Goal: Task Accomplishment & Management: Manage account settings

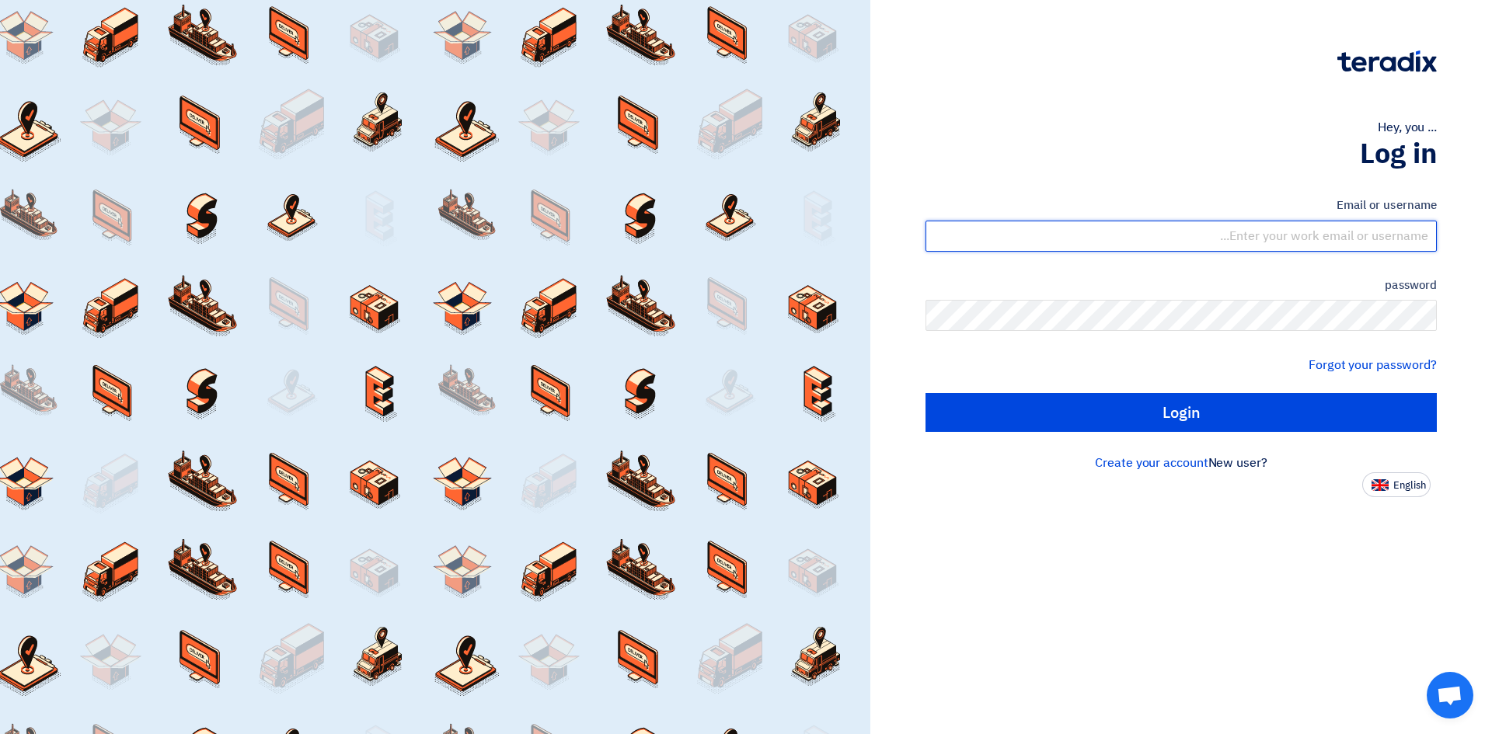
type input "[EMAIL_ADDRESS][PERSON_NAME][DOMAIN_NAME]"
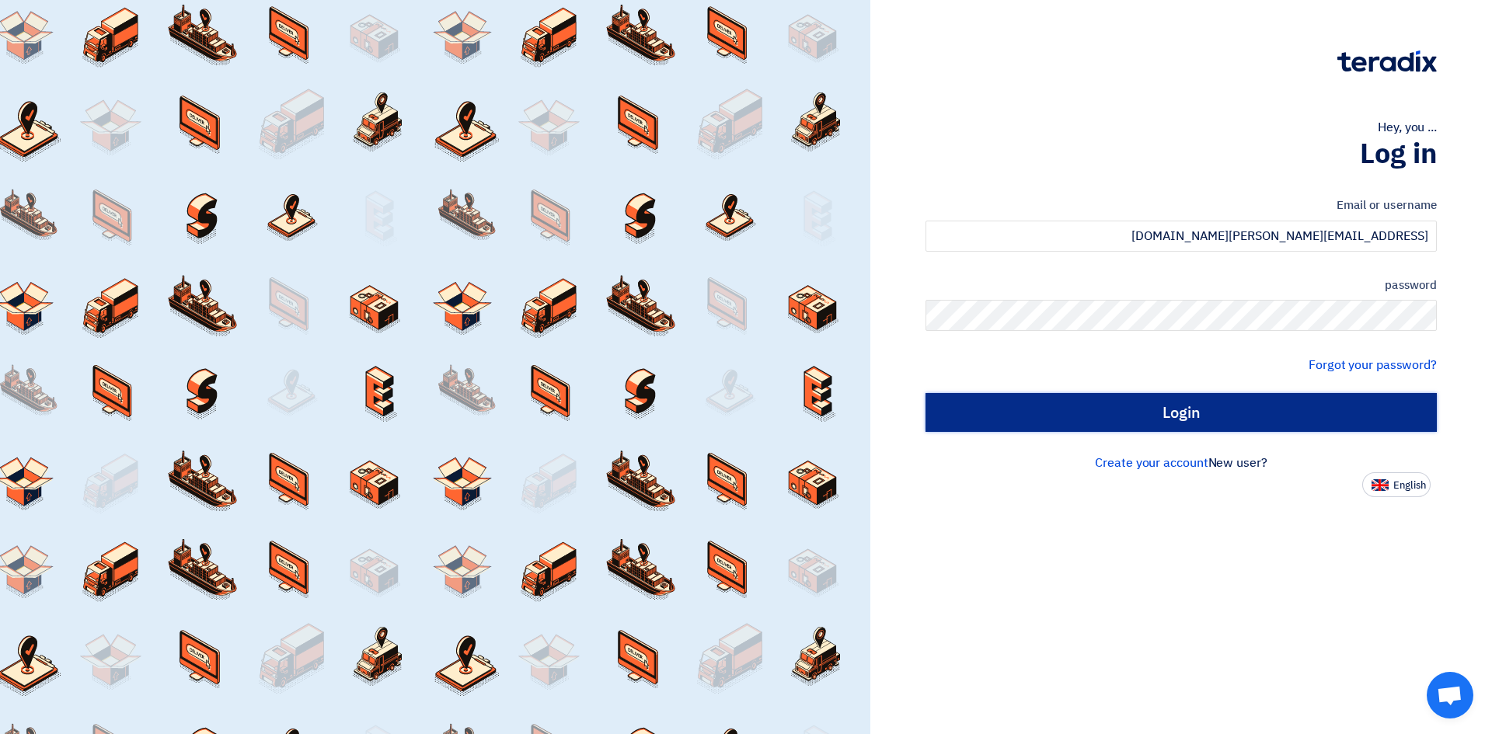
click at [1179, 411] on input "Login" at bounding box center [1181, 412] width 511 height 39
type input "Sign in"
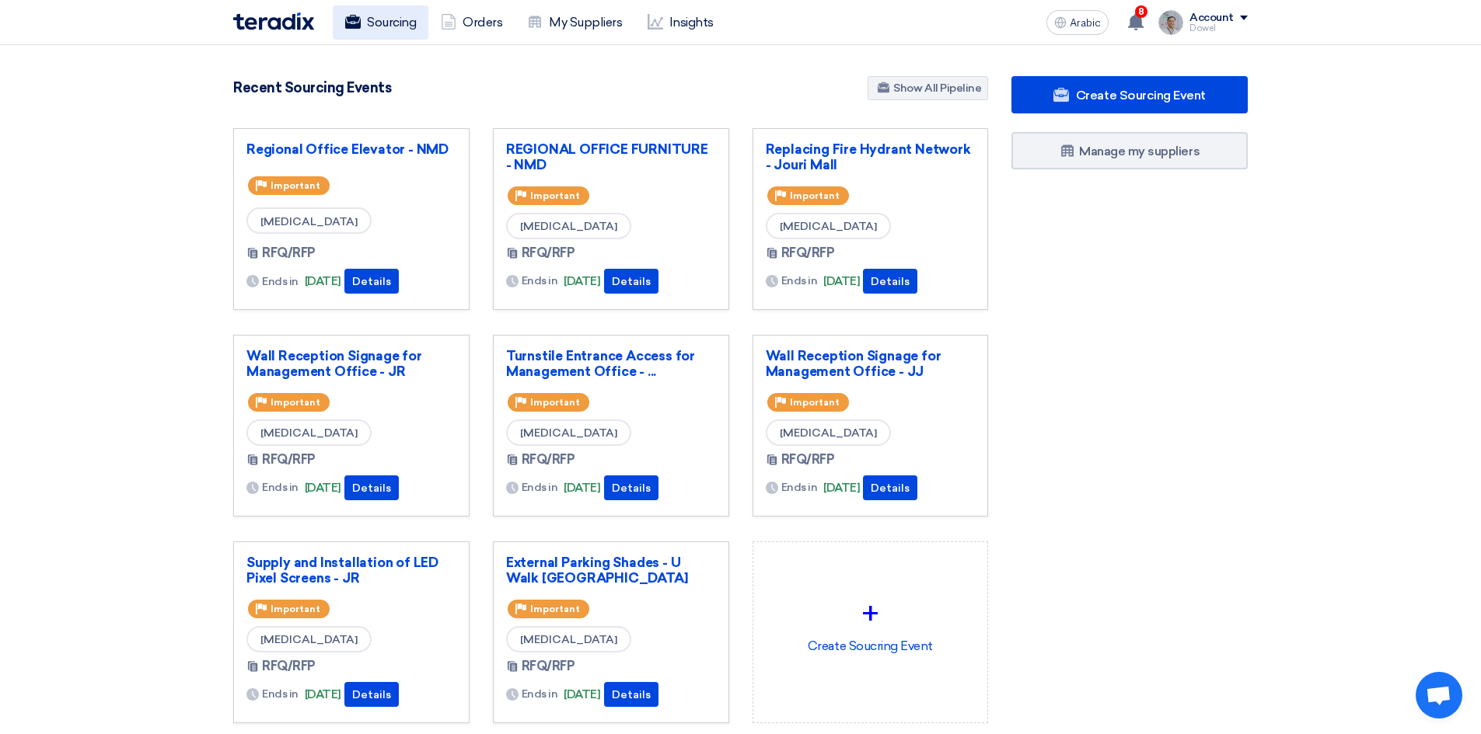
click at [405, 16] on font "Sourcing" at bounding box center [391, 22] width 49 height 15
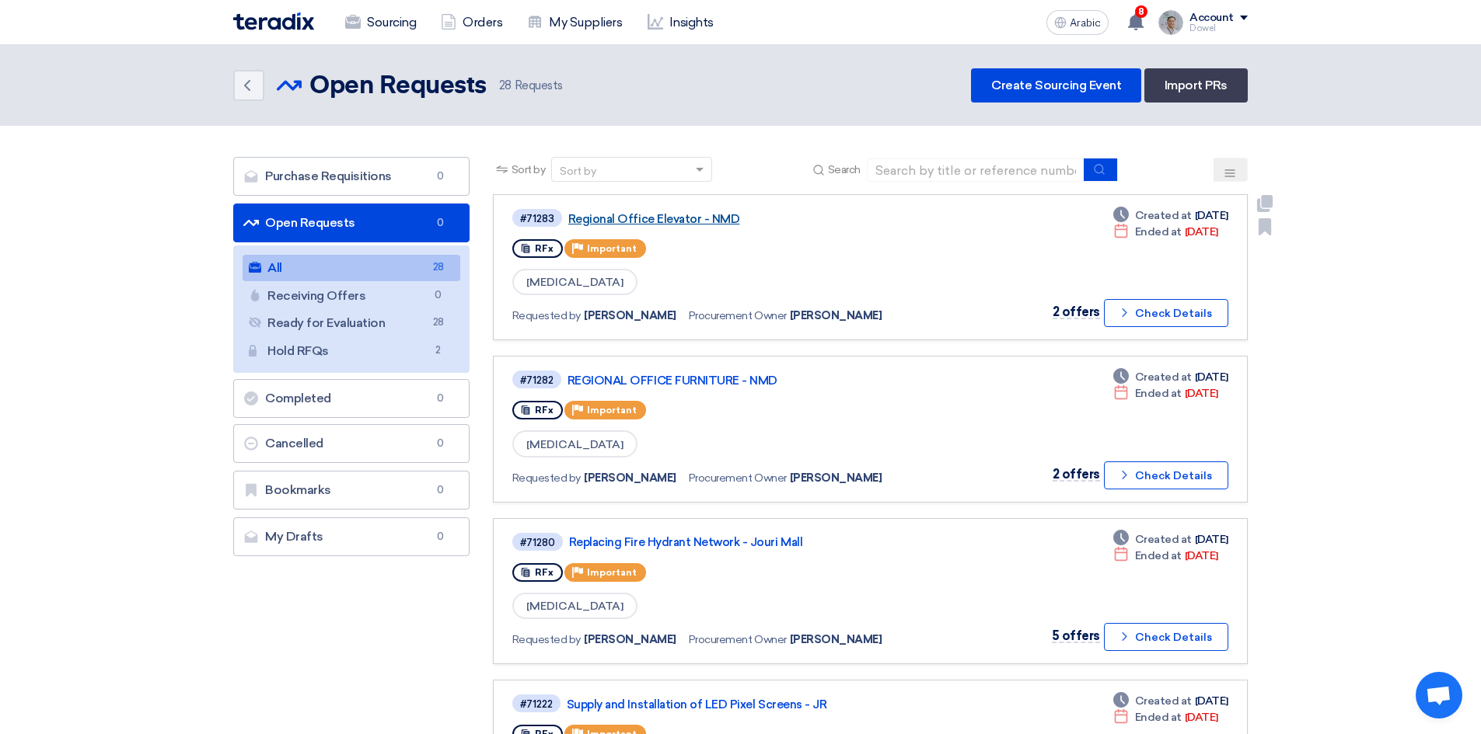
click at [643, 217] on font "Regional Office Elevator - NMD" at bounding box center [654, 219] width 172 height 14
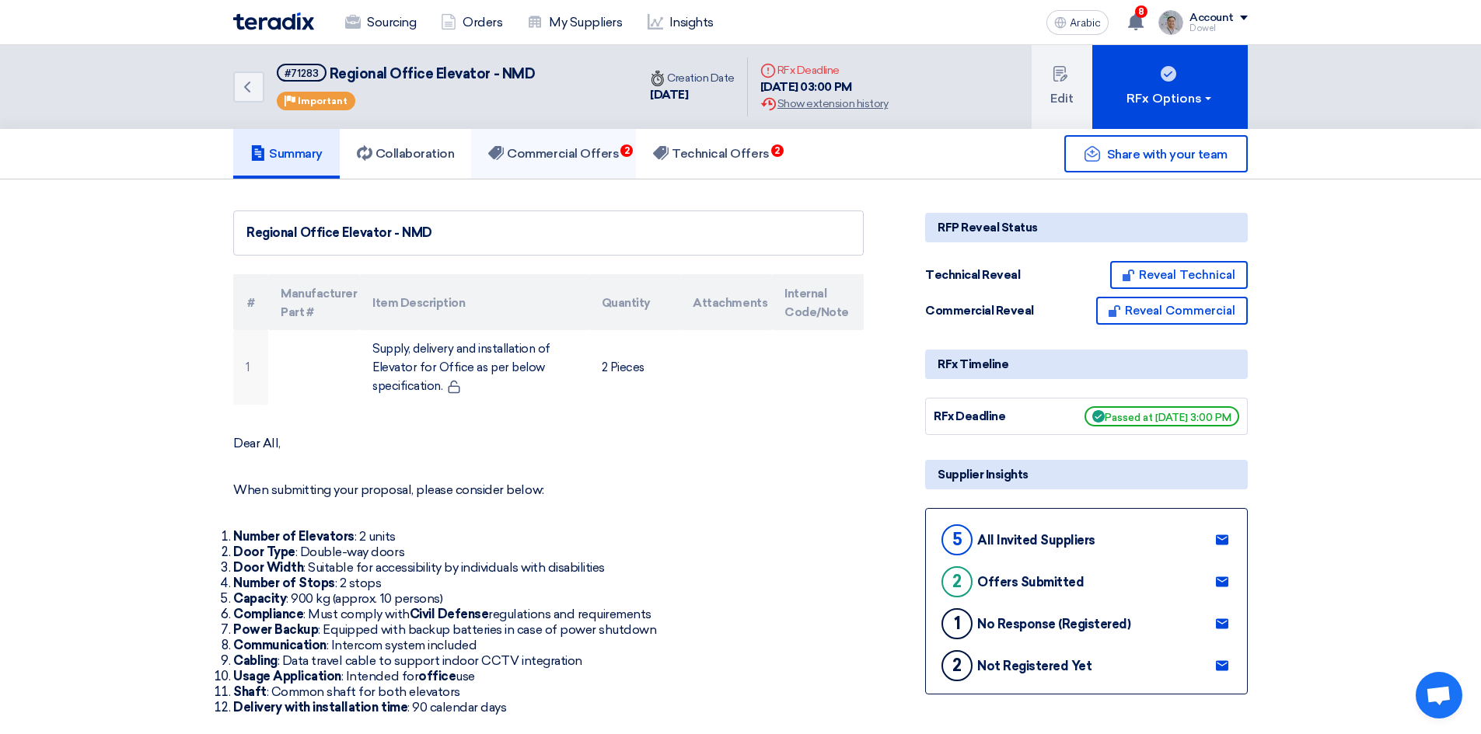
click at [584, 155] on font "Commercial Offers" at bounding box center [563, 153] width 112 height 15
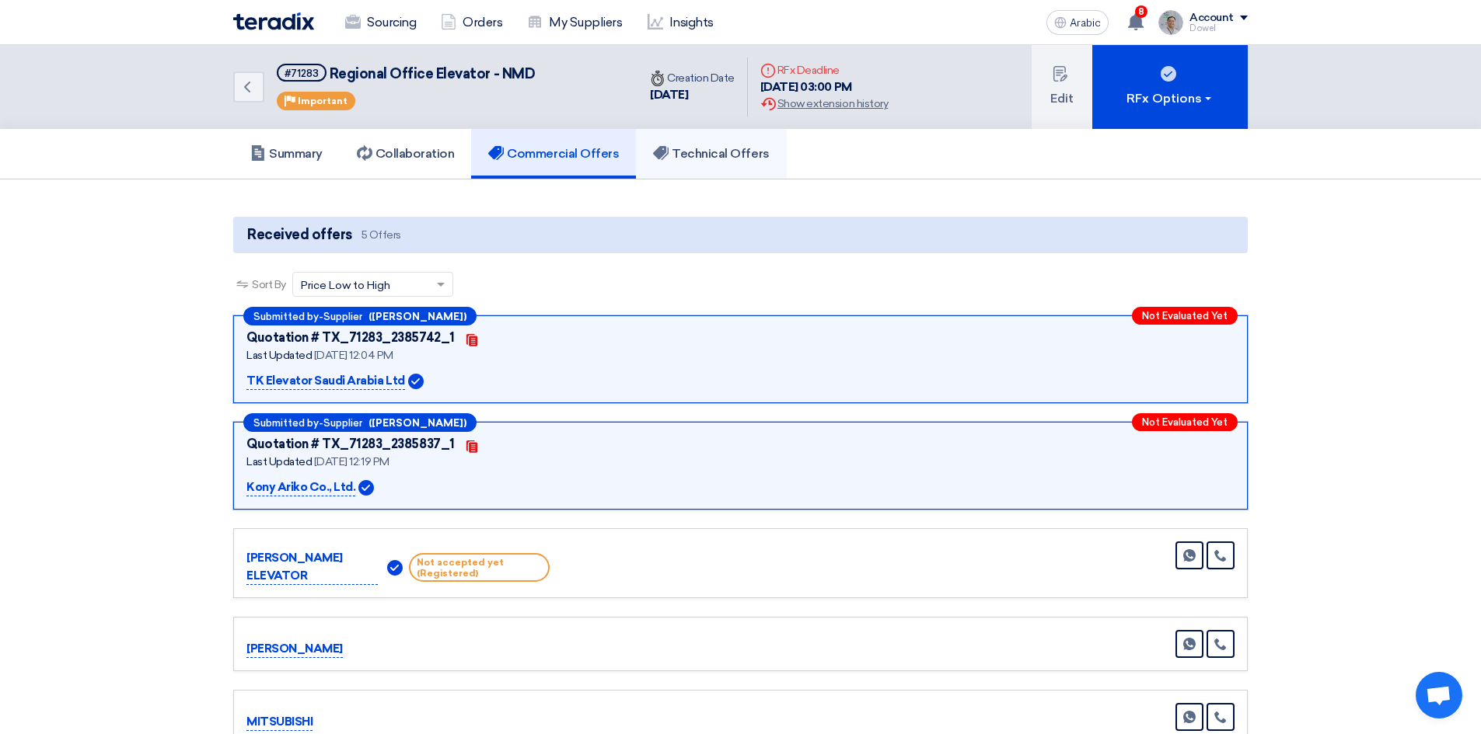
click at [736, 160] on font "Technical Offers" at bounding box center [720, 153] width 97 height 15
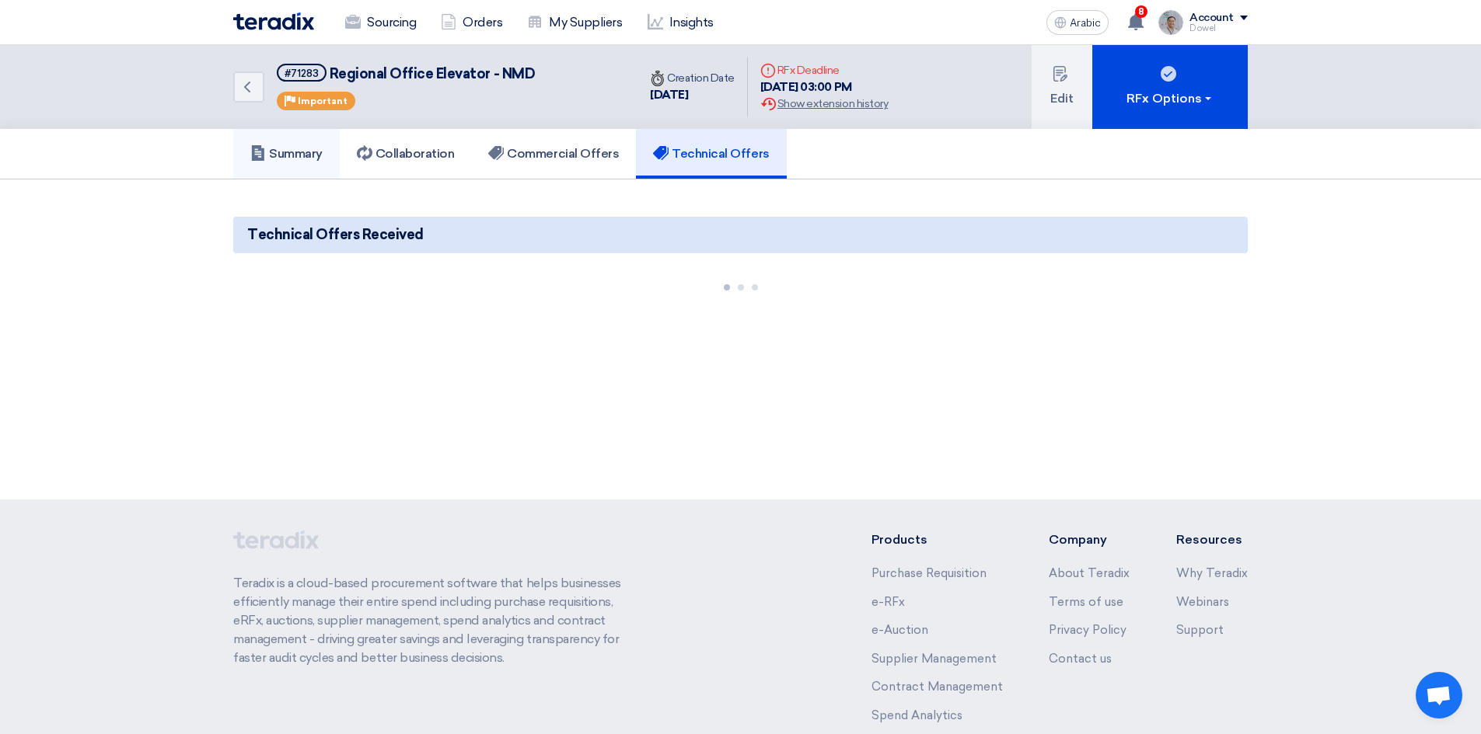
click at [299, 157] on font "Summary" at bounding box center [296, 153] width 54 height 15
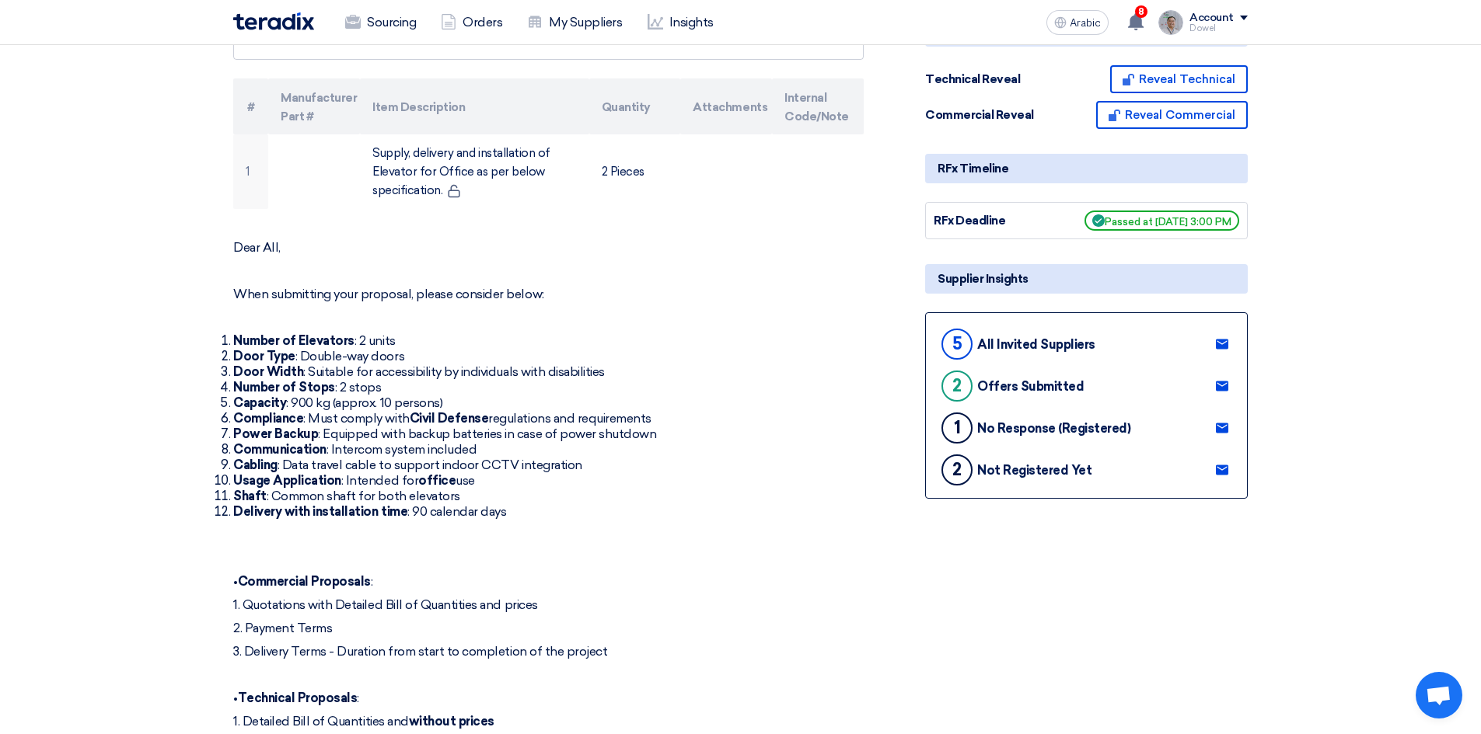
scroll to position [233, 0]
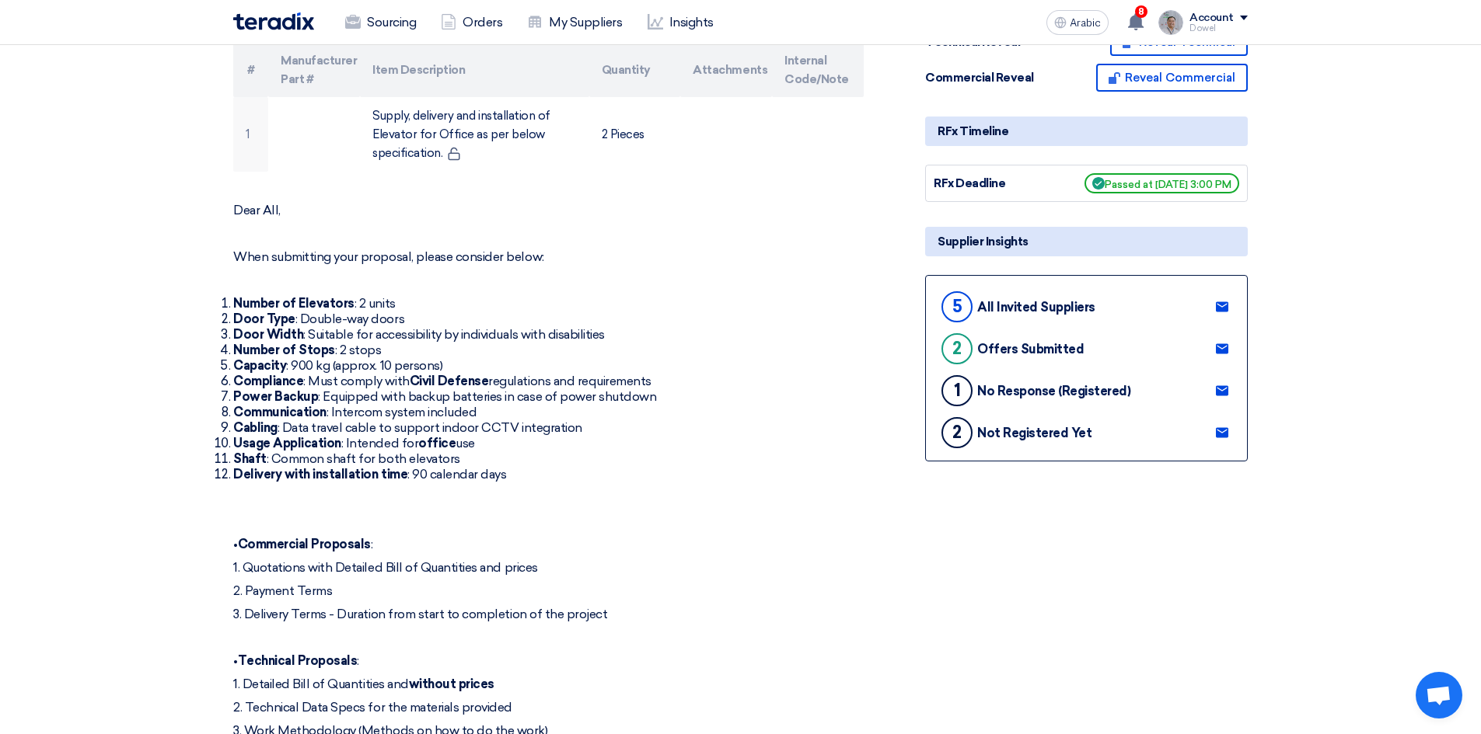
click at [1223, 433] on icon at bounding box center [1222, 433] width 12 height 12
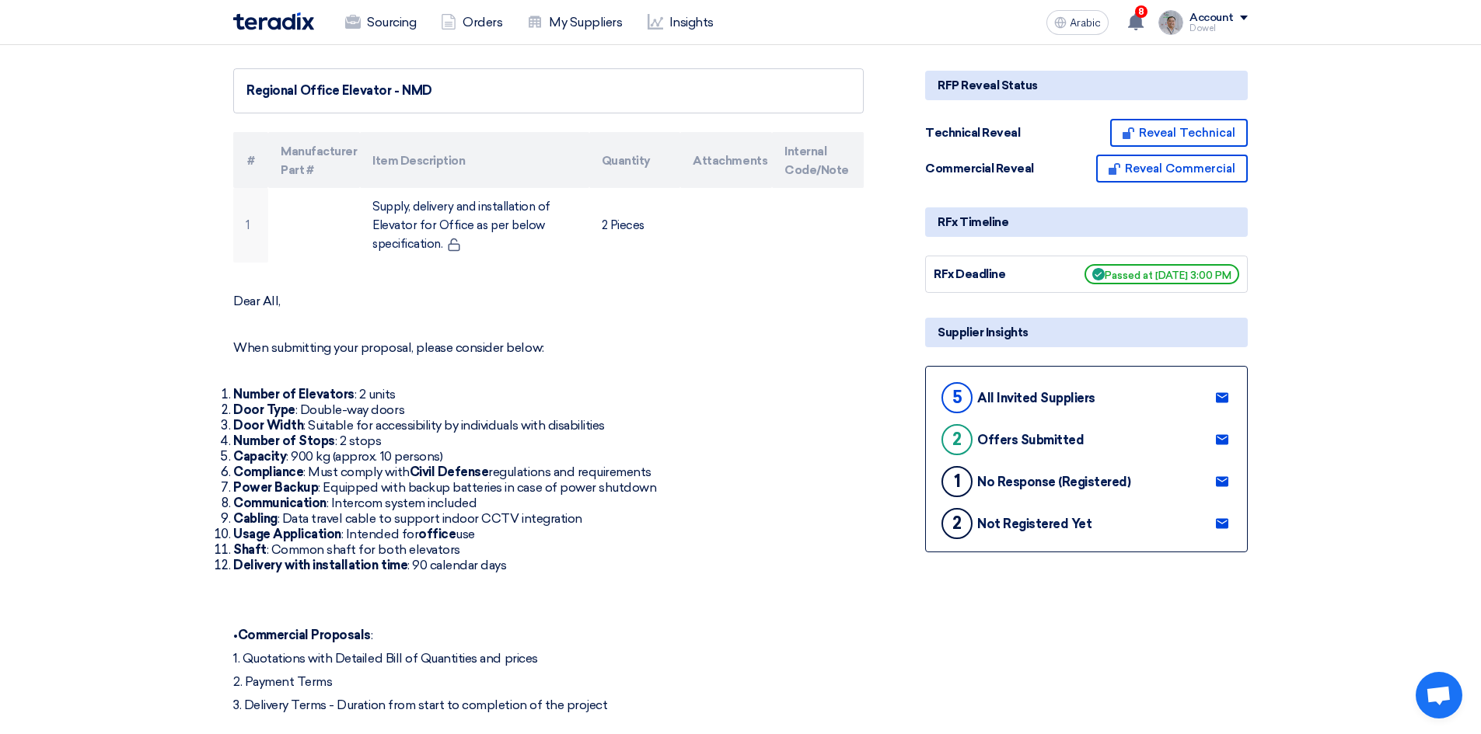
scroll to position [0, 0]
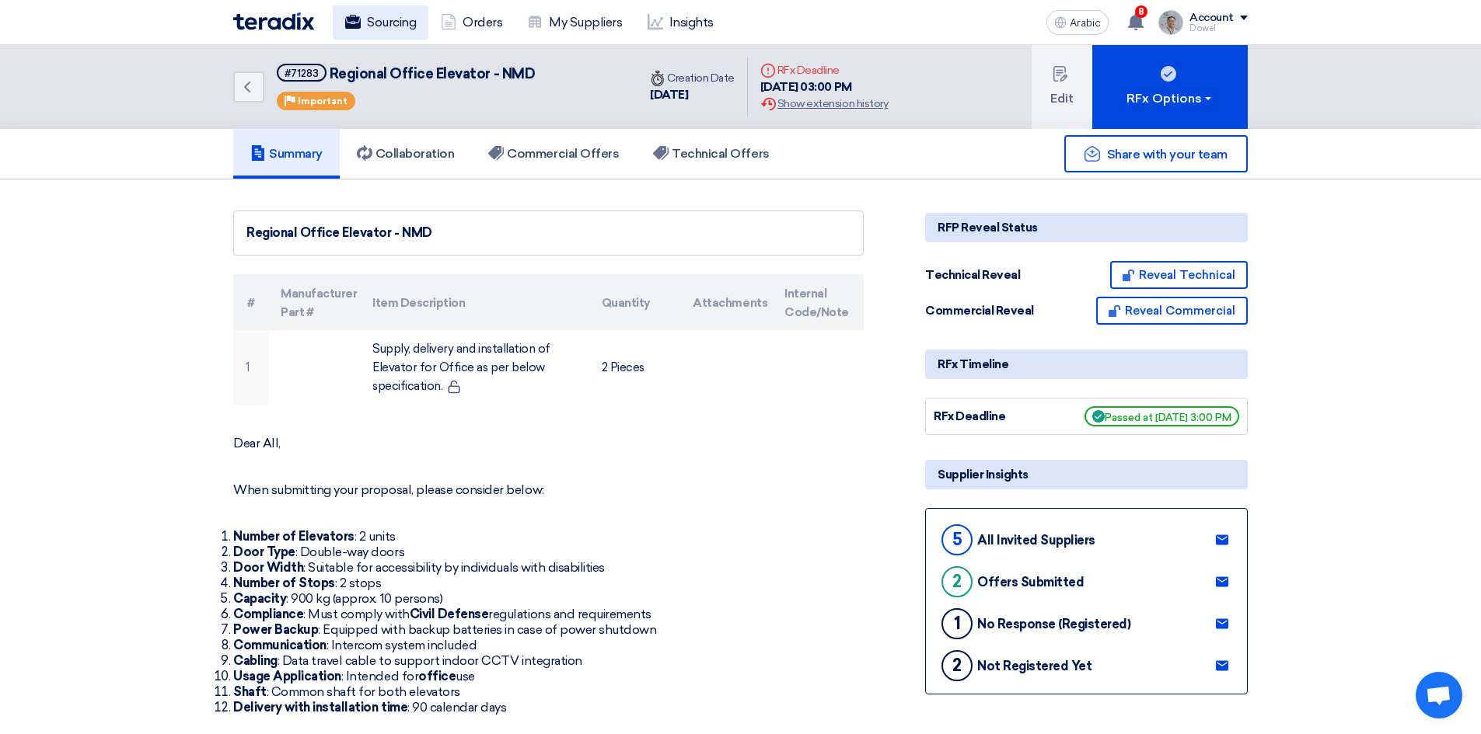
click at [380, 16] on font "Sourcing" at bounding box center [391, 22] width 49 height 15
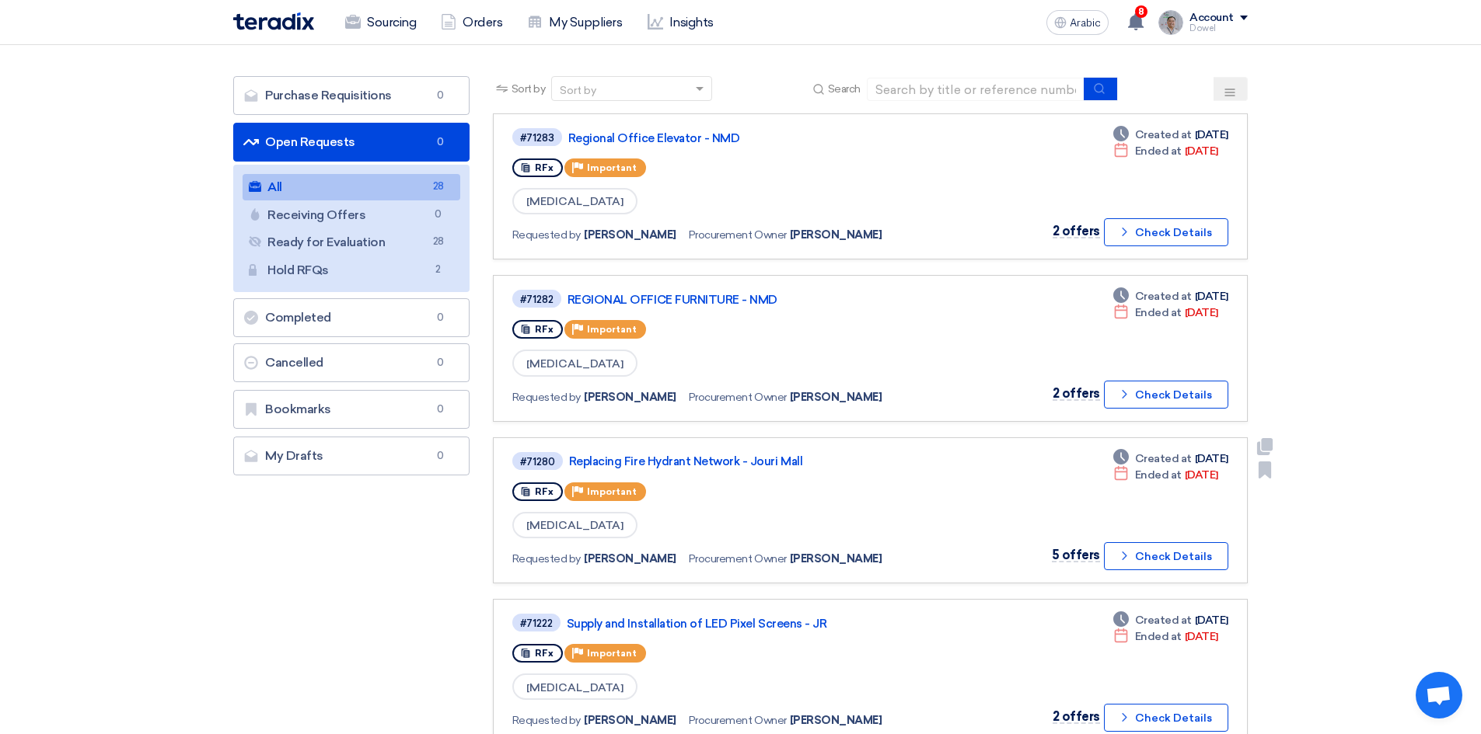
scroll to position [155, 0]
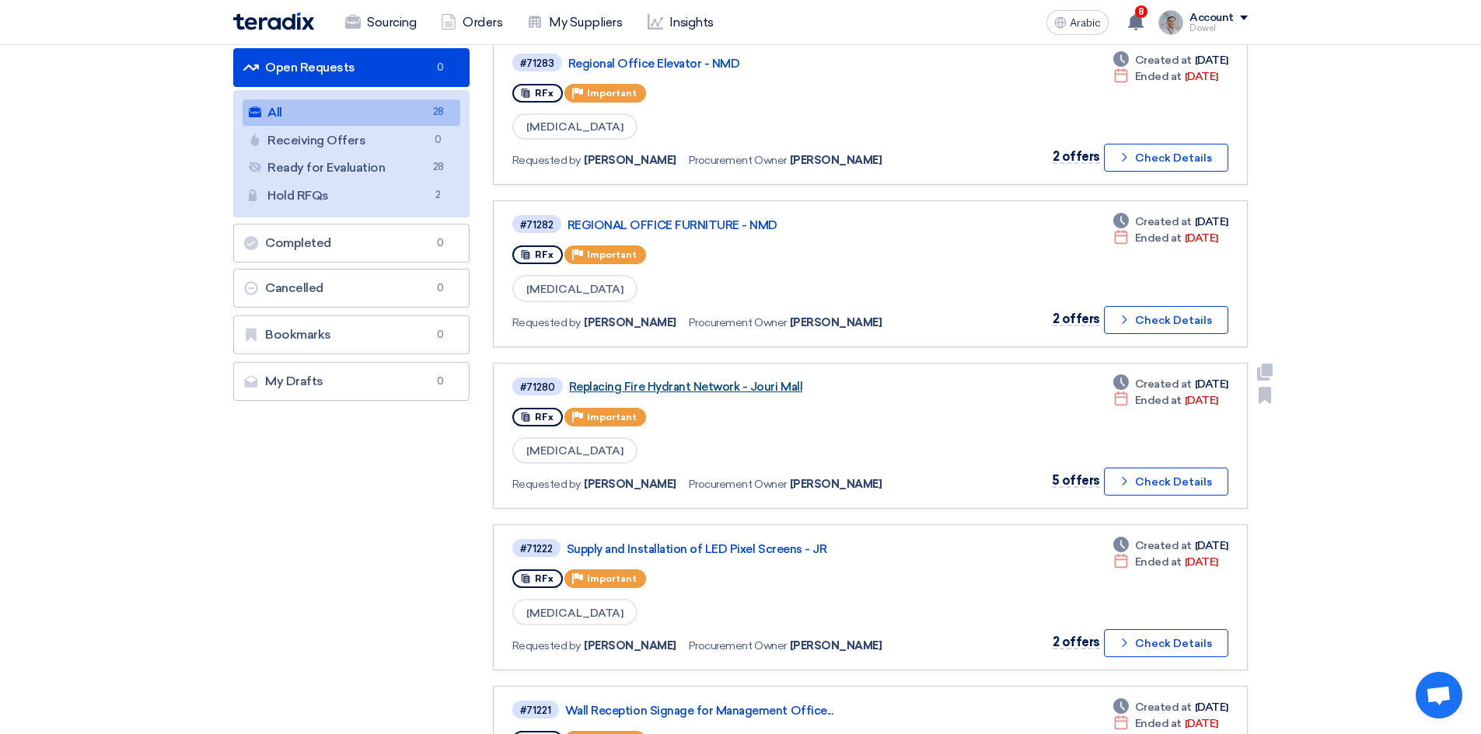
click at [691, 388] on font "Replacing Fire Hydrant Network - Jouri Mall" at bounding box center [685, 387] width 233 height 14
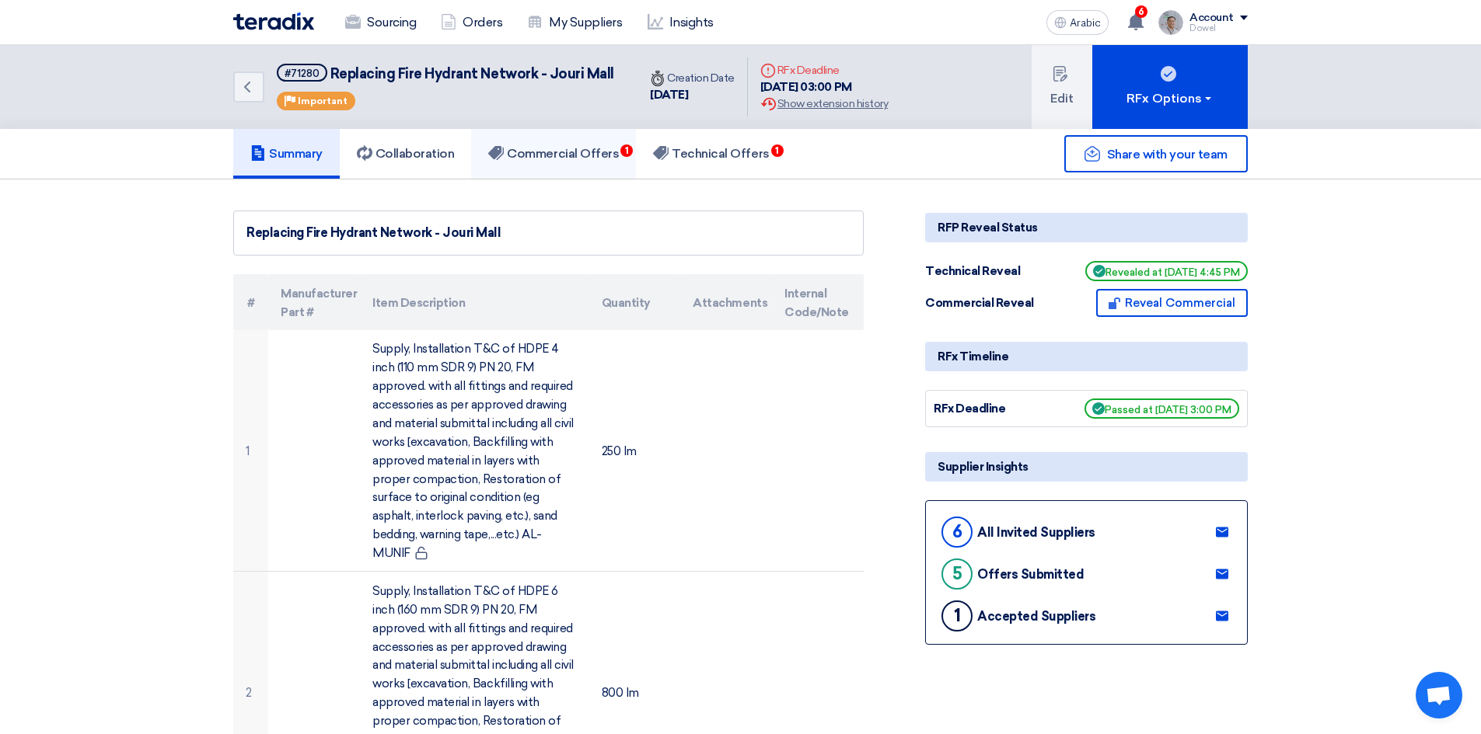
click at [572, 159] on font "Commercial Offers" at bounding box center [563, 153] width 112 height 15
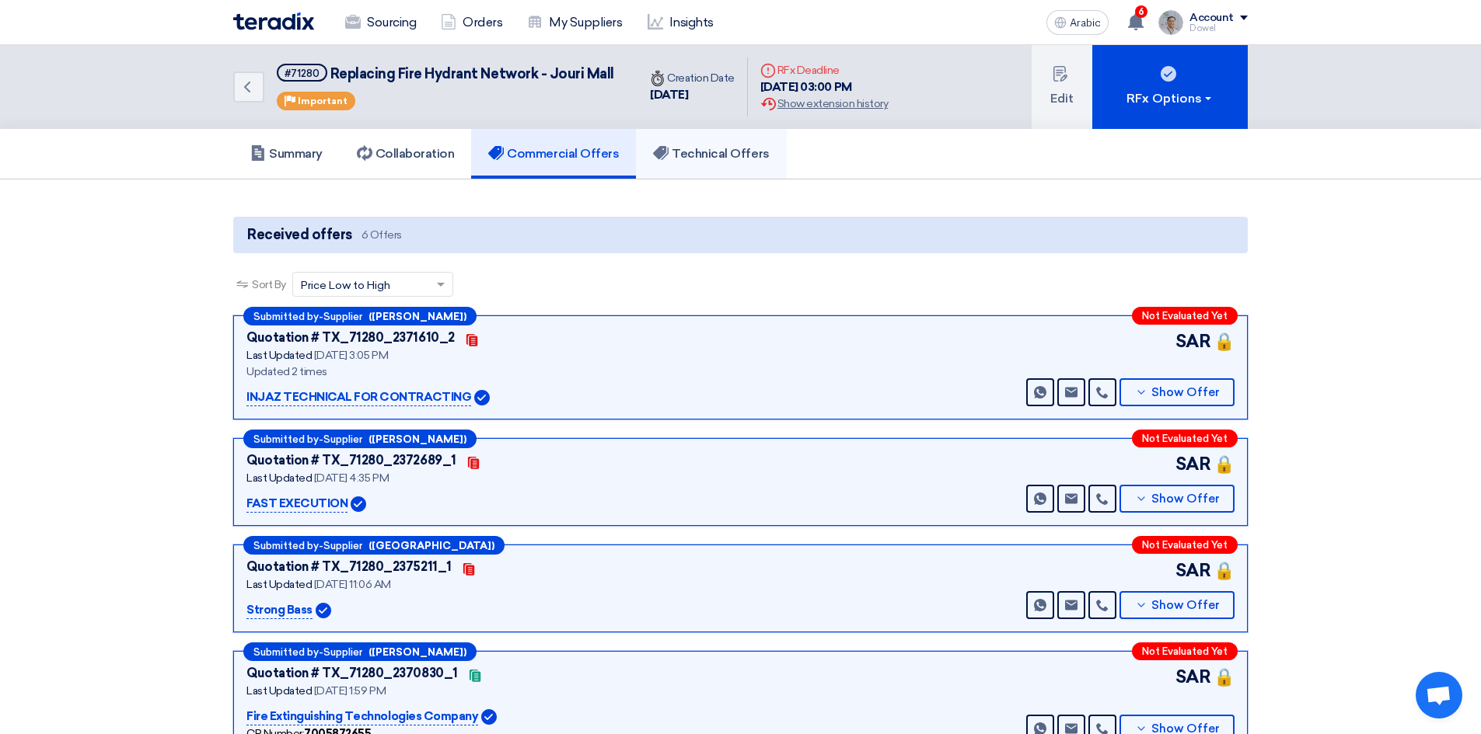
click at [725, 149] on font "Technical Offers" at bounding box center [720, 153] width 97 height 15
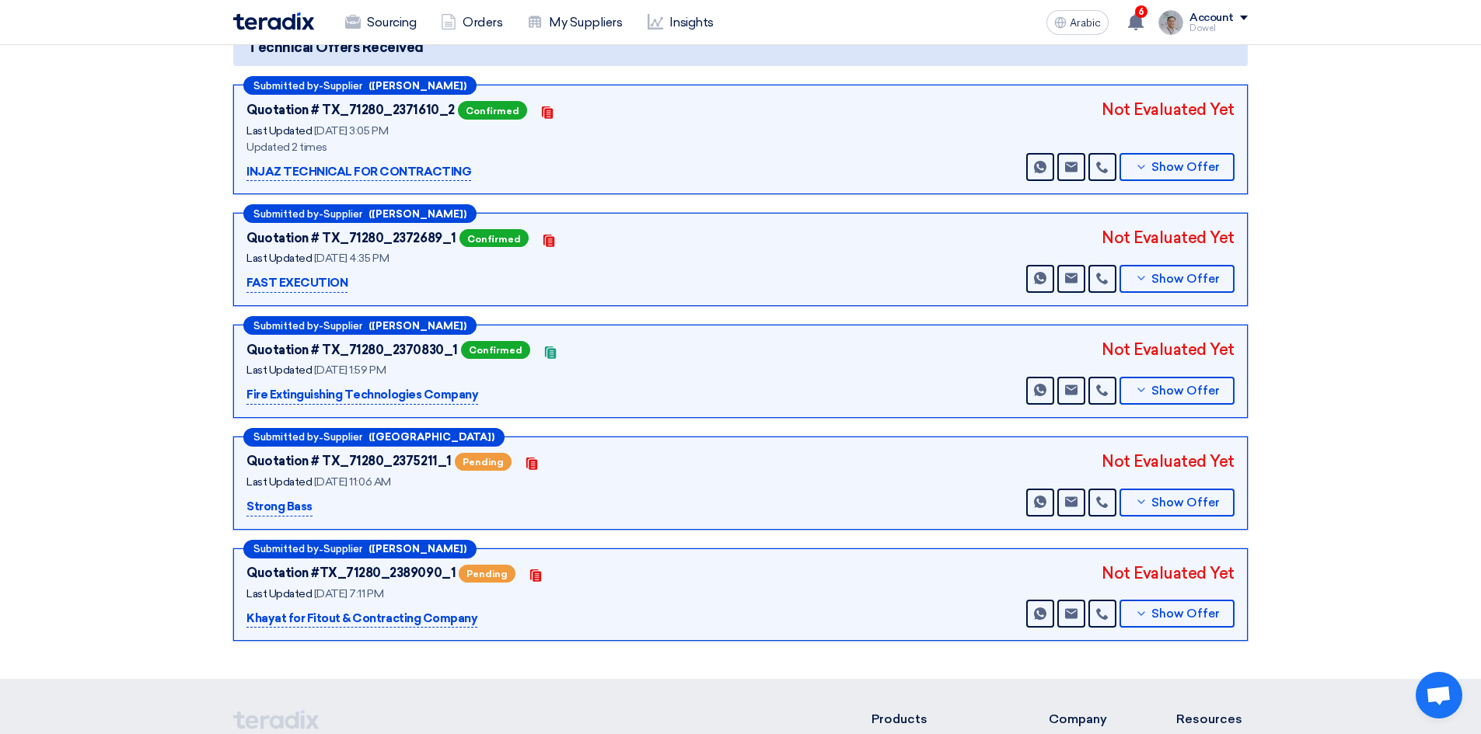
scroll to position [233, 0]
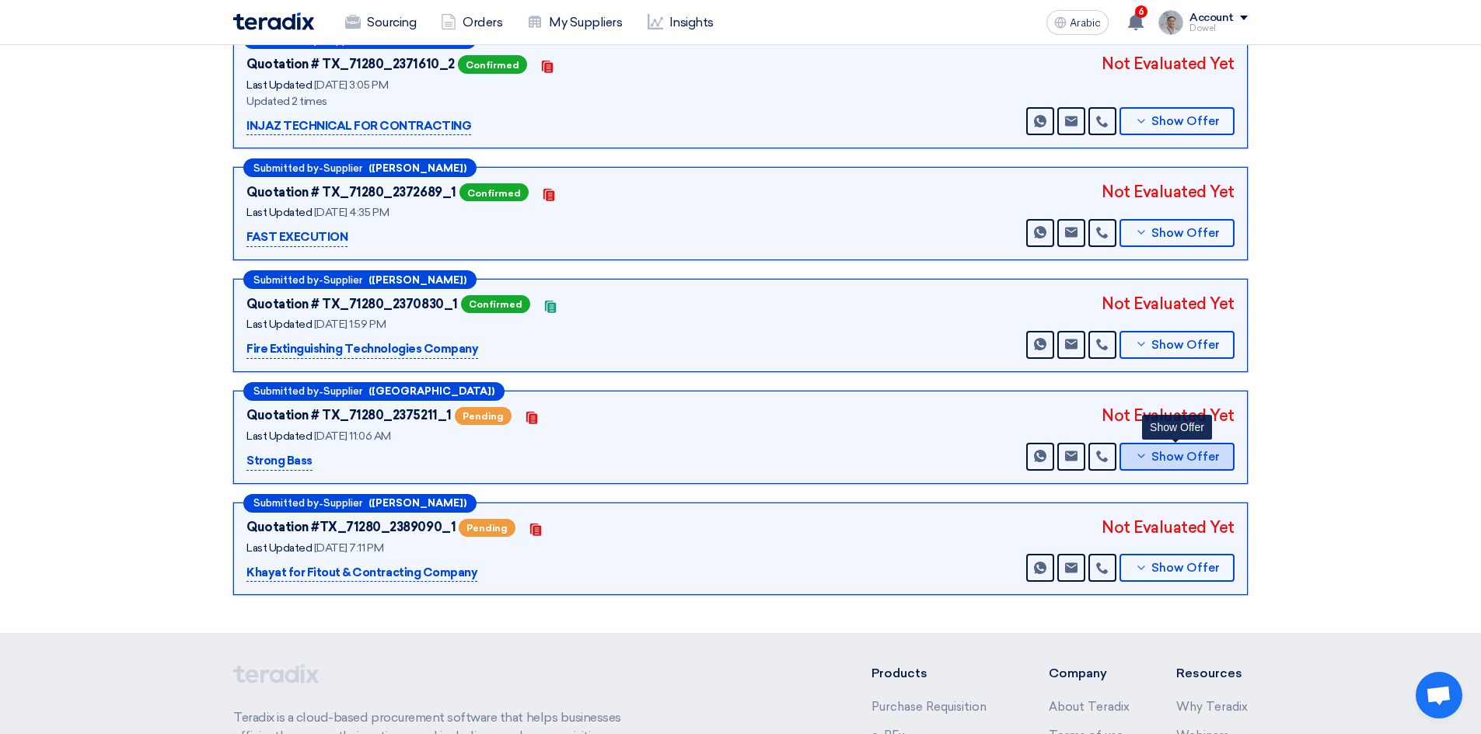
click at [1188, 463] on font "Show Offer" at bounding box center [1185, 457] width 68 height 14
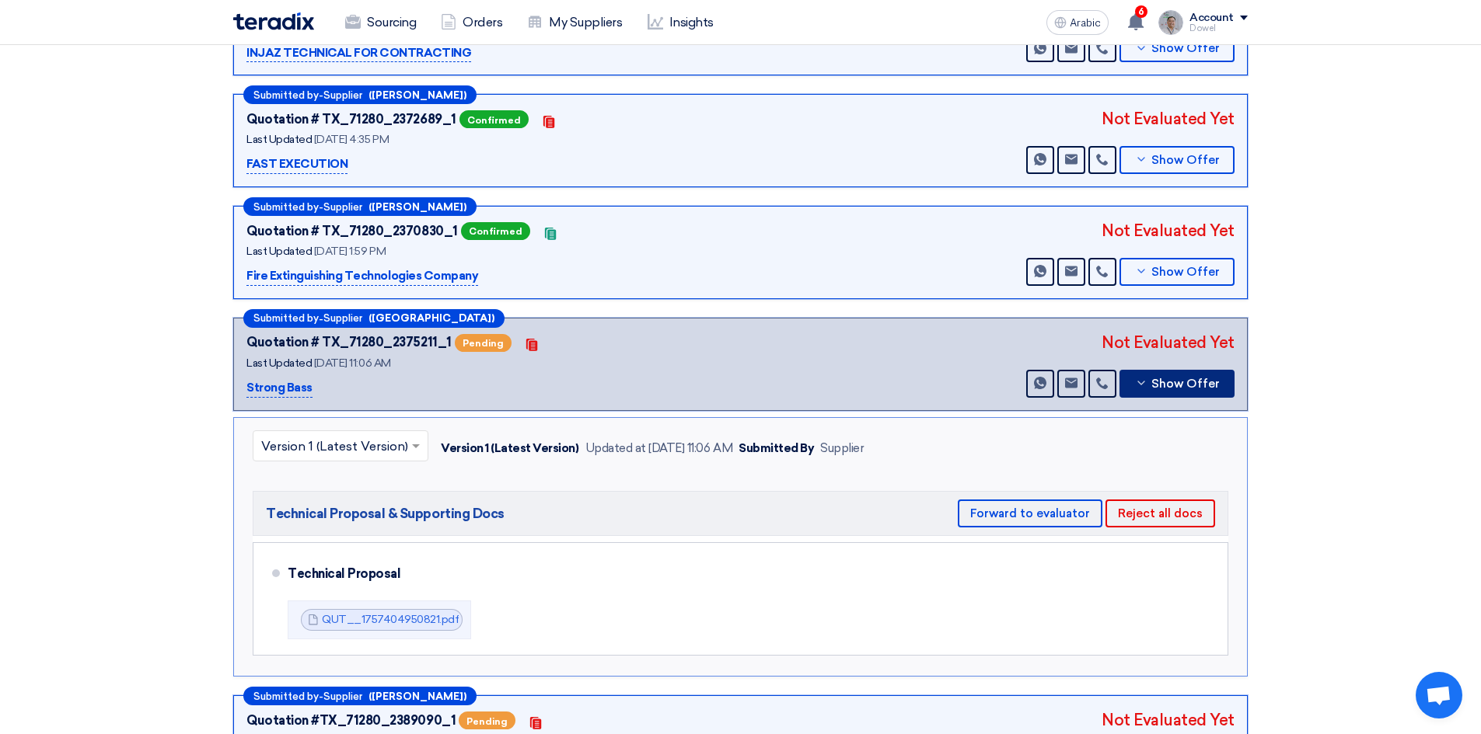
scroll to position [466, 0]
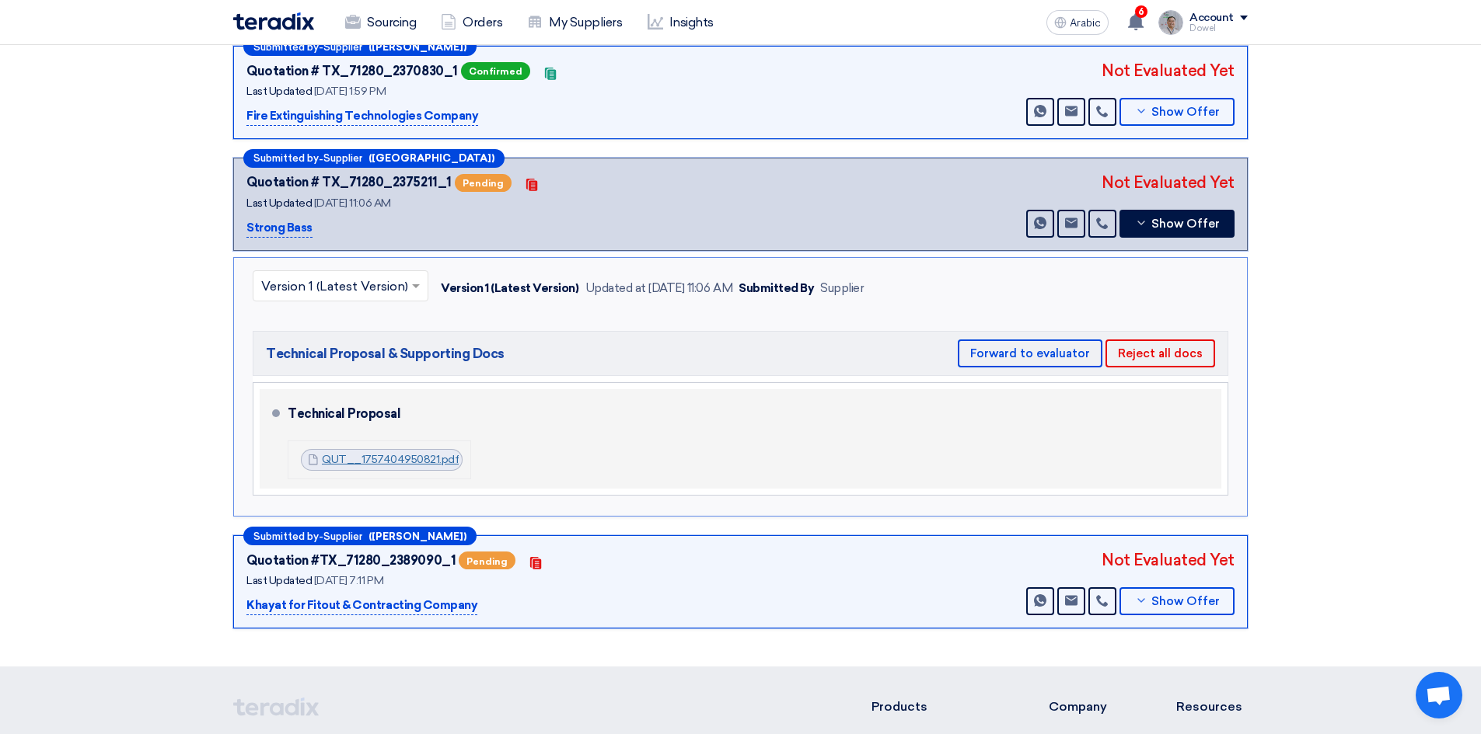
click at [410, 462] on font "QUT__1757404950821.pdf" at bounding box center [390, 459] width 137 height 13
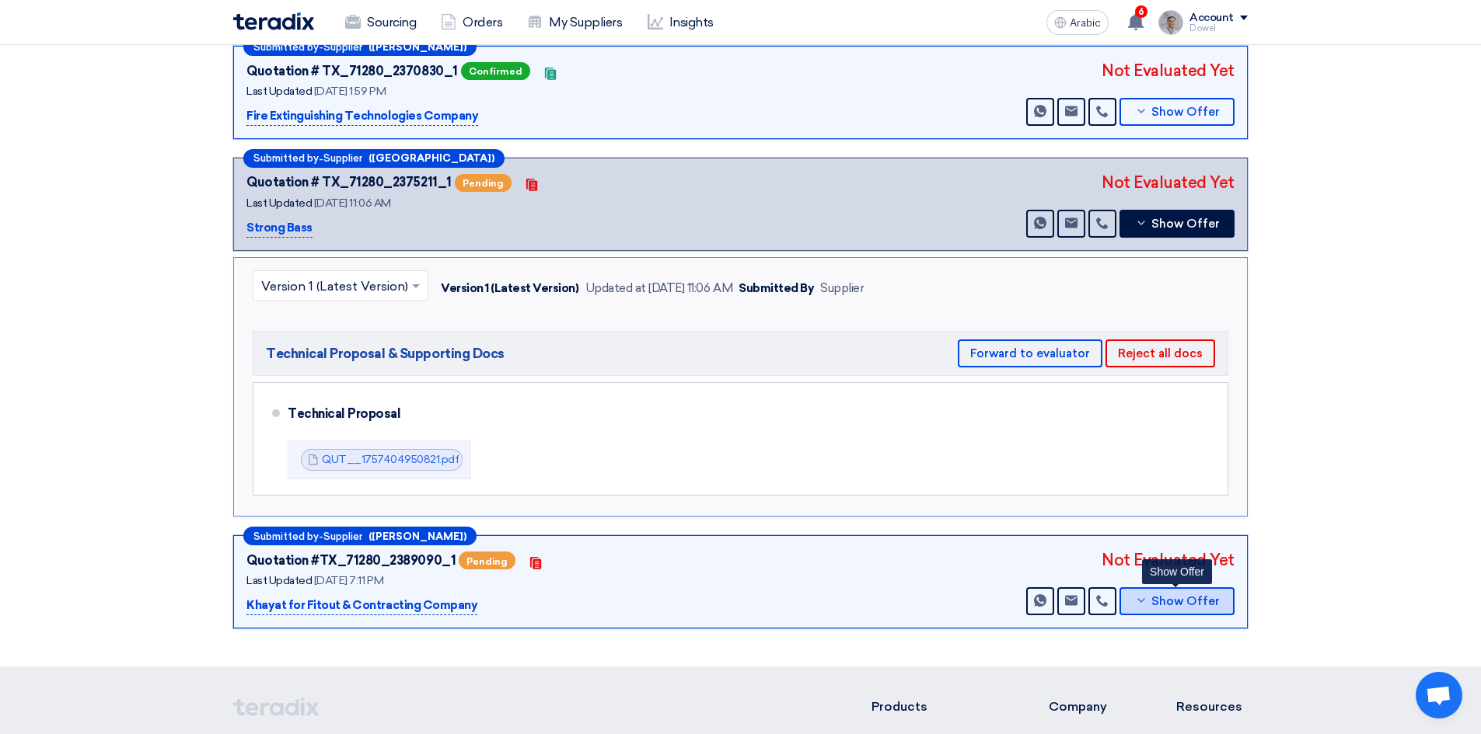
click at [1165, 603] on font "Show Offer" at bounding box center [1185, 602] width 68 height 14
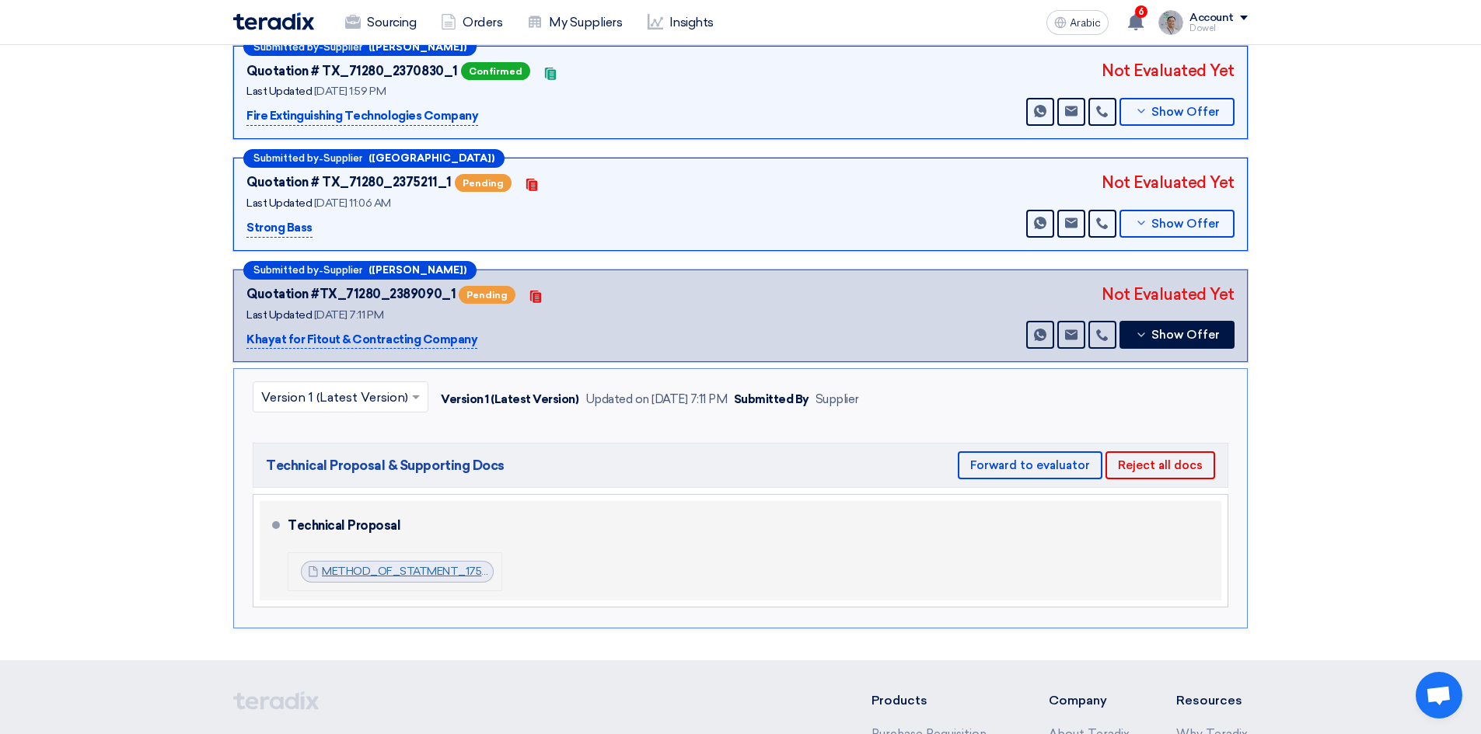
click at [368, 571] on font "METHOD_OF_STATMENT_1757606977643.pdf" at bounding box center [445, 571] width 246 height 13
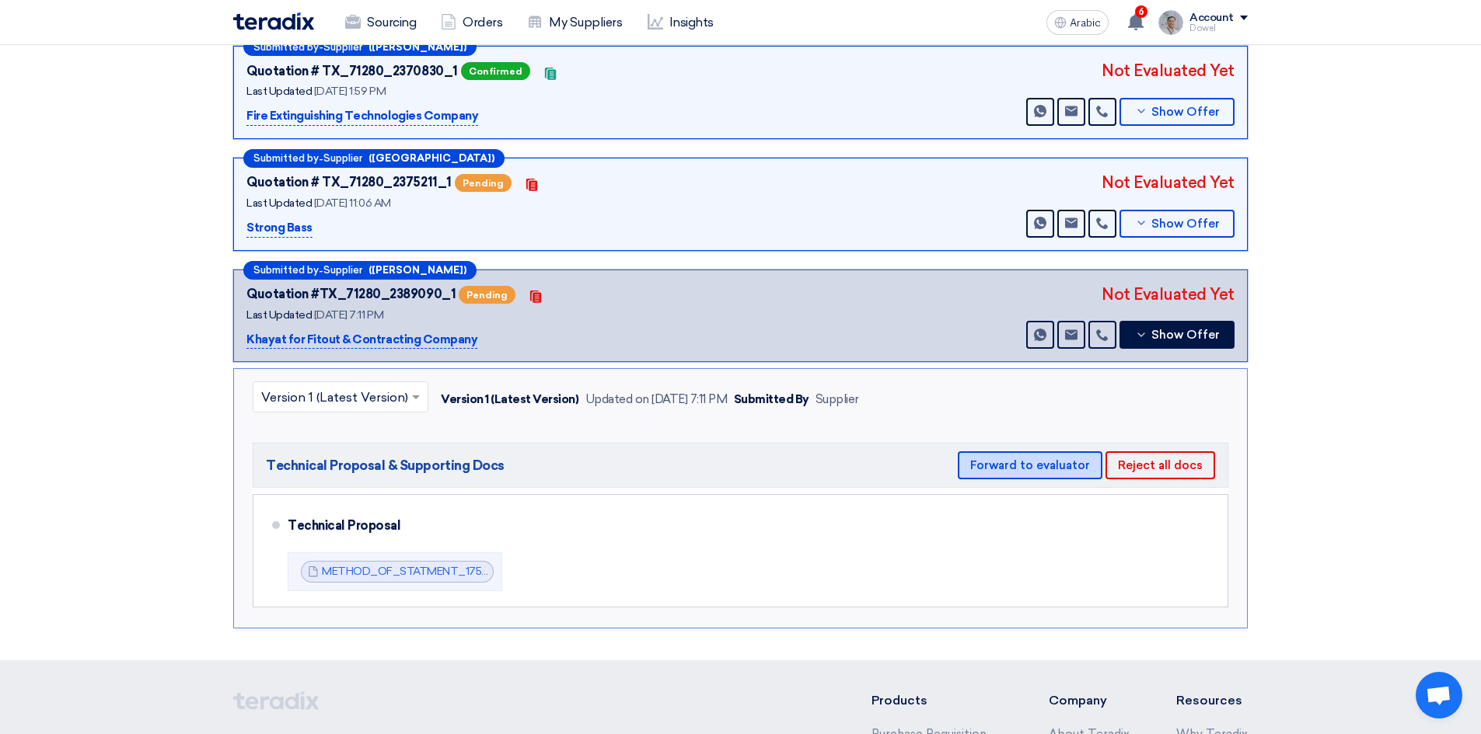
click at [1018, 462] on font "Forward to evaluator" at bounding box center [1030, 466] width 120 height 14
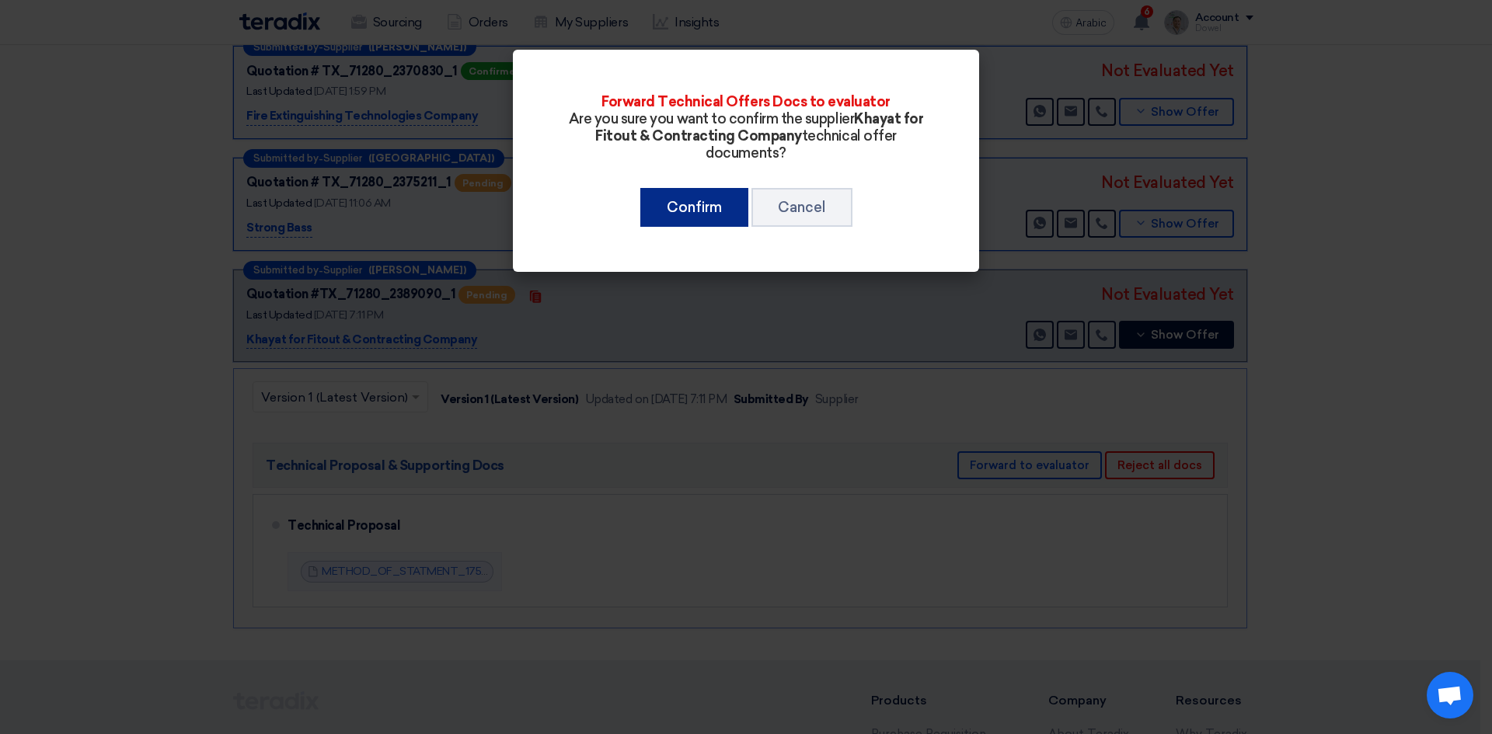
click at [691, 208] on font "Confirm" at bounding box center [694, 207] width 55 height 17
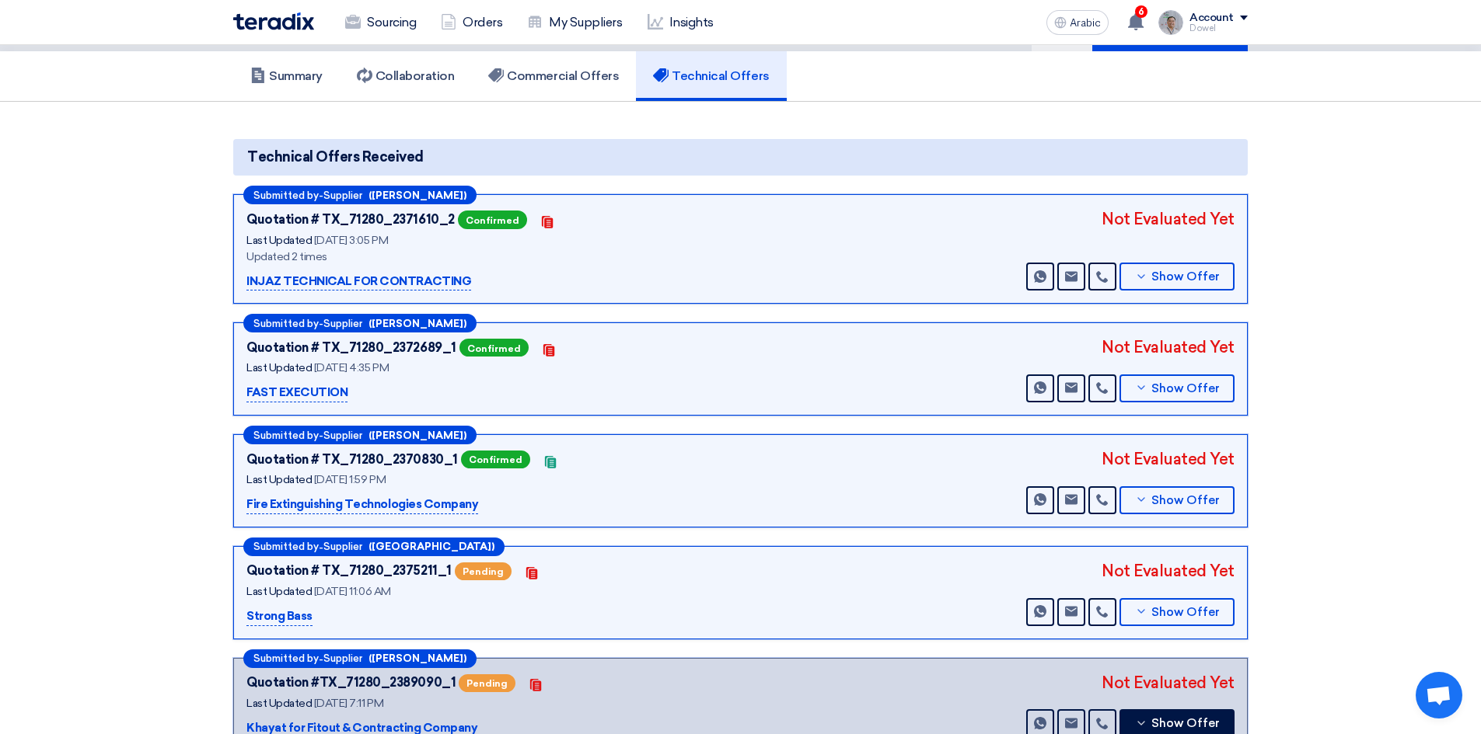
scroll to position [0, 0]
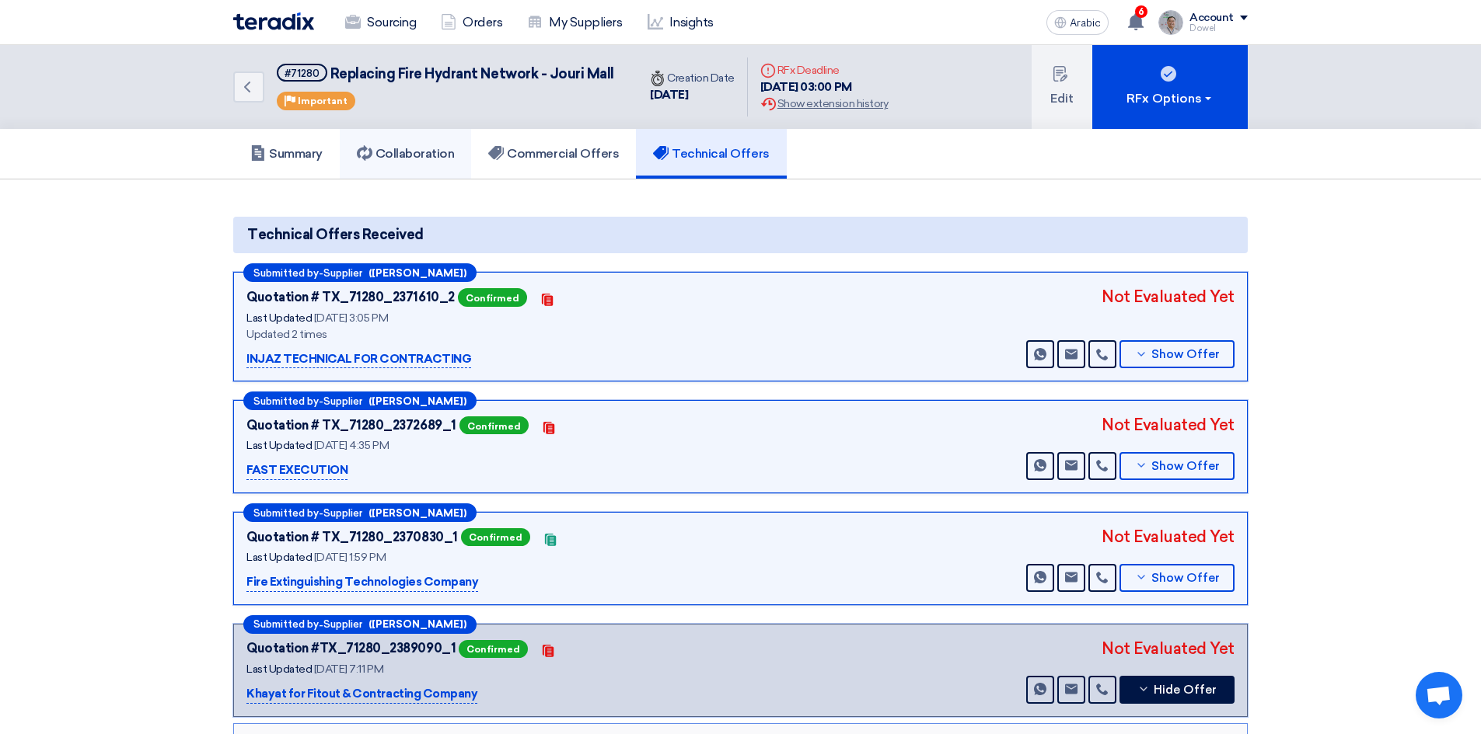
click at [425, 150] on font "Collaboration" at bounding box center [414, 153] width 79 height 15
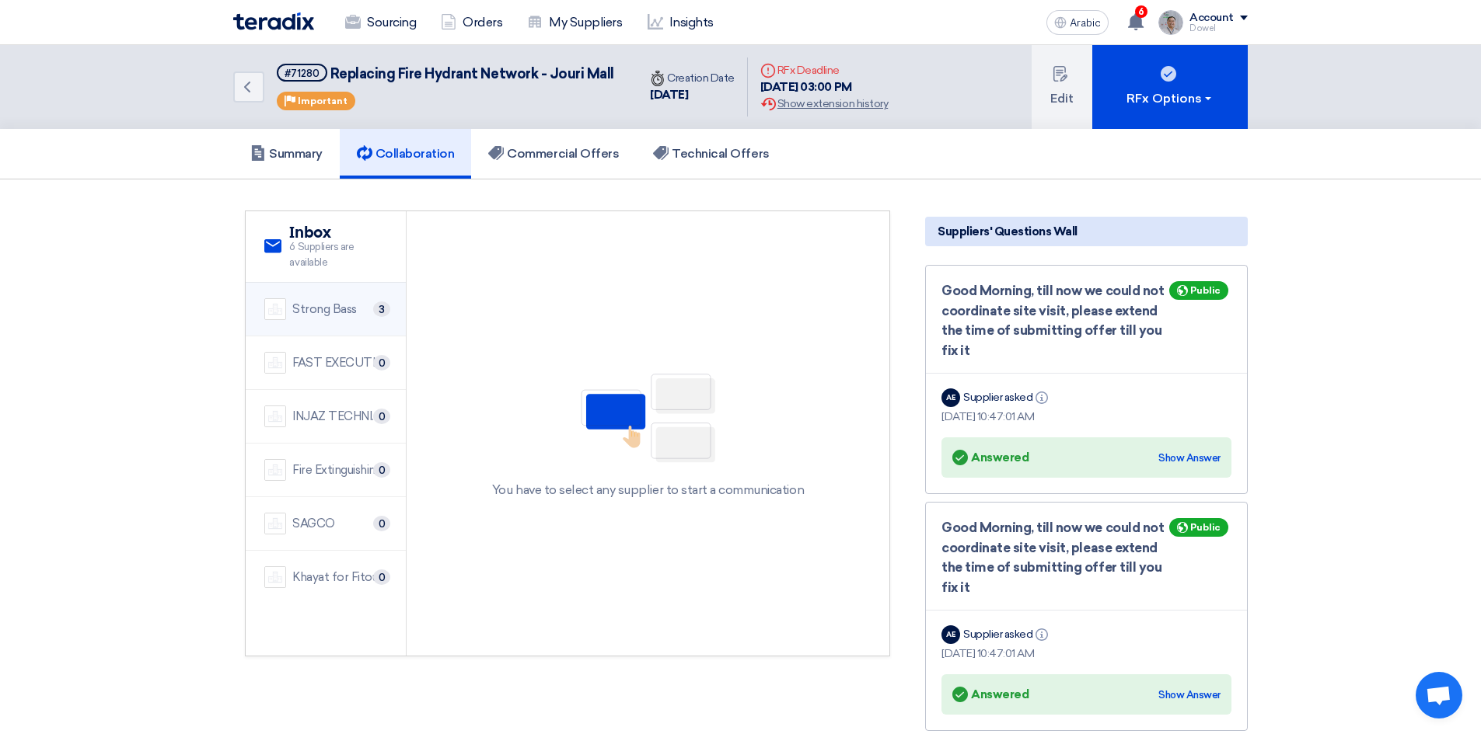
click at [337, 307] on font "Strong Bass" at bounding box center [324, 309] width 65 height 14
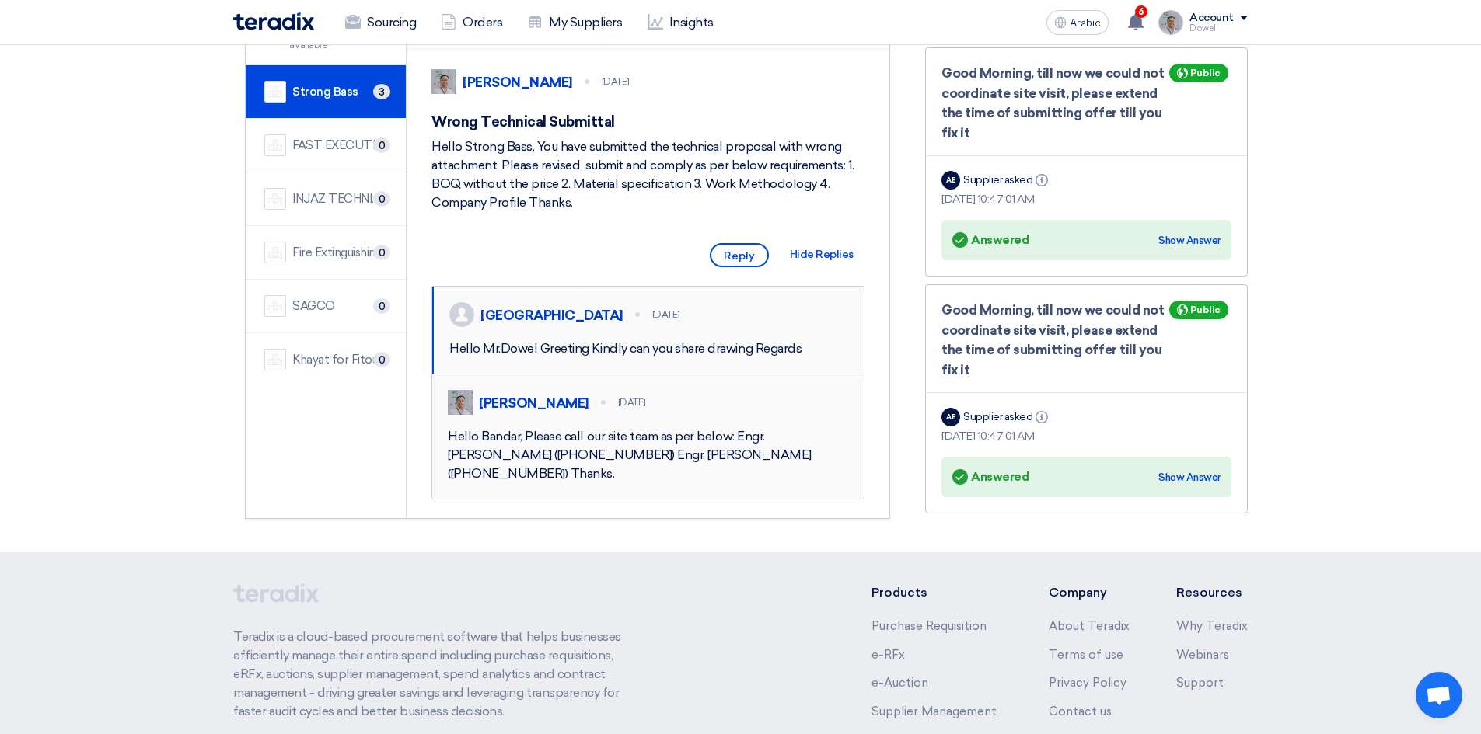
scroll to position [233, 0]
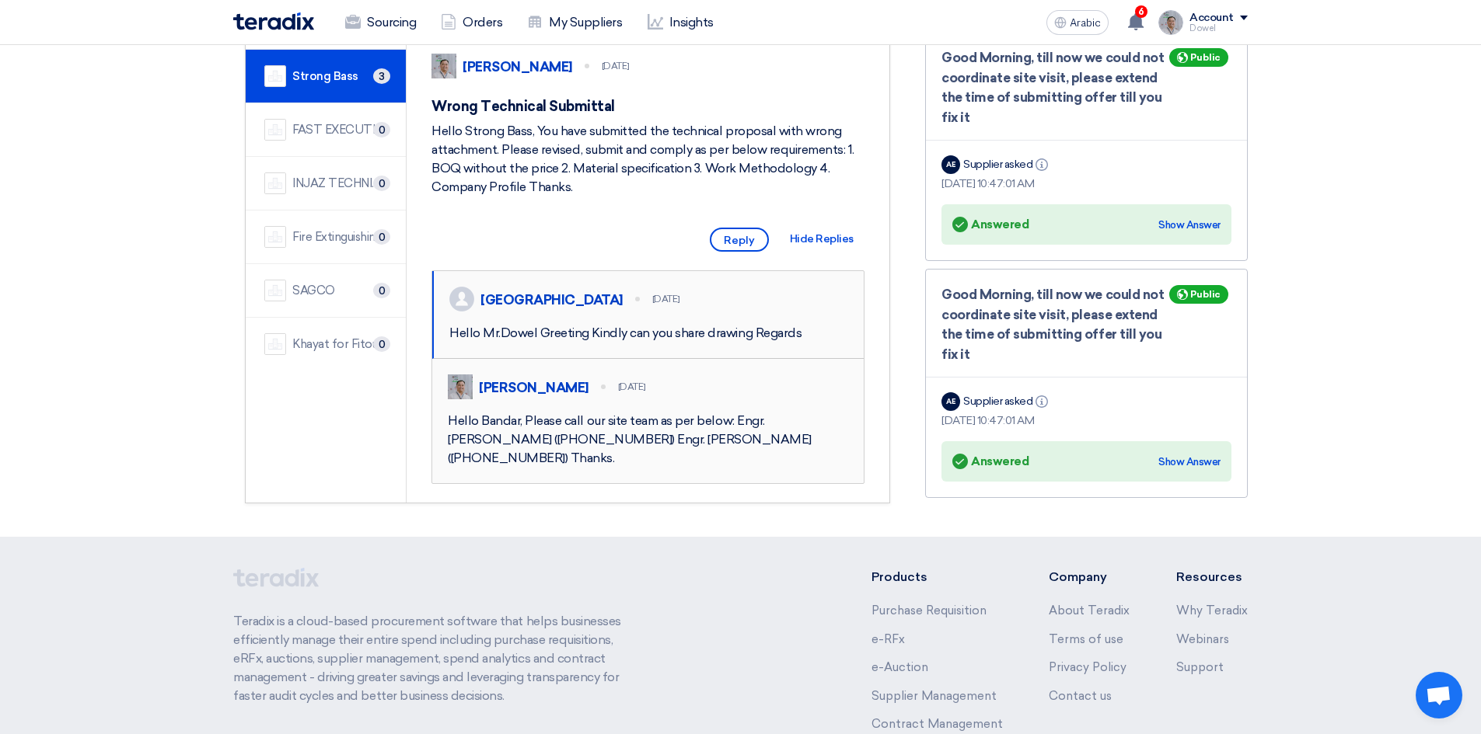
drag, startPoint x: 580, startPoint y: 503, endPoint x: 825, endPoint y: 511, distance: 244.9
click at [825, 468] on div "Hello Bandar, Please call our site team as per below: Engr. [PERSON_NAME] ([PHO…" at bounding box center [648, 440] width 400 height 56
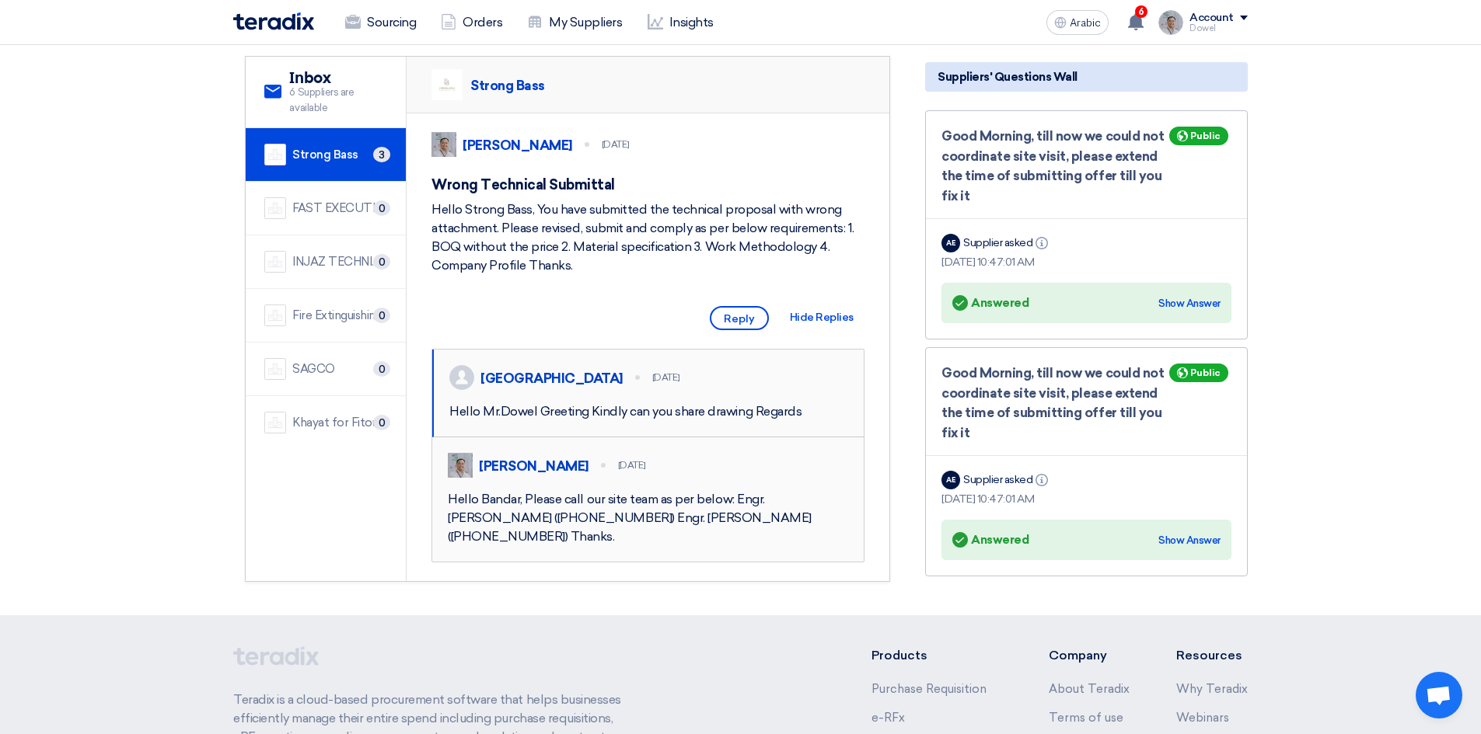
scroll to position [0, 0]
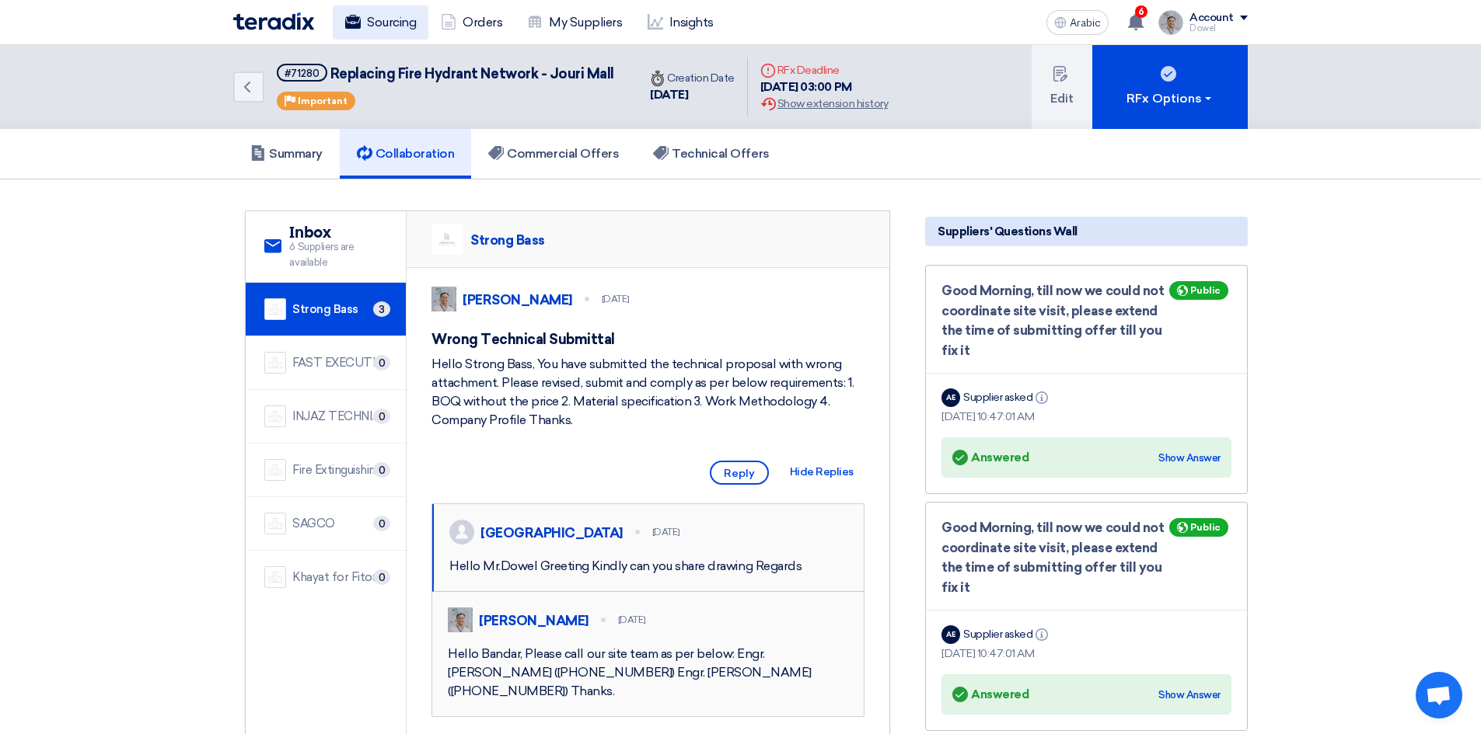
click at [384, 27] on font "Sourcing" at bounding box center [391, 22] width 49 height 15
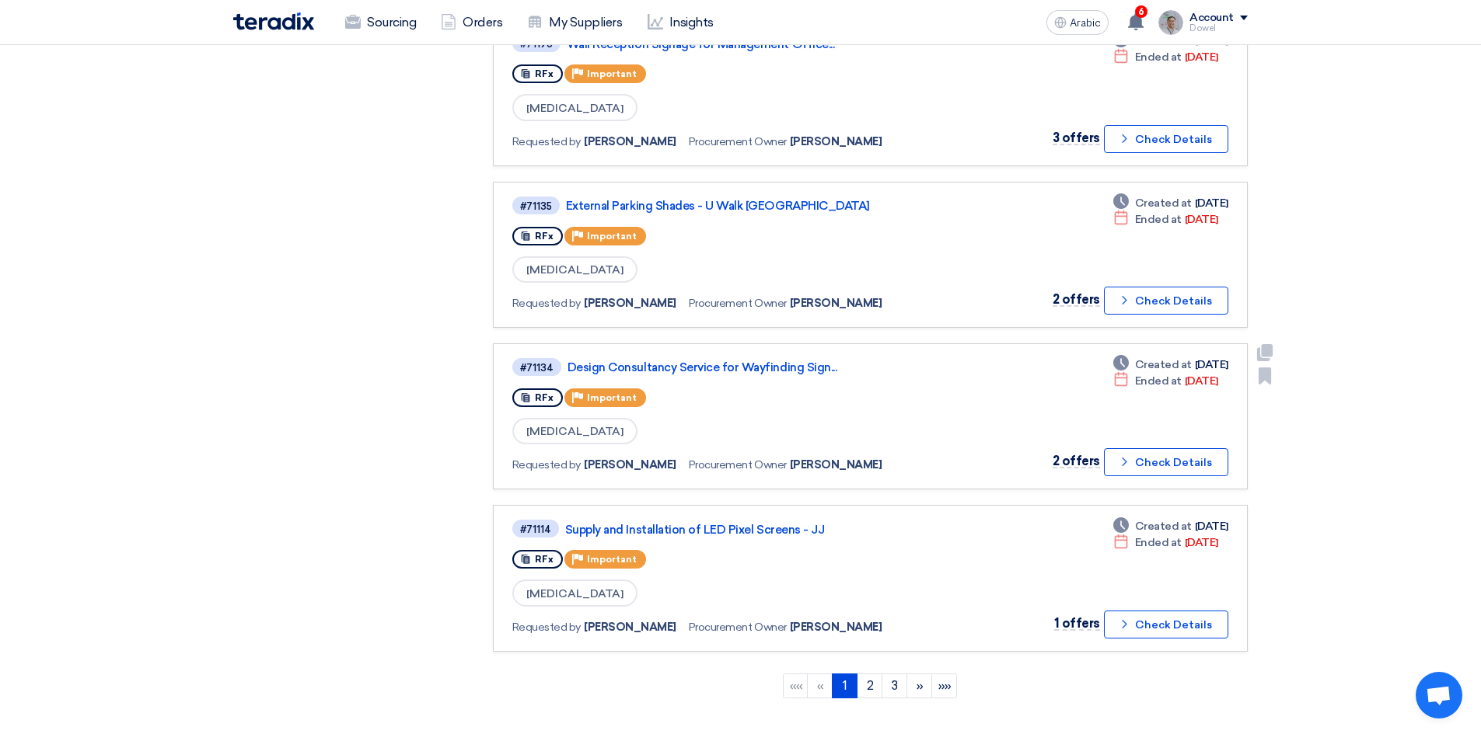
scroll to position [1166, 0]
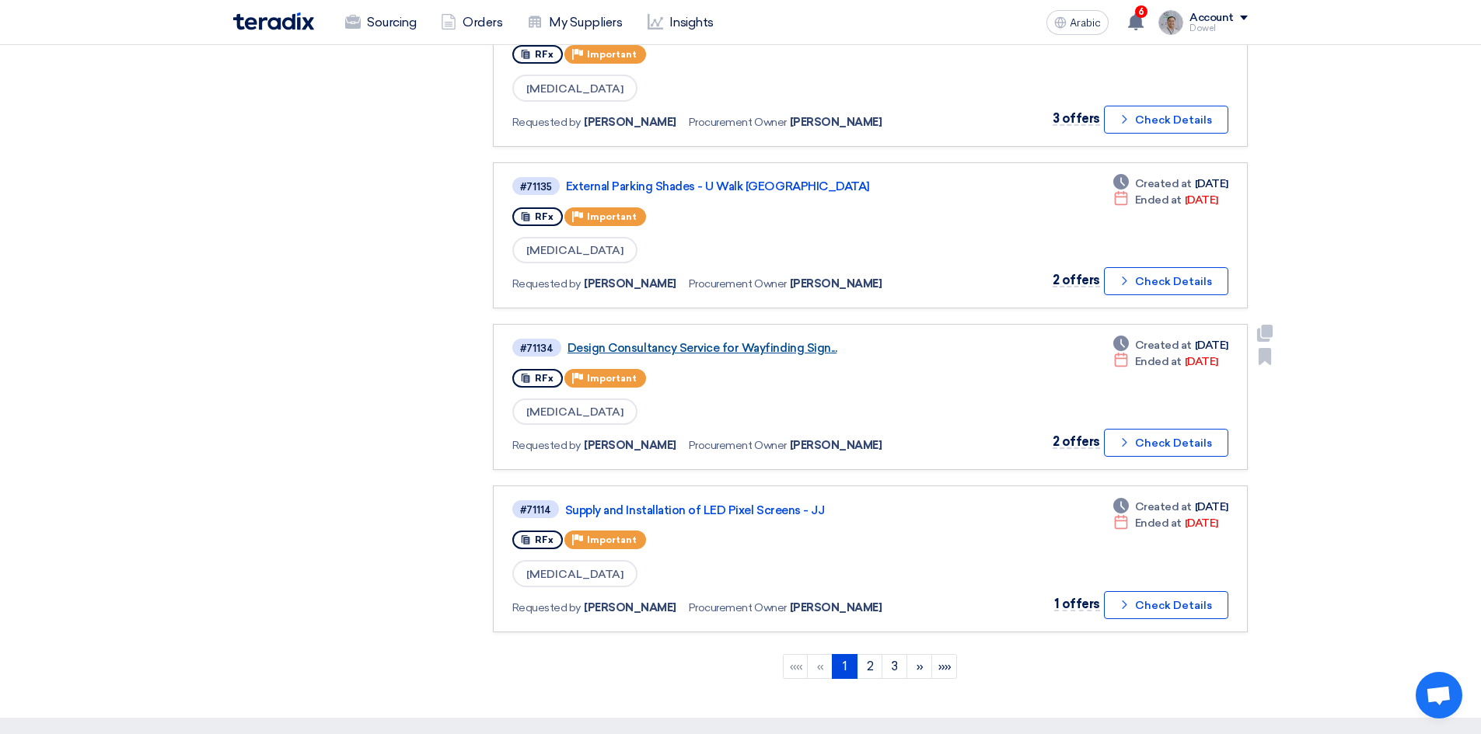
click at [744, 347] on font "Design Consultancy Service for Wayfinding Sign..." at bounding box center [701, 348] width 269 height 14
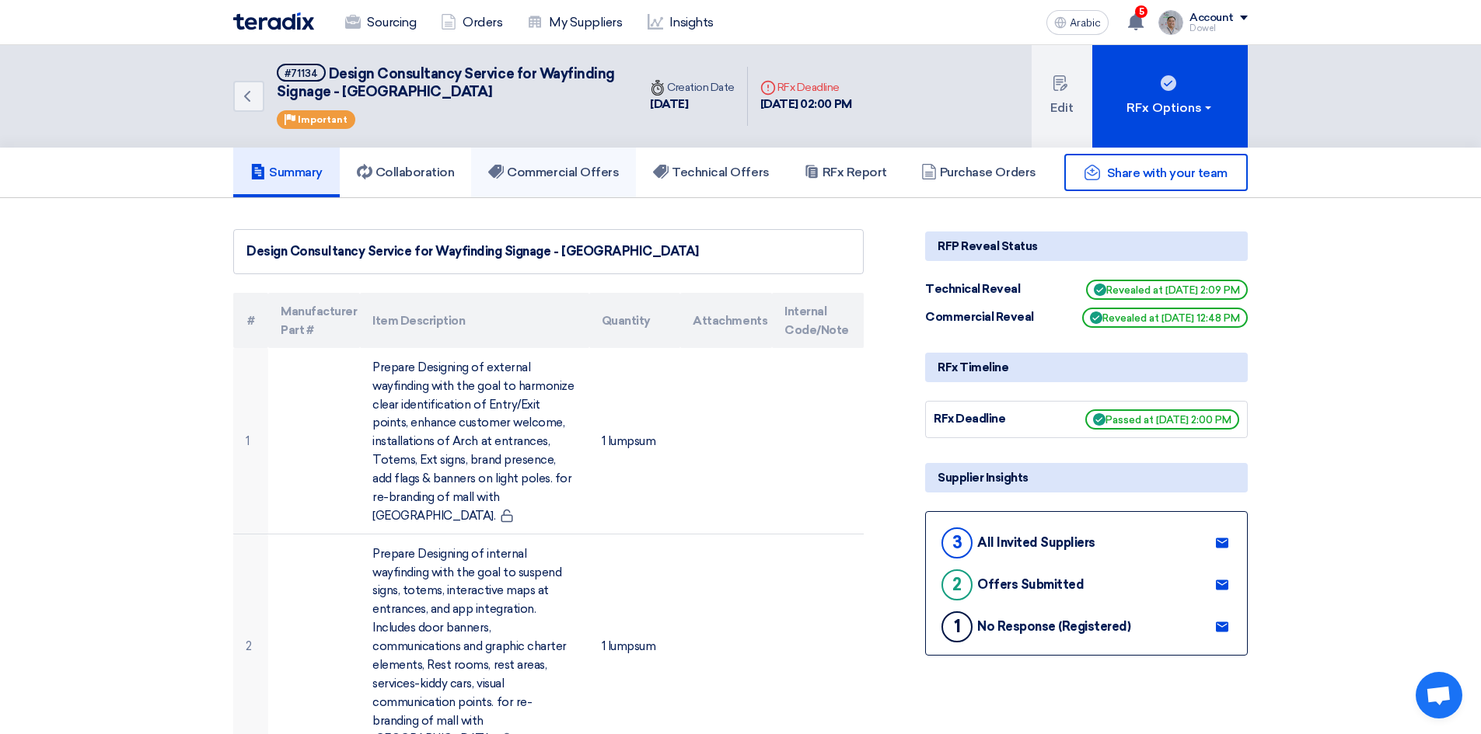
click at [580, 176] on font "Commercial Offers" at bounding box center [563, 172] width 112 height 15
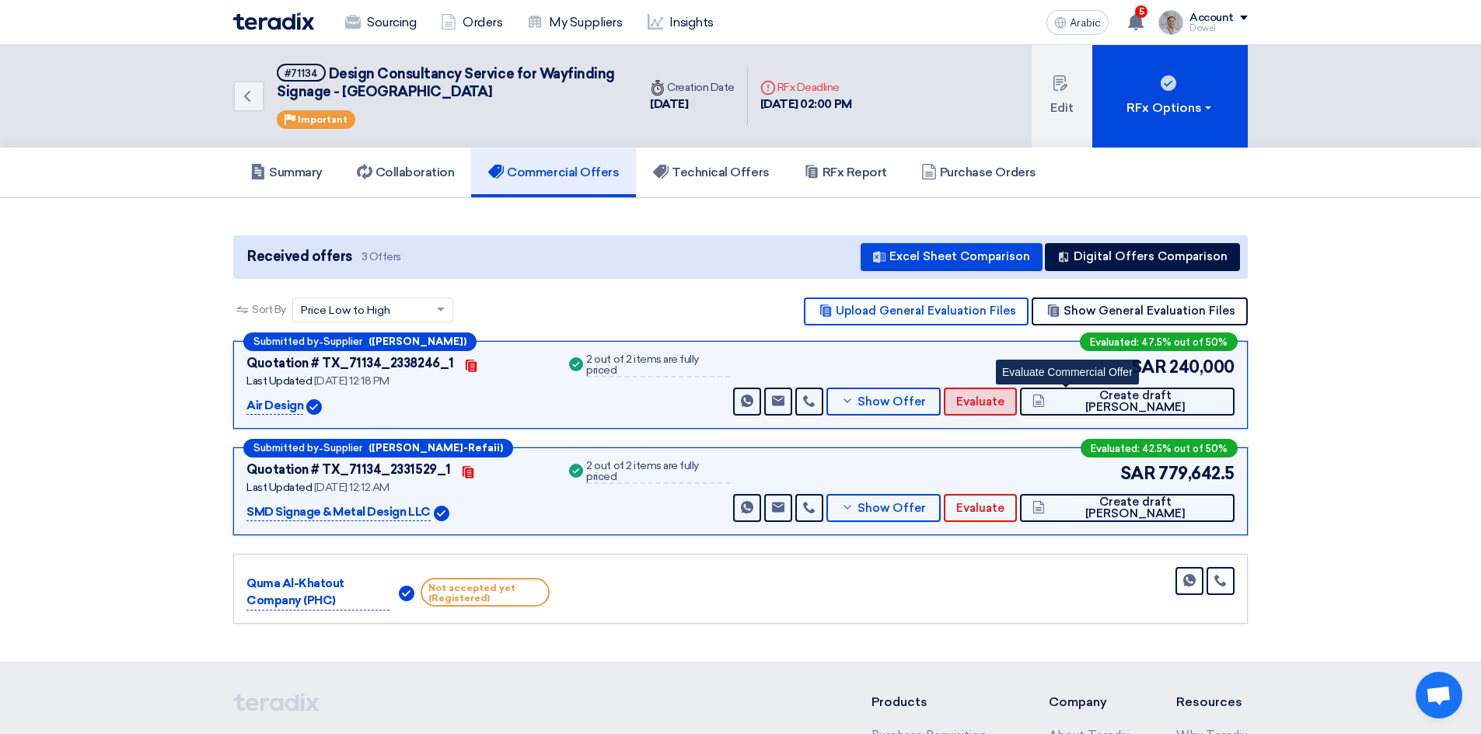
click at [1004, 403] on font "Evaluate" at bounding box center [980, 402] width 48 height 14
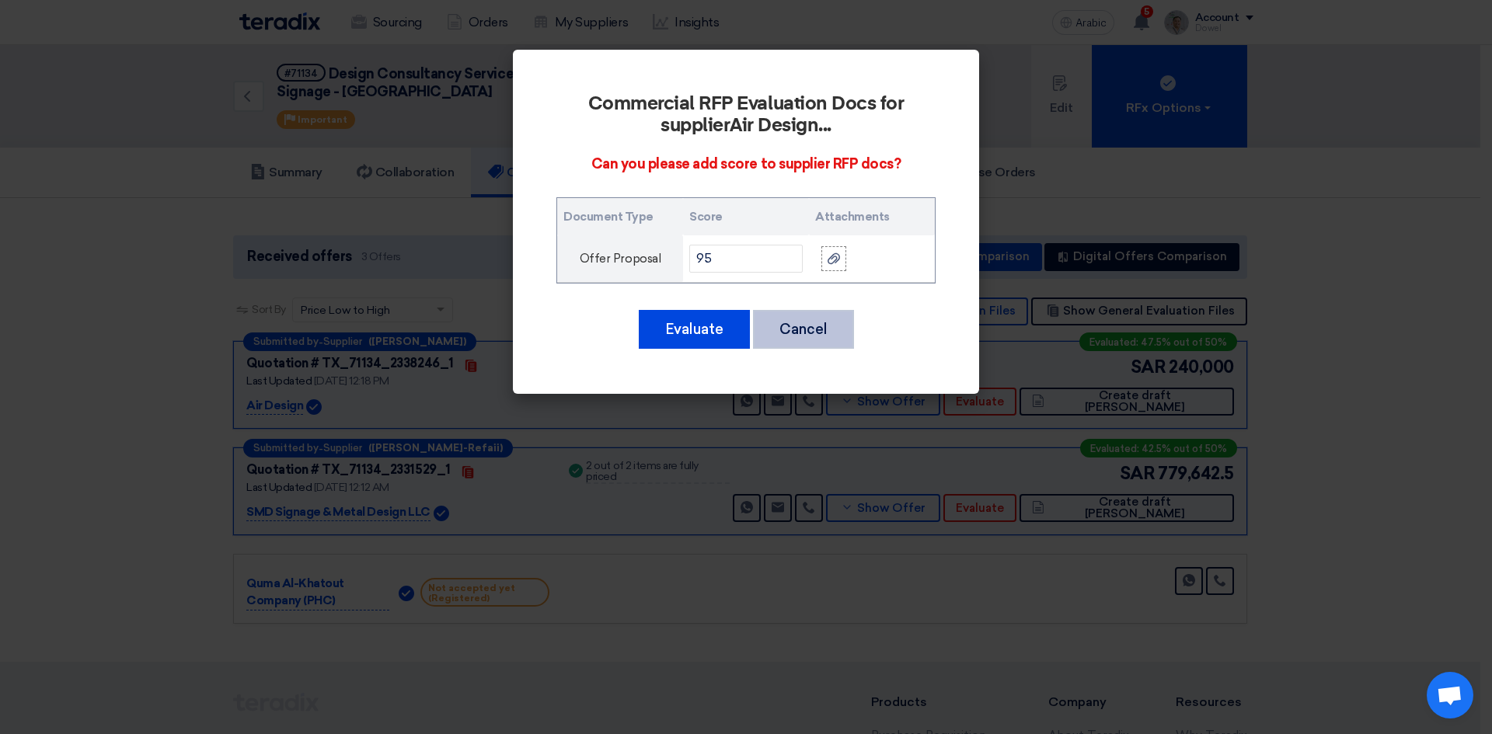
click at [794, 330] on font "Cancel" at bounding box center [804, 329] width 48 height 17
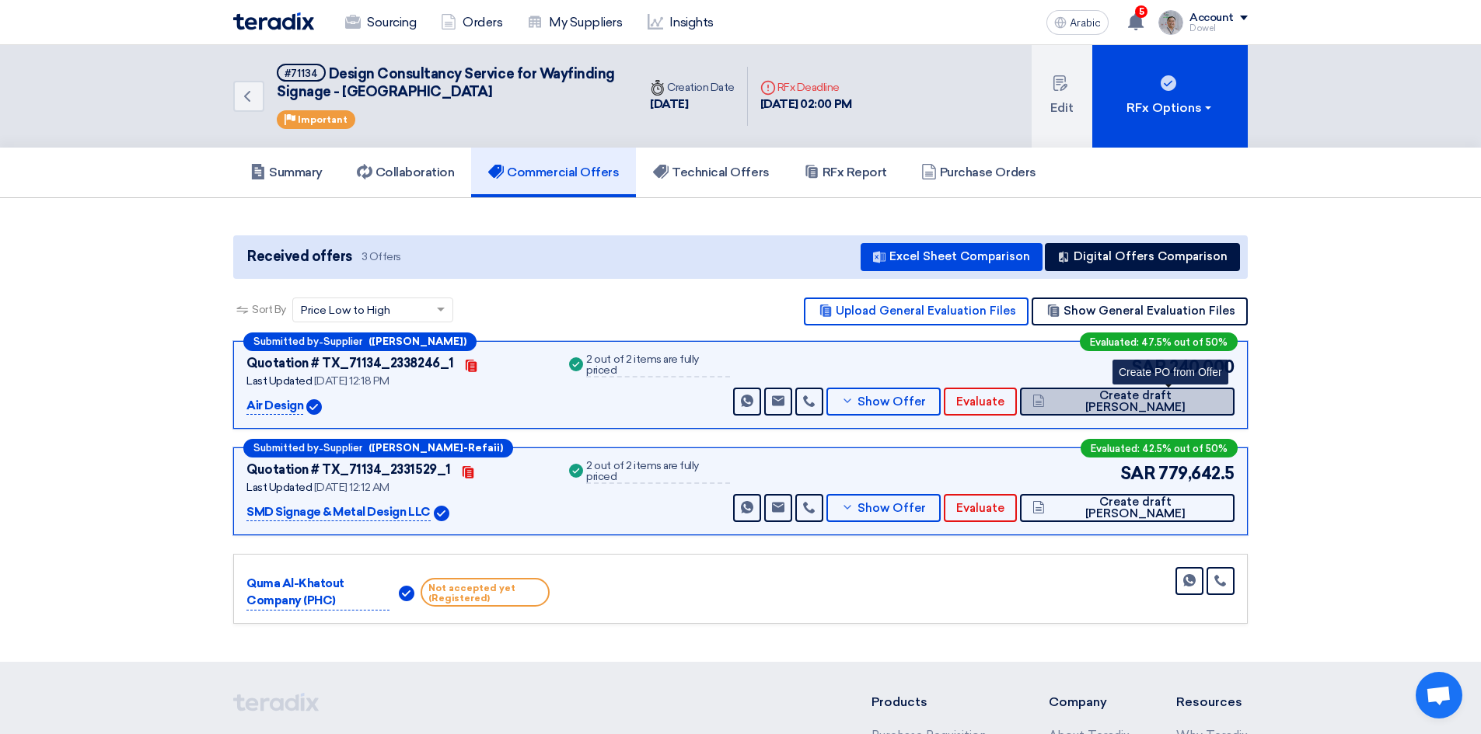
click at [1163, 403] on font "Create draft [PERSON_NAME]" at bounding box center [1135, 402] width 100 height 26
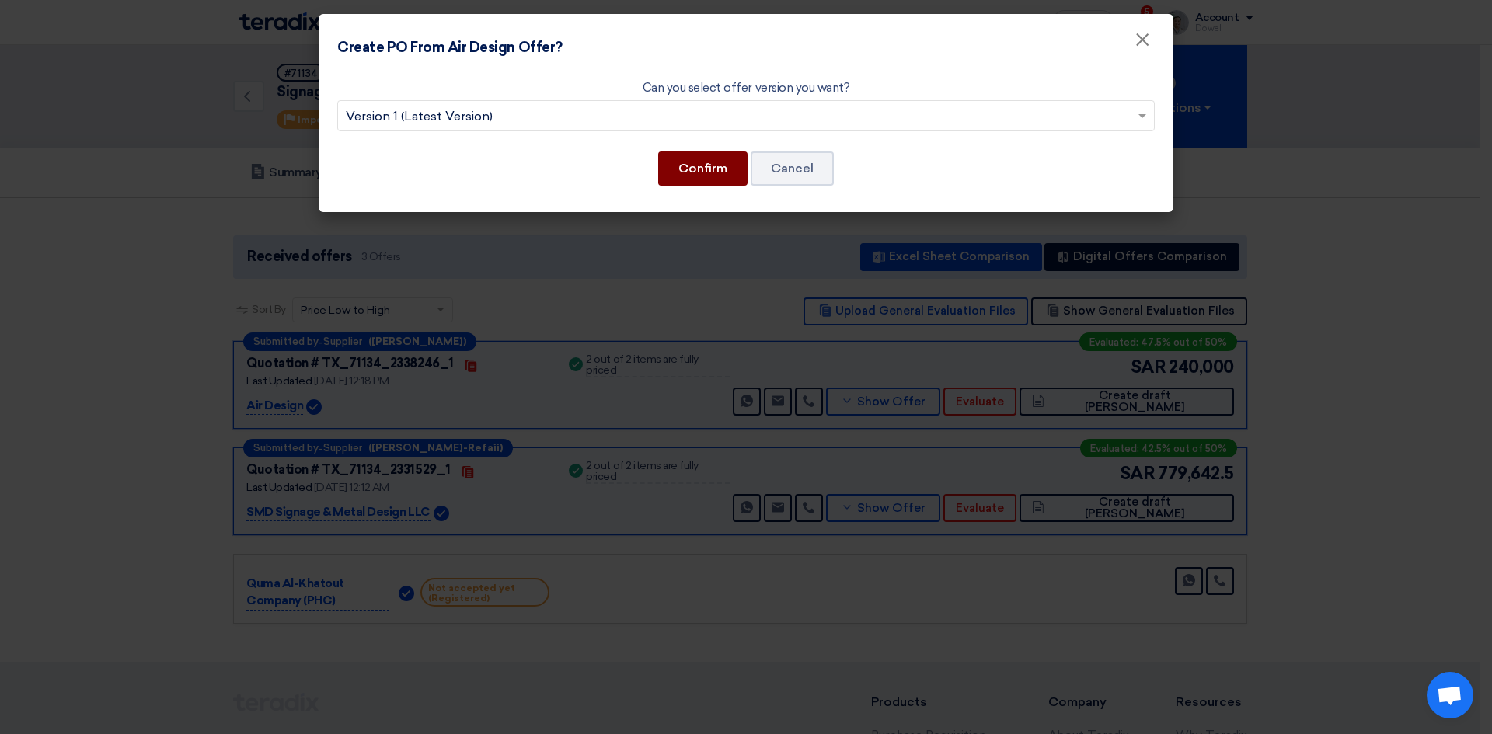
click at [702, 168] on font "Confirm" at bounding box center [702, 168] width 49 height 15
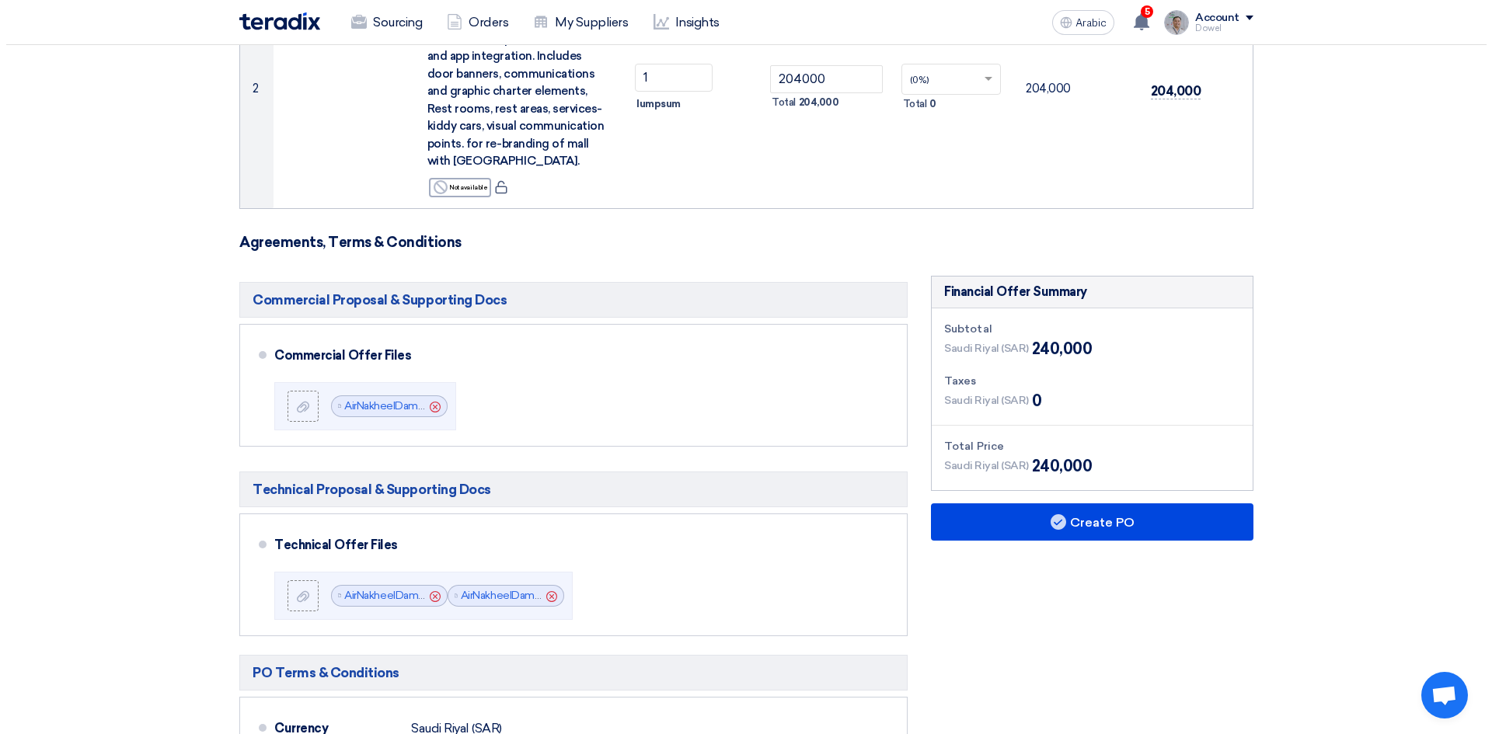
scroll to position [777, 0]
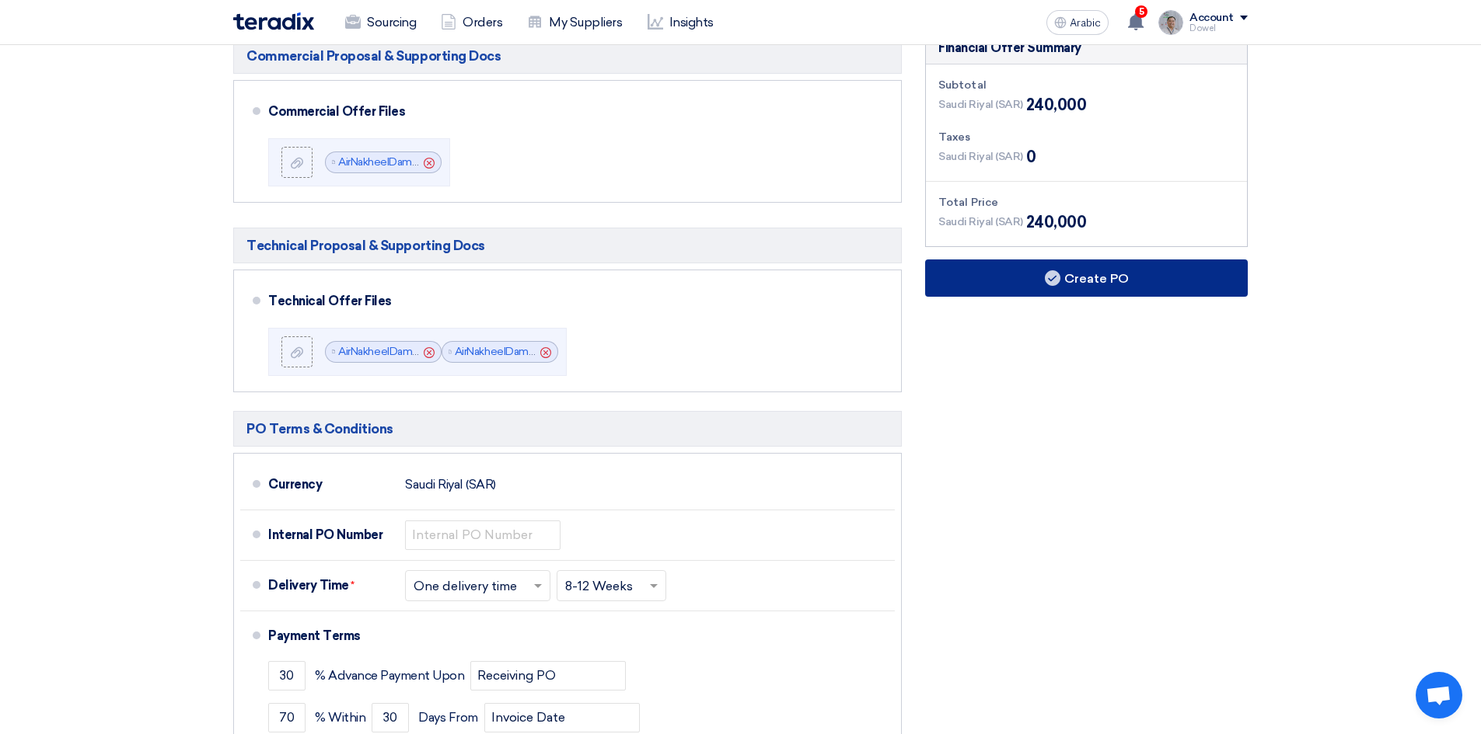
click at [1073, 284] on font "Create PO" at bounding box center [1096, 277] width 65 height 15
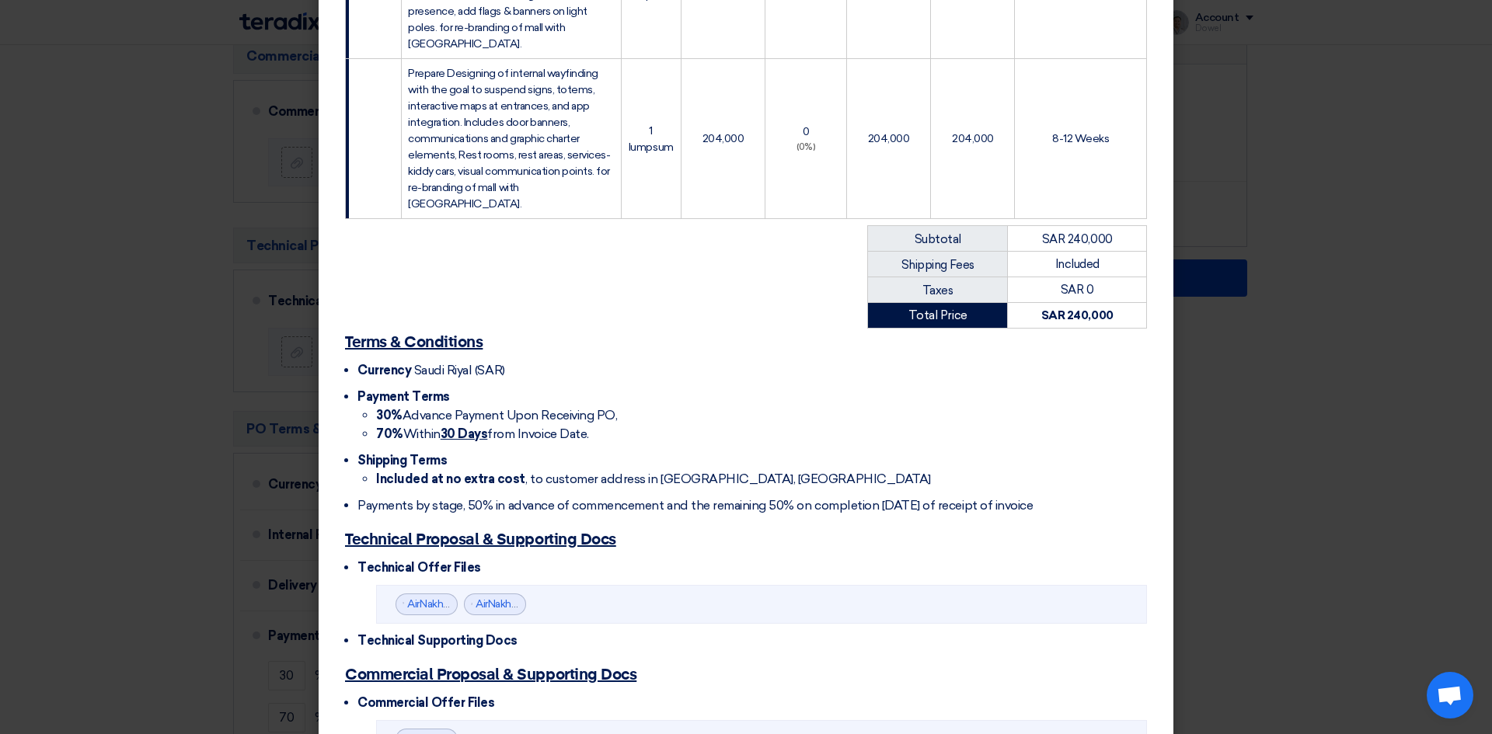
scroll to position [565, 0]
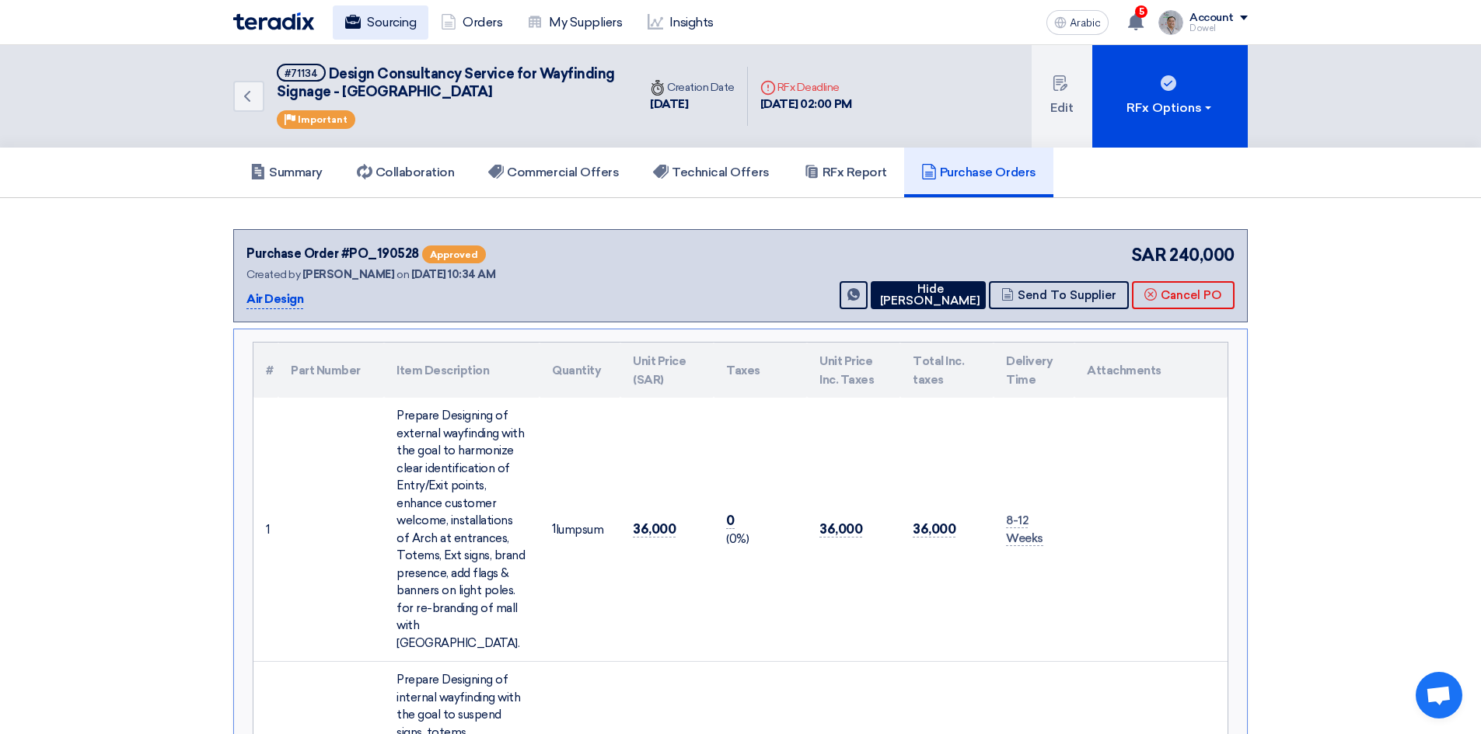
click at [361, 7] on link "Sourcing" at bounding box center [381, 22] width 96 height 34
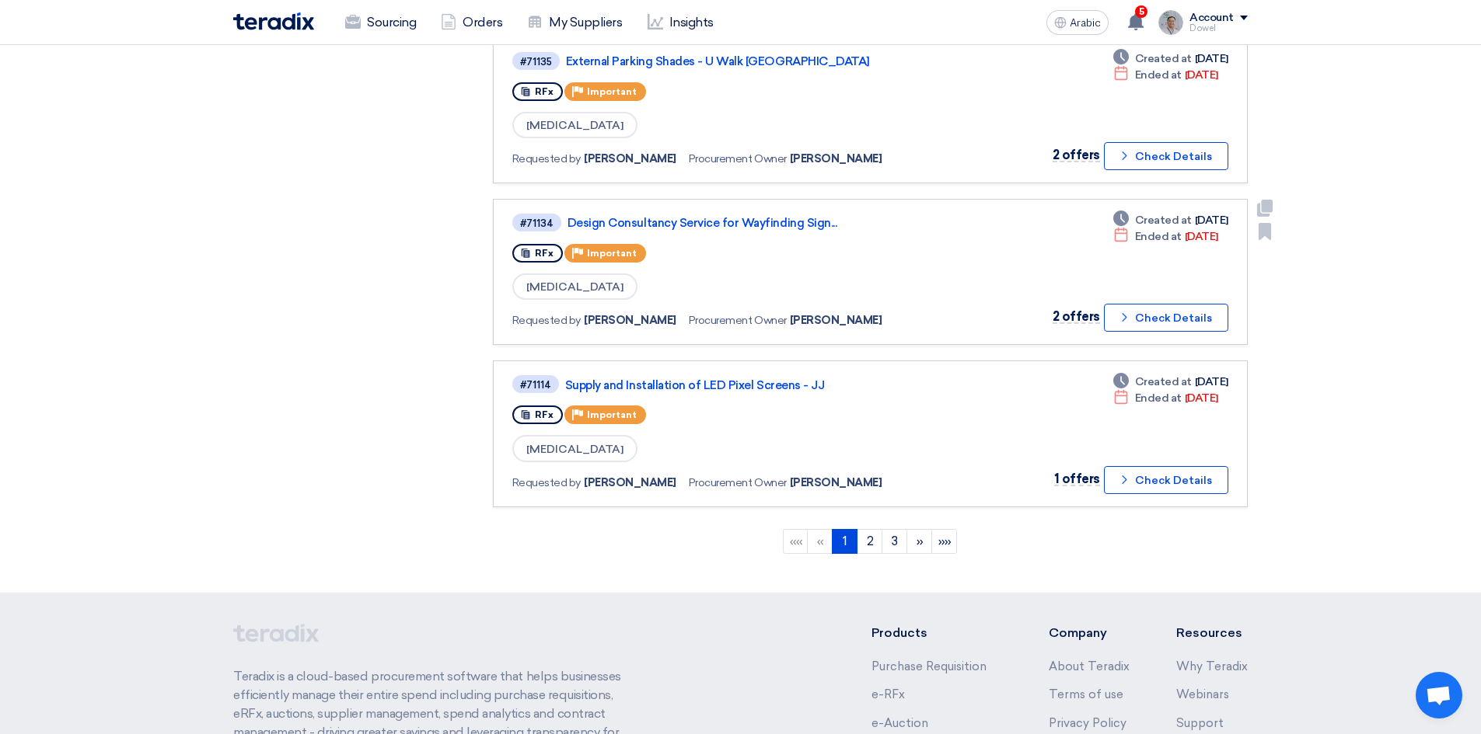
scroll to position [1399, 0]
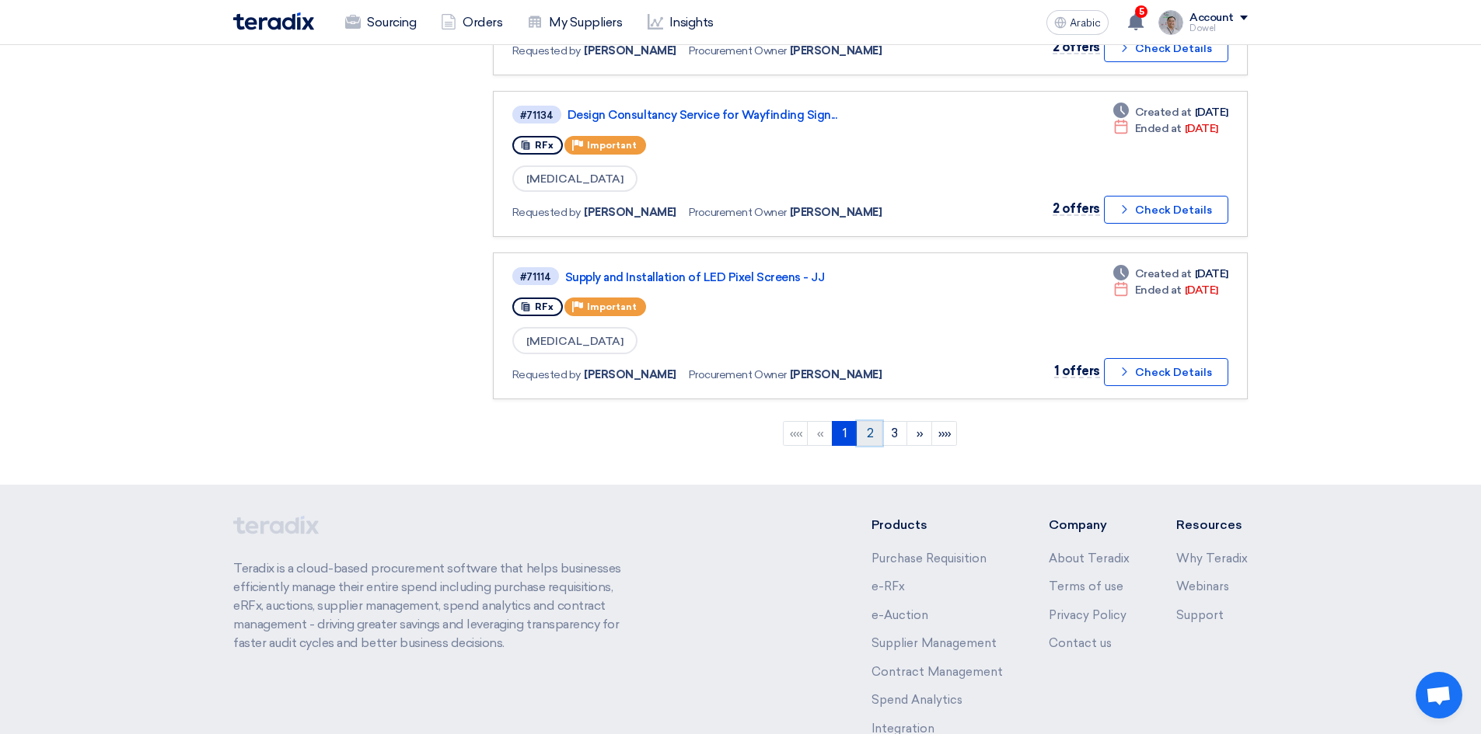
click at [867, 438] on font "2" at bounding box center [870, 433] width 7 height 15
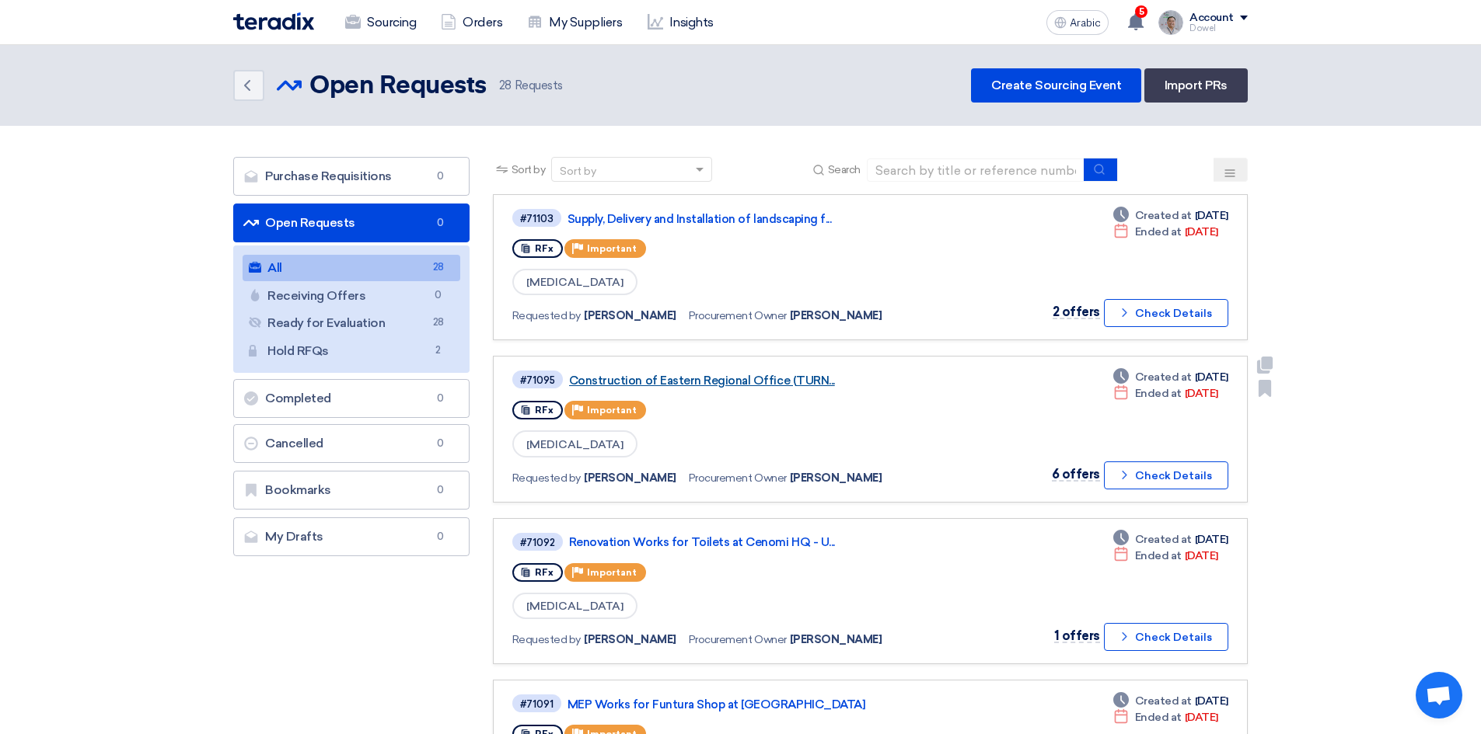
click at [733, 381] on font "Construction of Eastern Regional Office (TURN..." at bounding box center [702, 381] width 266 height 14
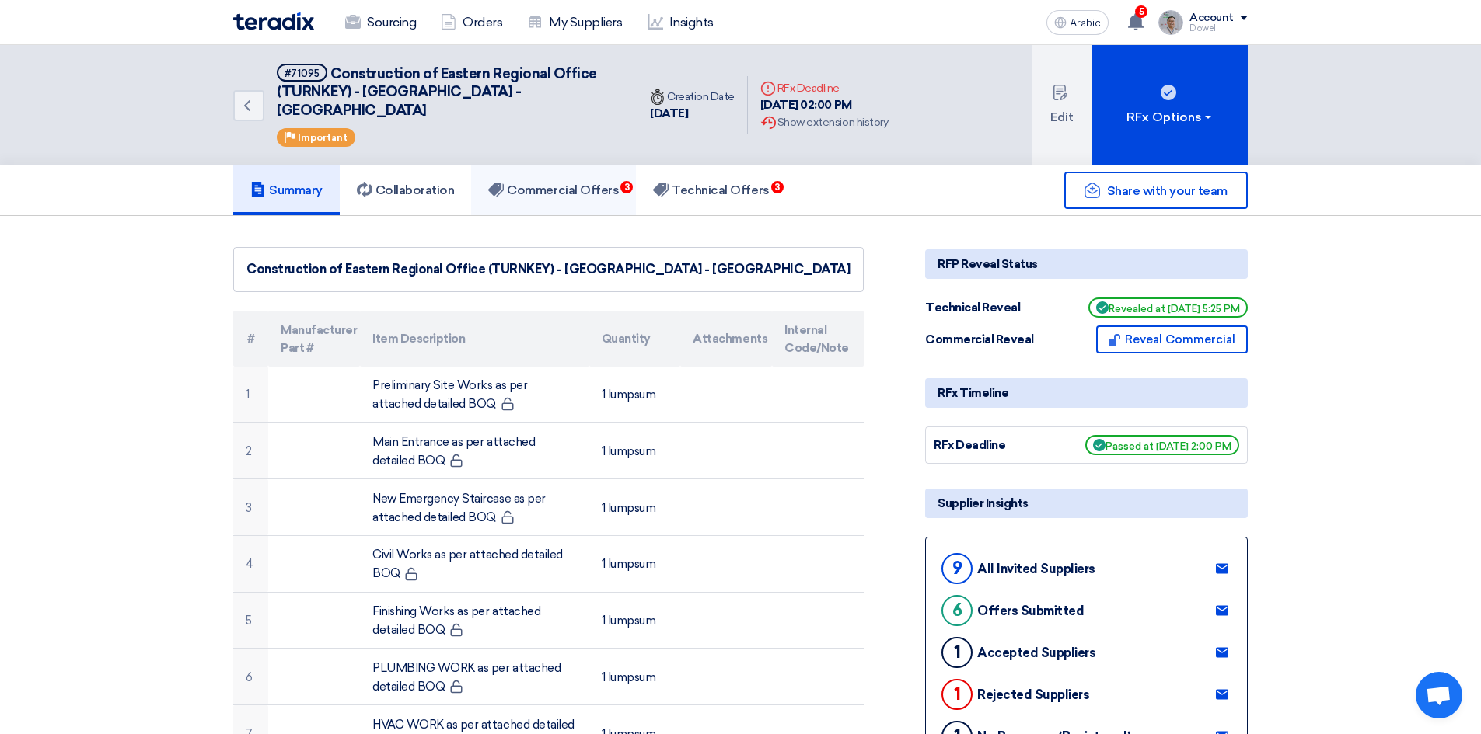
click at [604, 183] on font "Commercial Offers" at bounding box center [563, 190] width 112 height 15
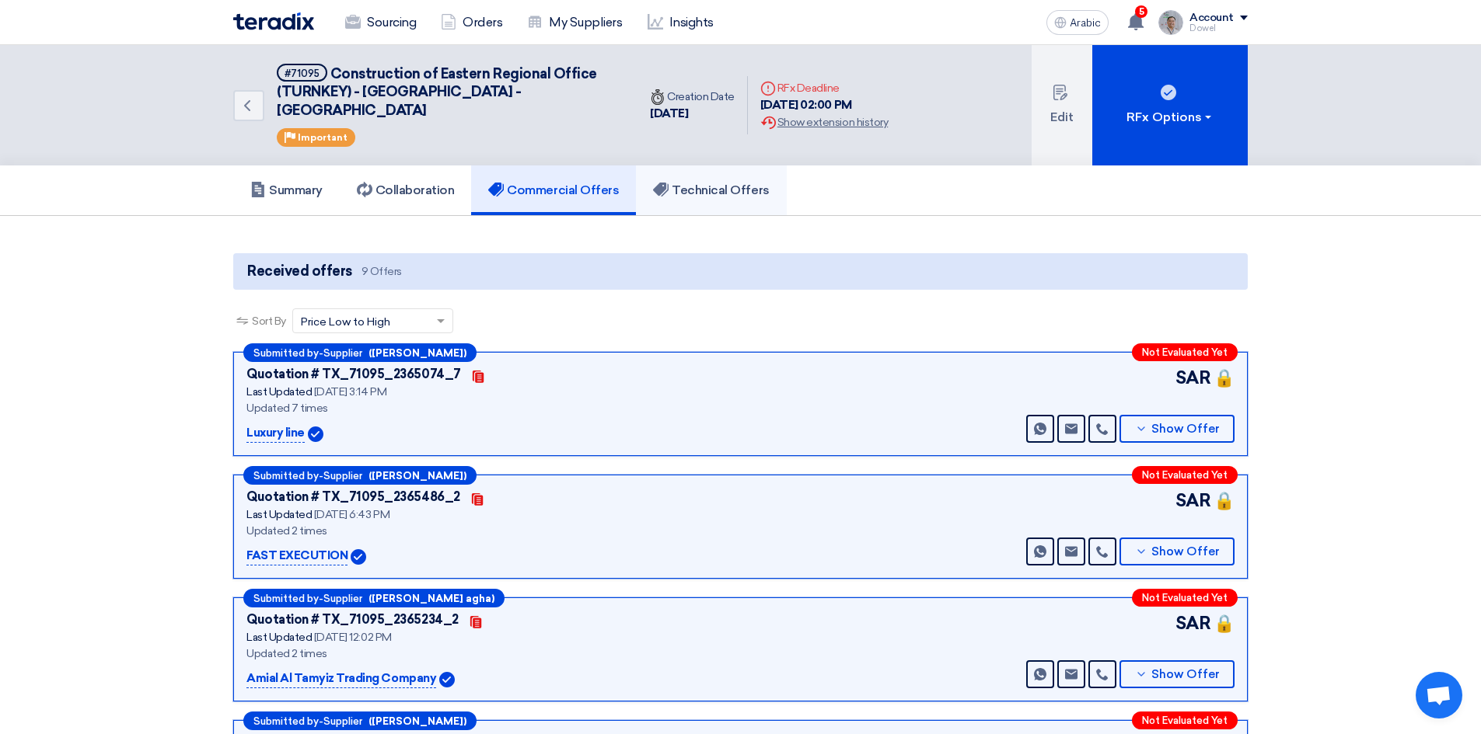
click at [733, 183] on font "Technical Offers" at bounding box center [720, 190] width 97 height 15
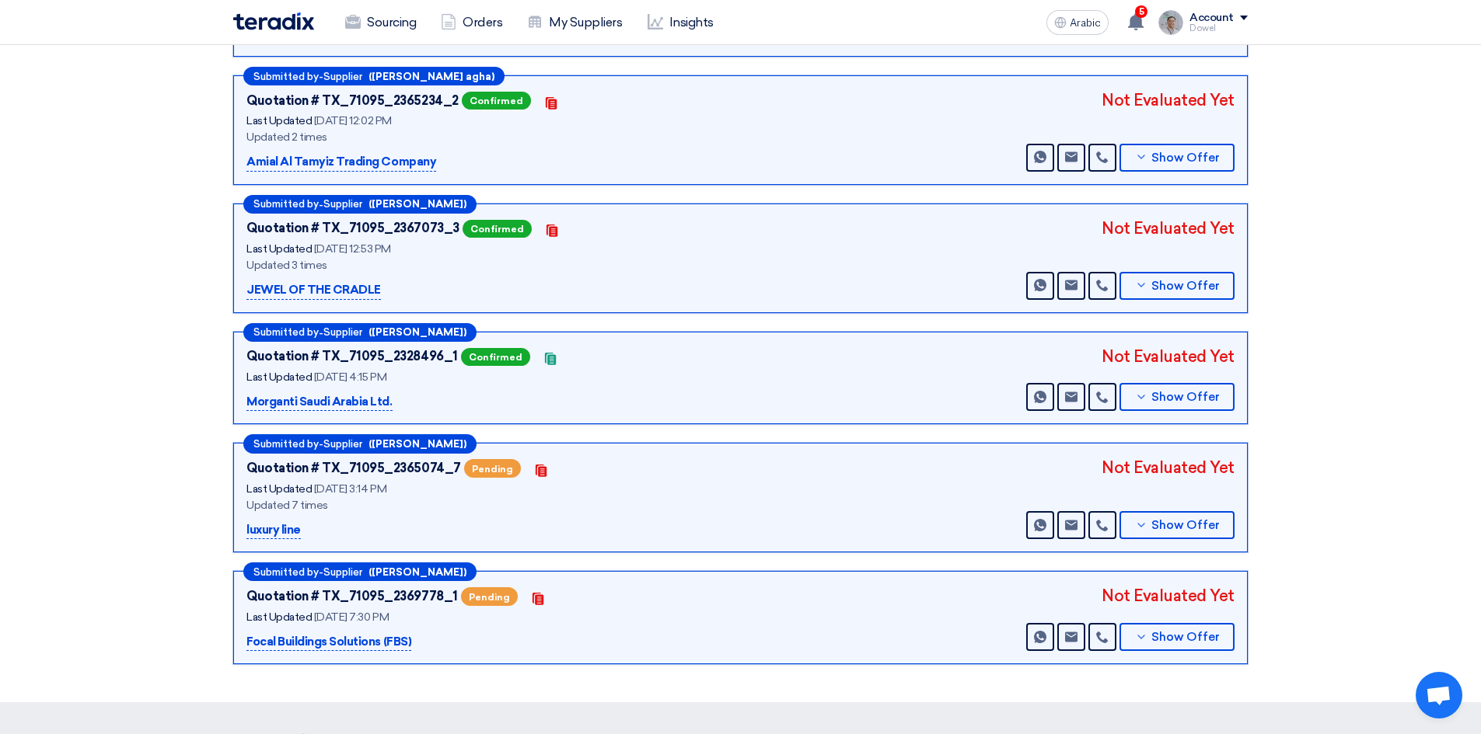
scroll to position [466, 0]
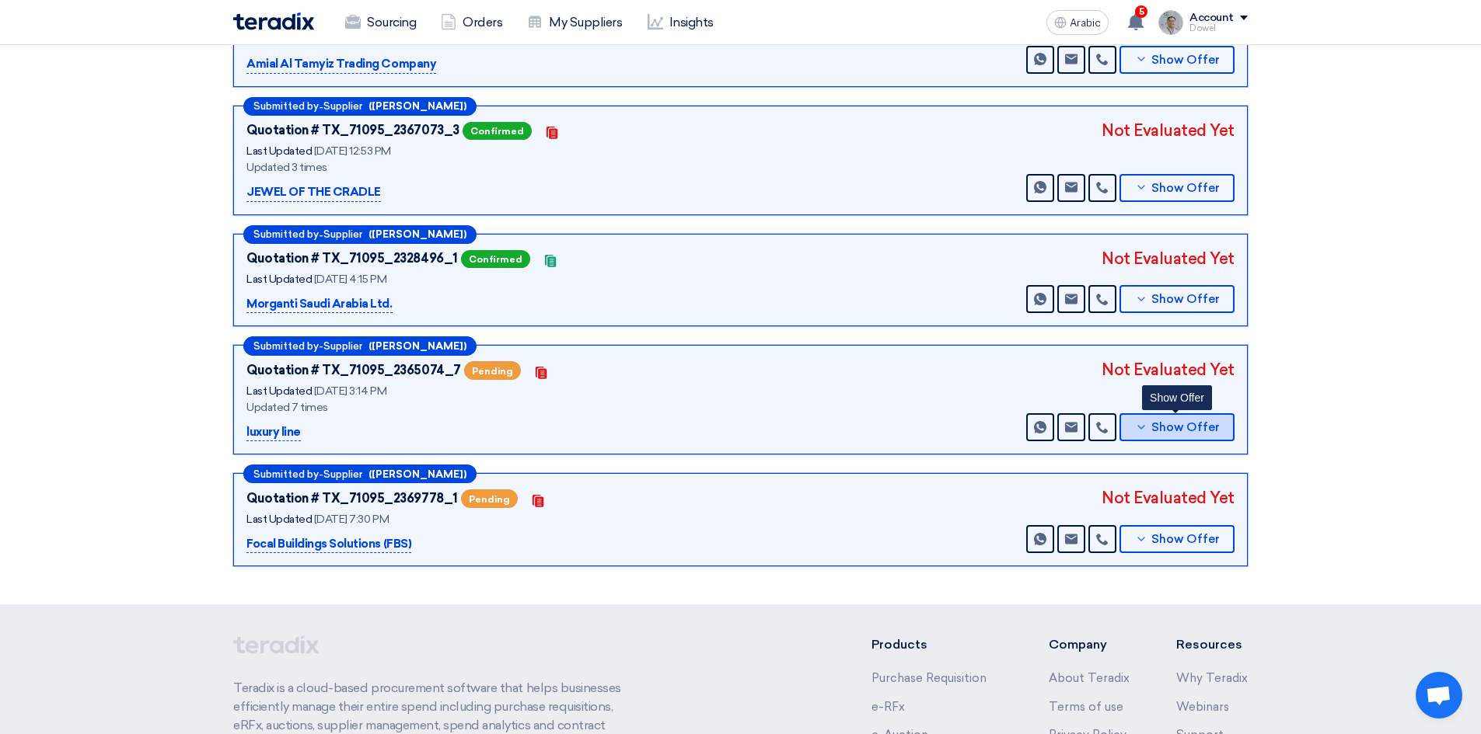
click at [1180, 420] on font "Show Offer" at bounding box center [1185, 427] width 68 height 14
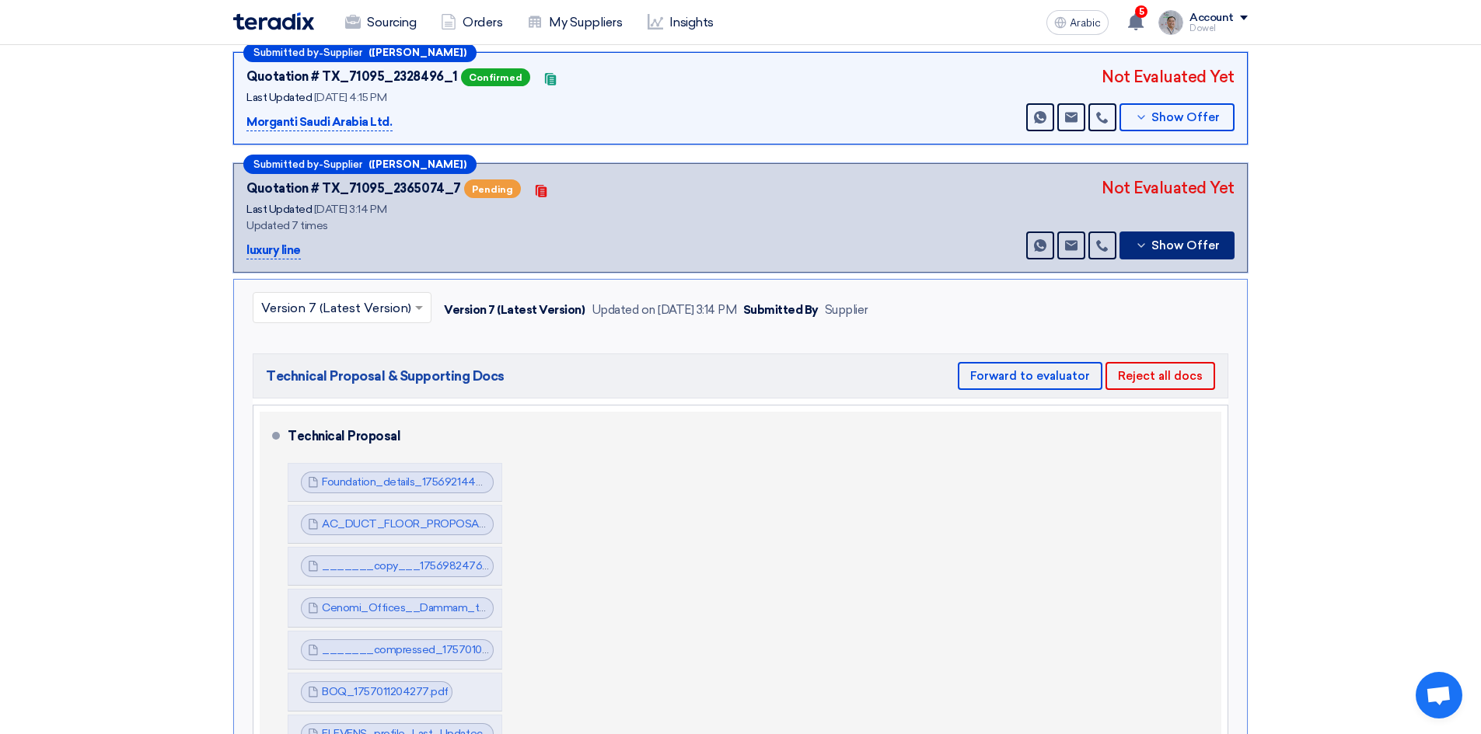
scroll to position [622, 0]
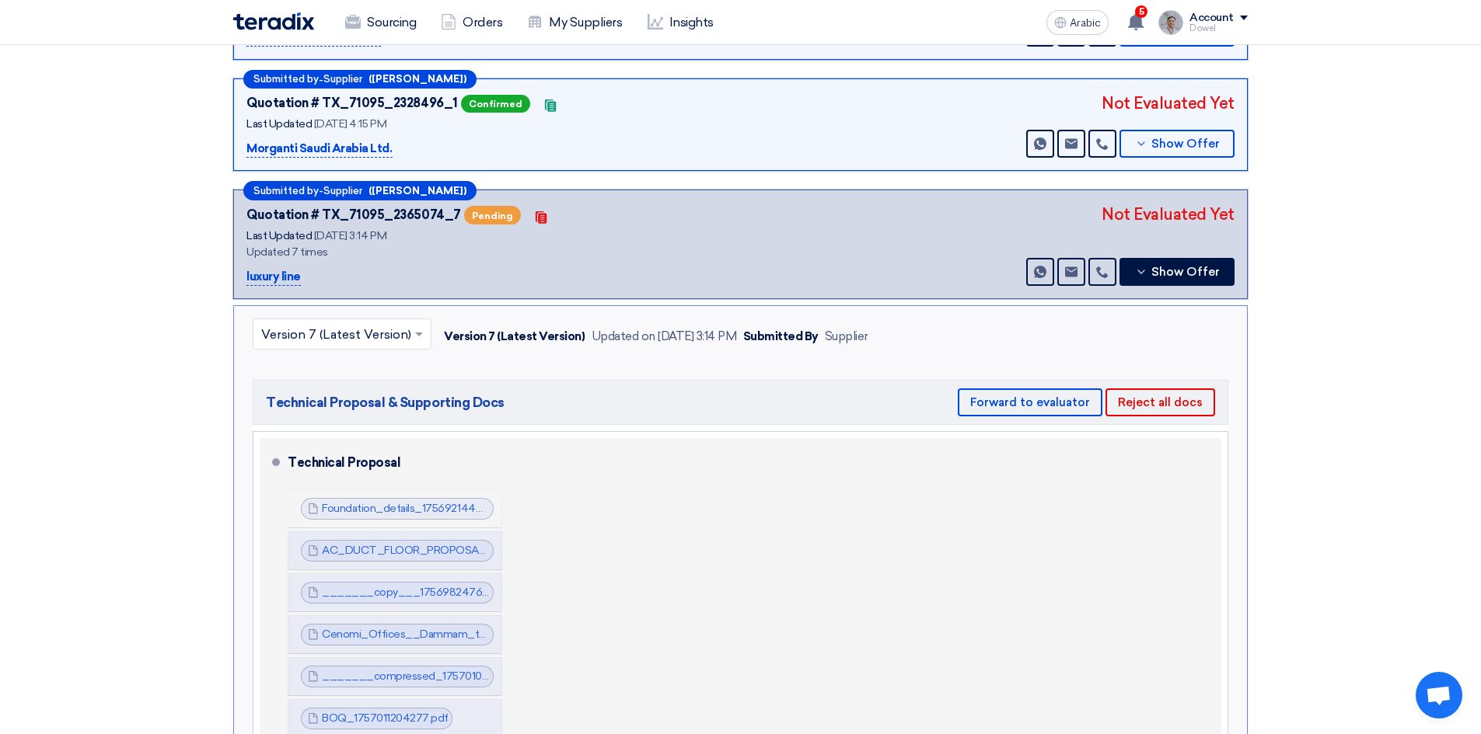
click at [408, 501] on span "Foundation_details_1756921444482.pdf" at bounding box center [406, 509] width 168 height 16
click at [403, 502] on font "Foundation_details_1756921444482.pdf" at bounding box center [422, 508] width 201 height 13
click at [400, 544] on font "AC_DUCT_FLOOR_PROPOSAL_FOR_ANOTHER_SITE_1756921444978.pdf" at bounding box center [516, 550] width 389 height 13
click at [406, 586] on font "_______copy___1756982476178.pdf" at bounding box center [420, 592] width 197 height 13
click at [394, 628] on font "Cenomi_Offices__Dammam_technical_Proposal_1756982684208.pdf" at bounding box center [499, 634] width 354 height 13
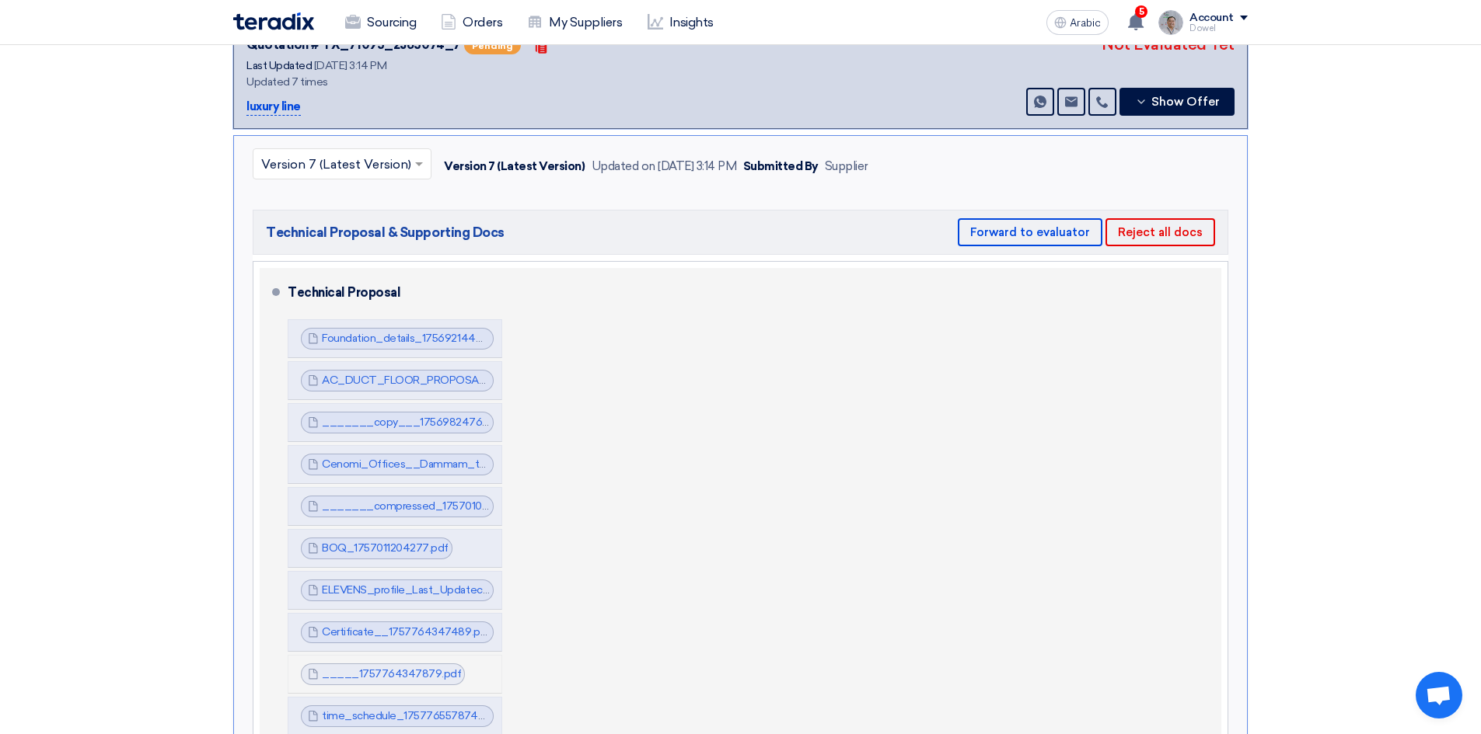
scroll to position [855, 0]
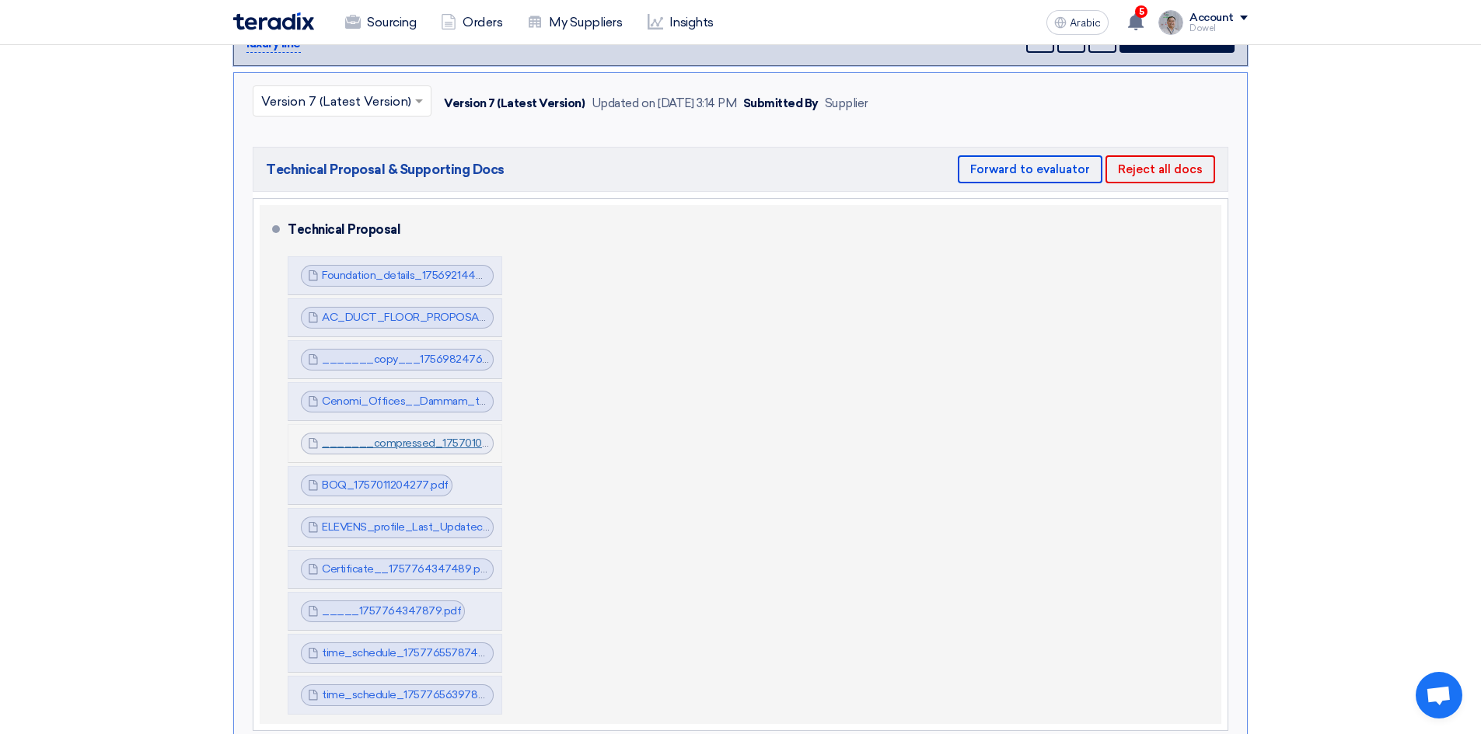
click at [396, 437] on font "_______compressed_1757010592777.pdf" at bounding box center [431, 443] width 218 height 13
click at [379, 479] on font "BOQ_1757011204277.pdf" at bounding box center [385, 485] width 127 height 13
click at [380, 521] on font "ELEVENS_profile_Last_Updatecompressed_1757233862576.pdf" at bounding box center [483, 527] width 322 height 13
click at [379, 563] on font "Certificate__1757764347489.pdf" at bounding box center [406, 569] width 169 height 13
click at [376, 605] on font "_____1757764347879.pdf" at bounding box center [391, 611] width 139 height 13
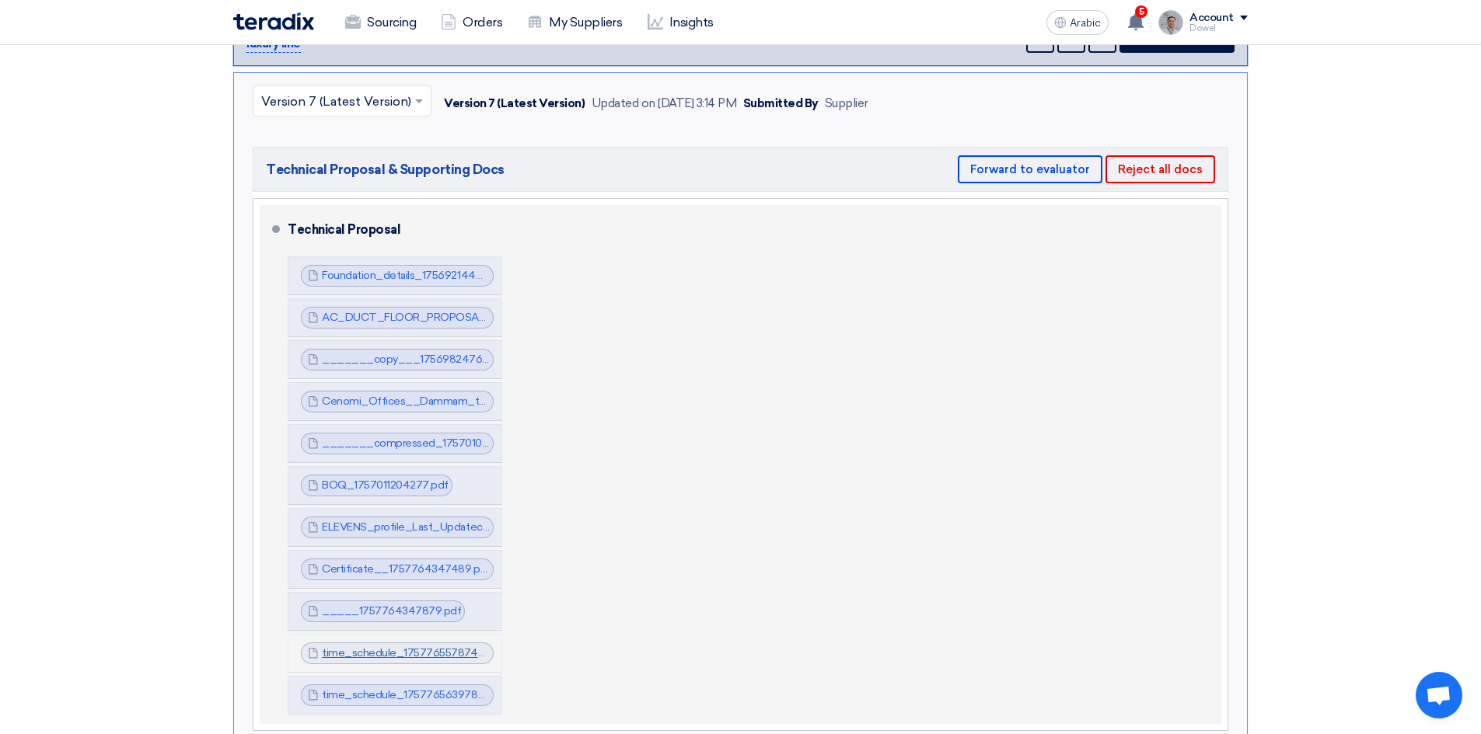
click at [375, 647] on font "time_schedule_1757765578745.pdf" at bounding box center [412, 653] width 181 height 13
click at [368, 689] on font "time_schedule_1757765639785.pdf" at bounding box center [412, 695] width 181 height 13
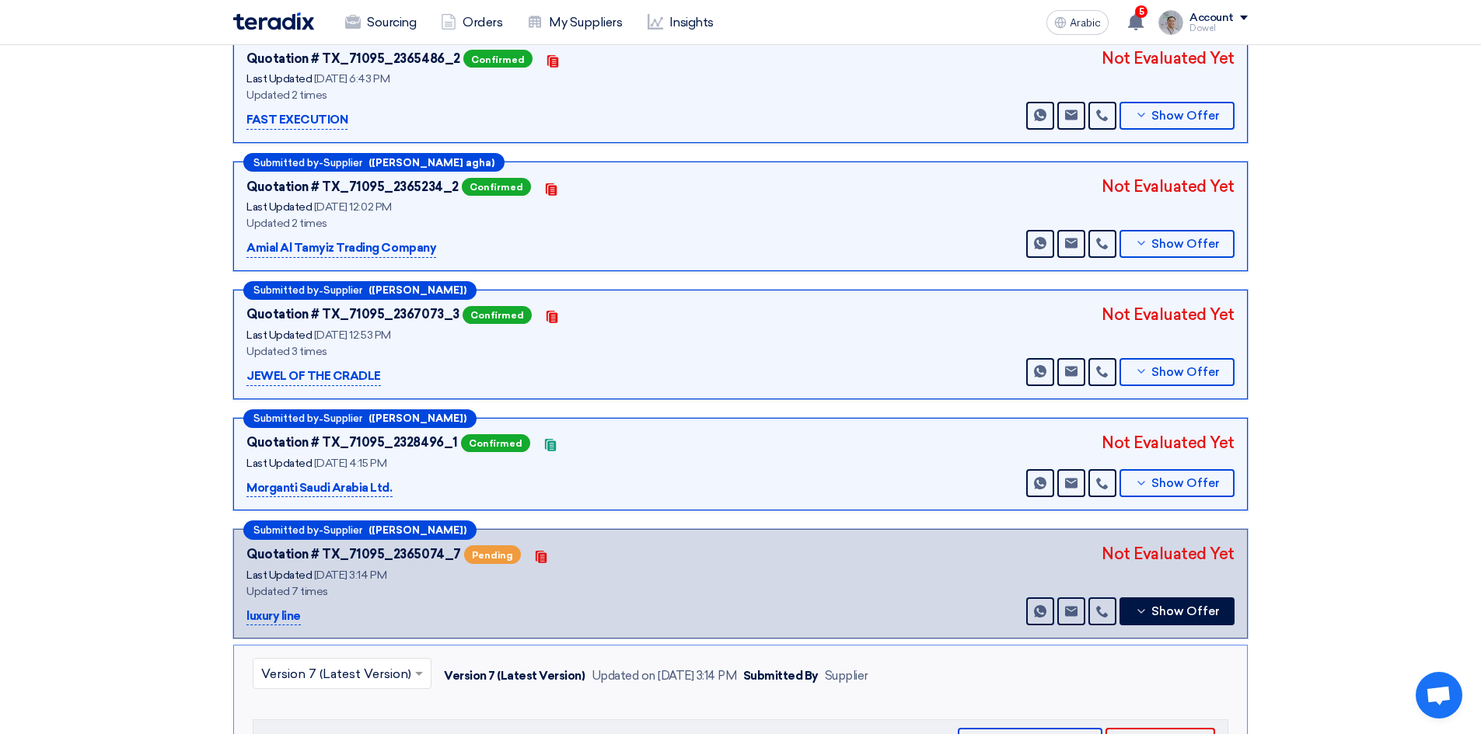
scroll to position [544, 0]
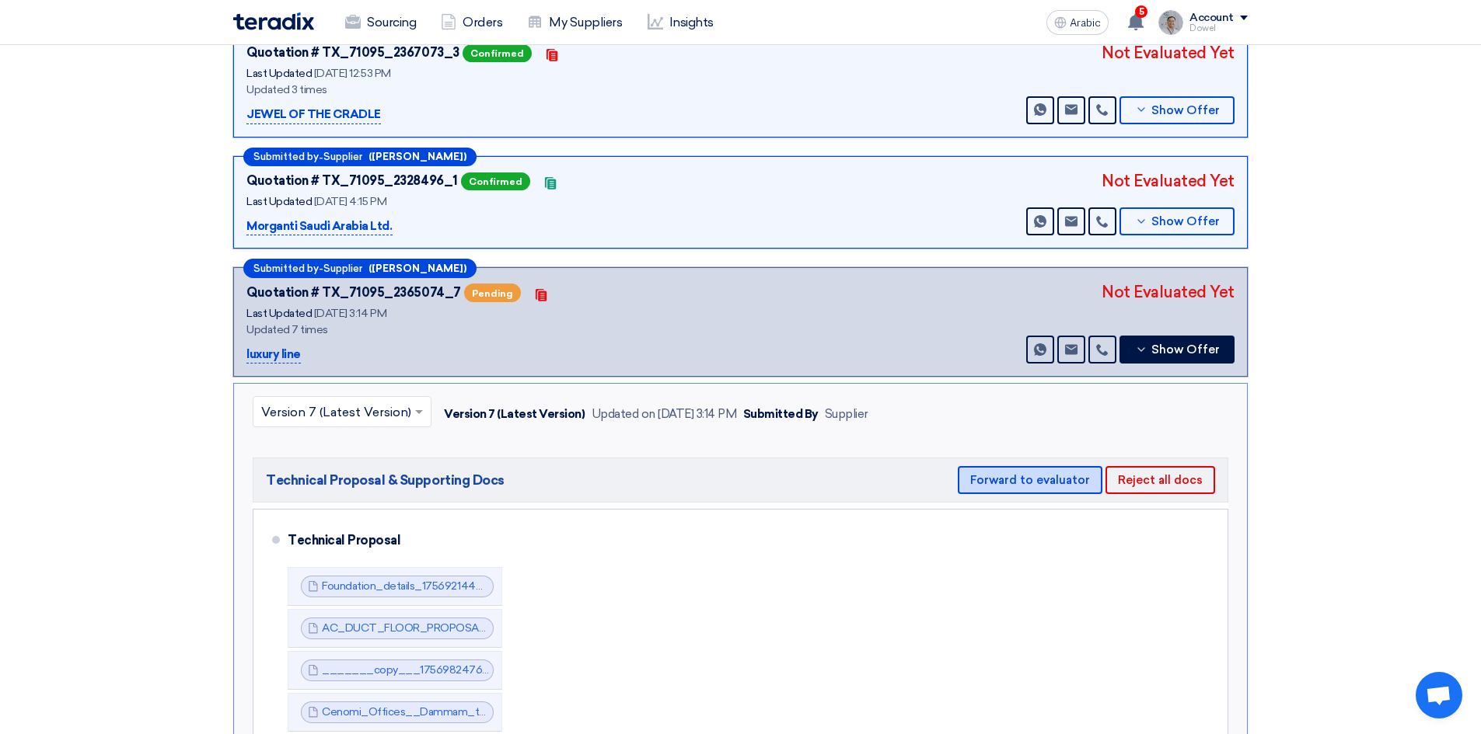
click at [1027, 473] on font "Forward to evaluator" at bounding box center [1030, 480] width 120 height 14
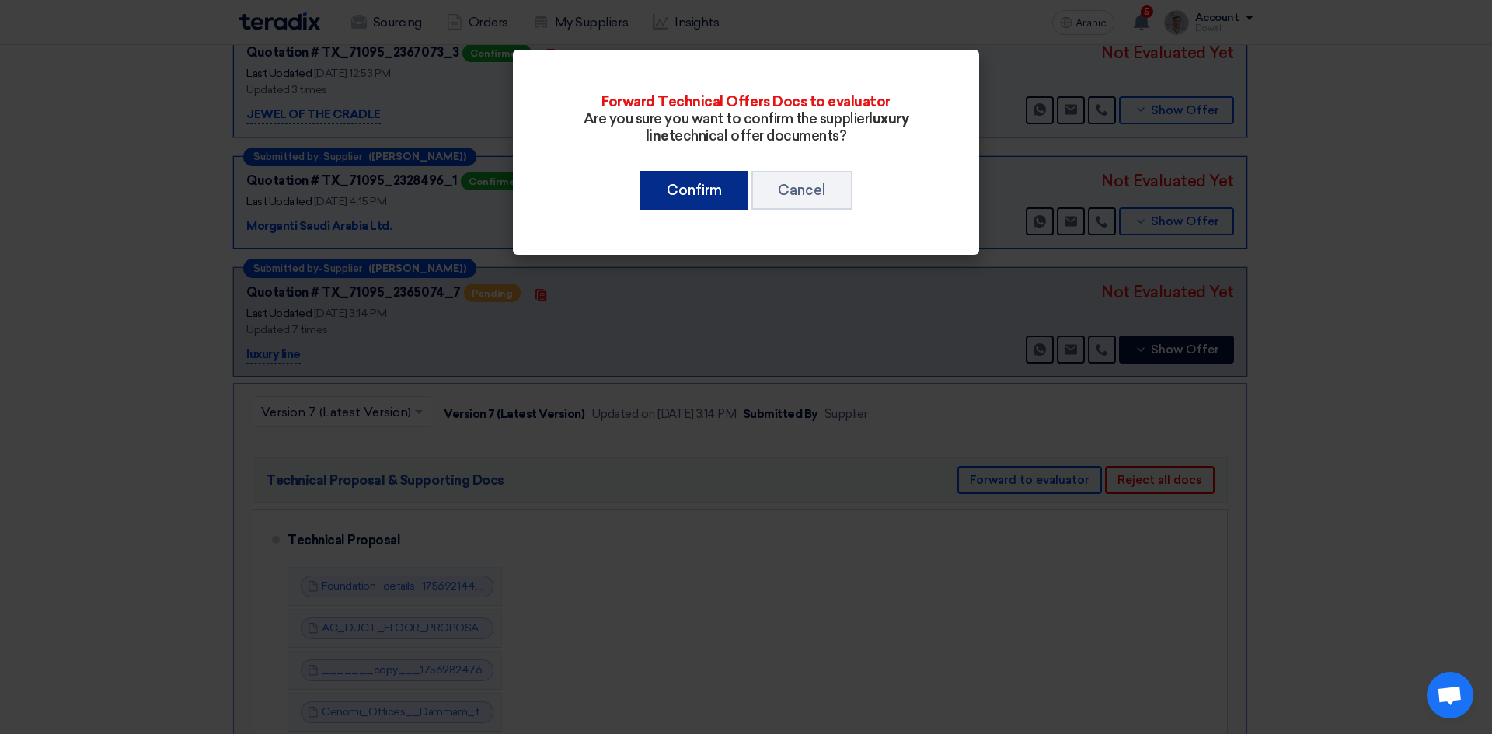
click at [700, 192] on font "Confirm" at bounding box center [694, 190] width 55 height 17
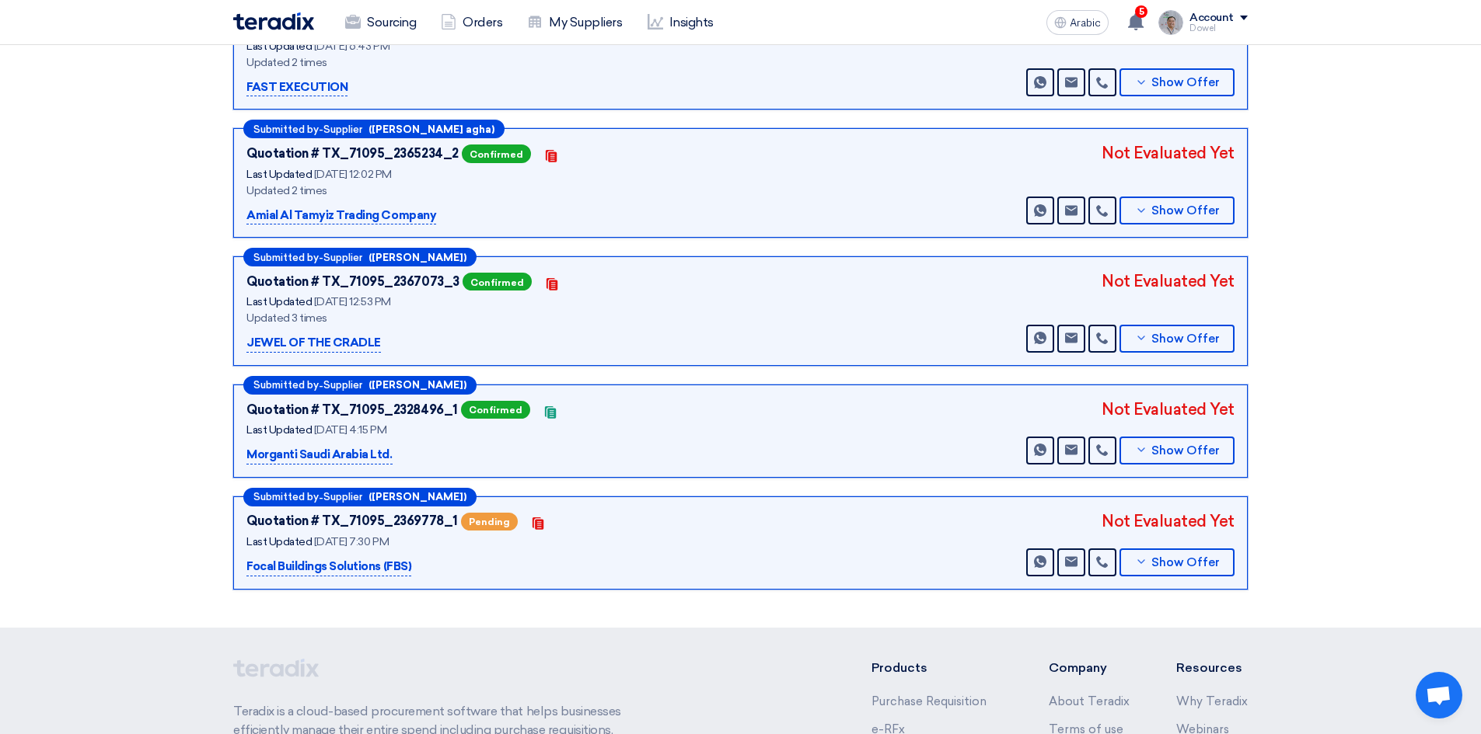
scroll to position [1166, 0]
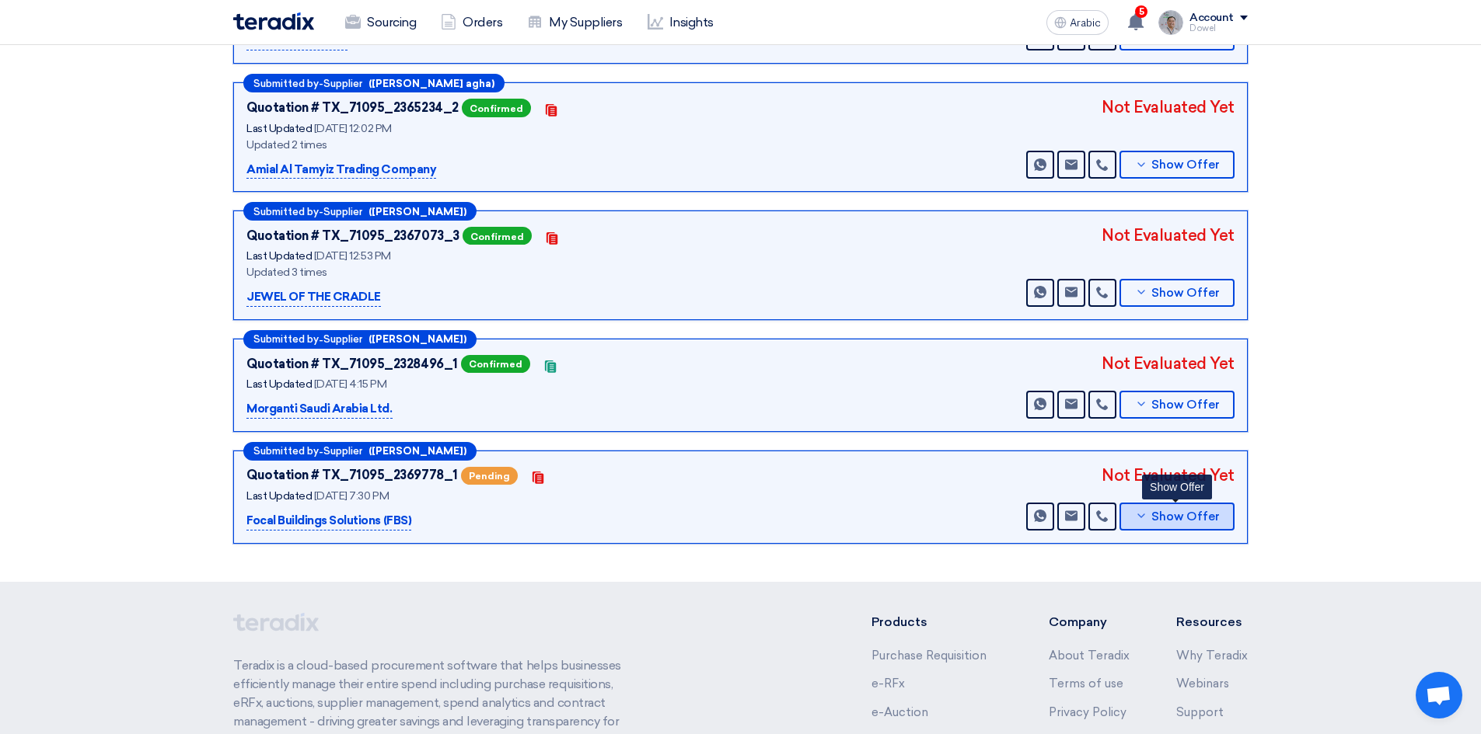
click at [1182, 510] on font "Show Offer" at bounding box center [1185, 517] width 68 height 14
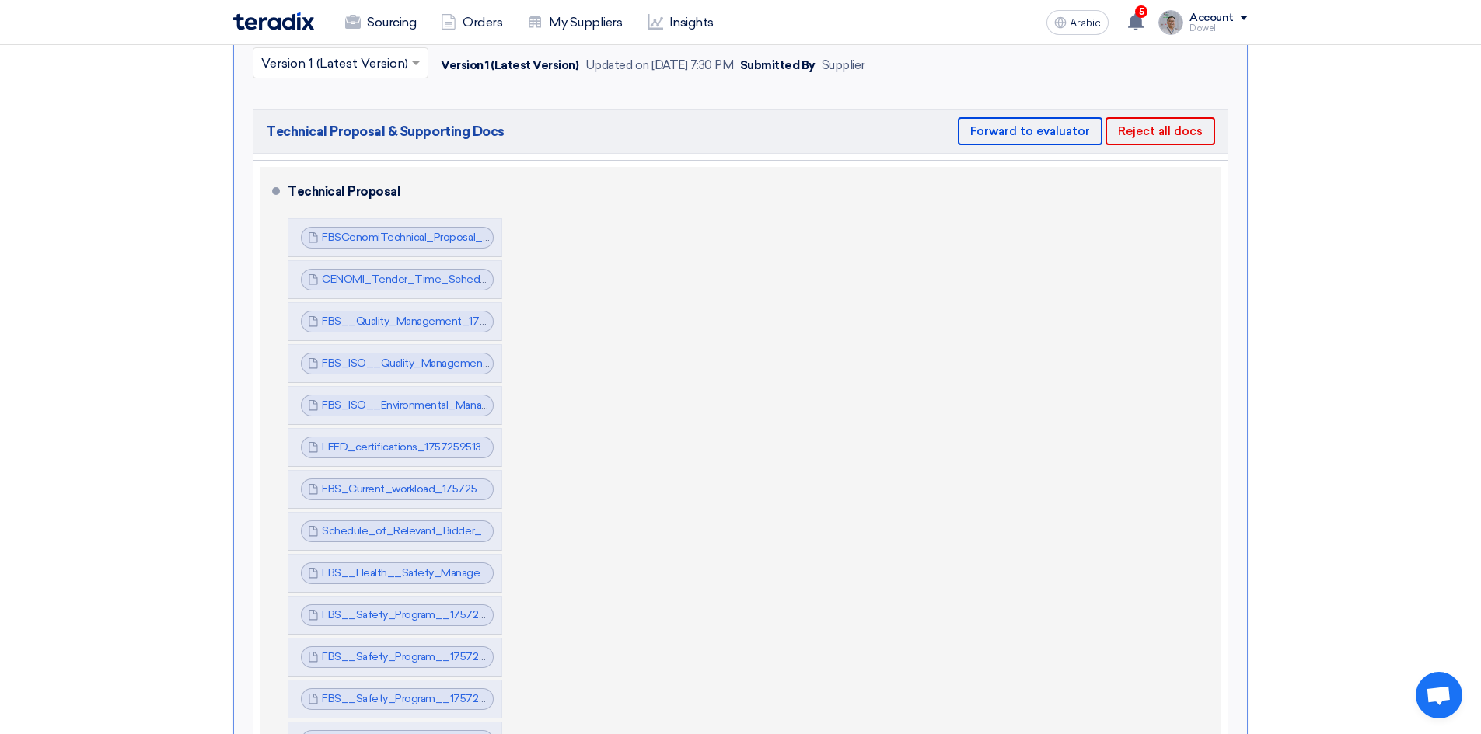
scroll to position [1027, 0]
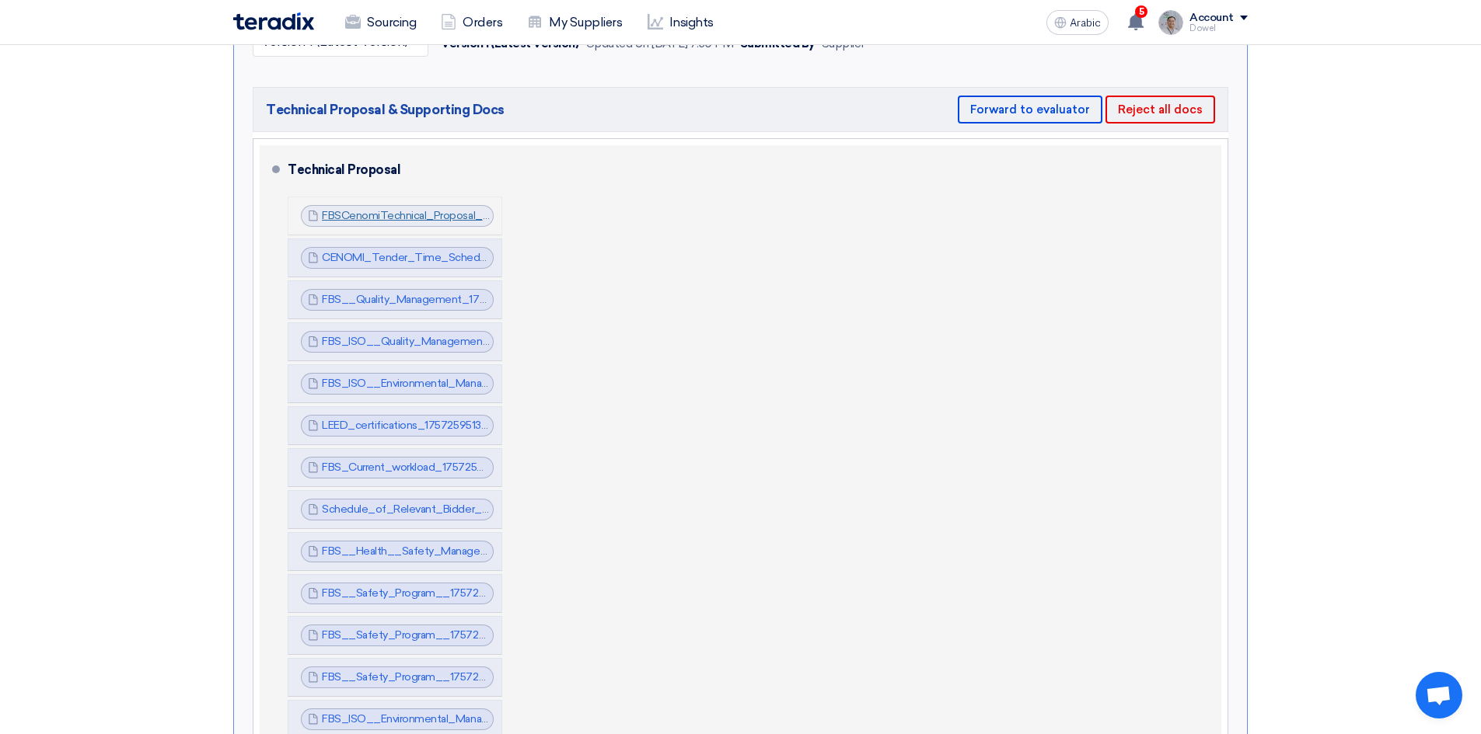
click at [408, 209] on font "FBSCenomiTechnical_Proposal_1757259459379.pdf" at bounding box center [451, 215] width 259 height 13
click at [401, 251] on font "CENOMI_Tender_Time_Schedule__1757259487242.pdf" at bounding box center [465, 257] width 287 height 13
click at [432, 293] on font "FBS__Quality_Management_1757259495614.pdf" at bounding box center [444, 299] width 244 height 13
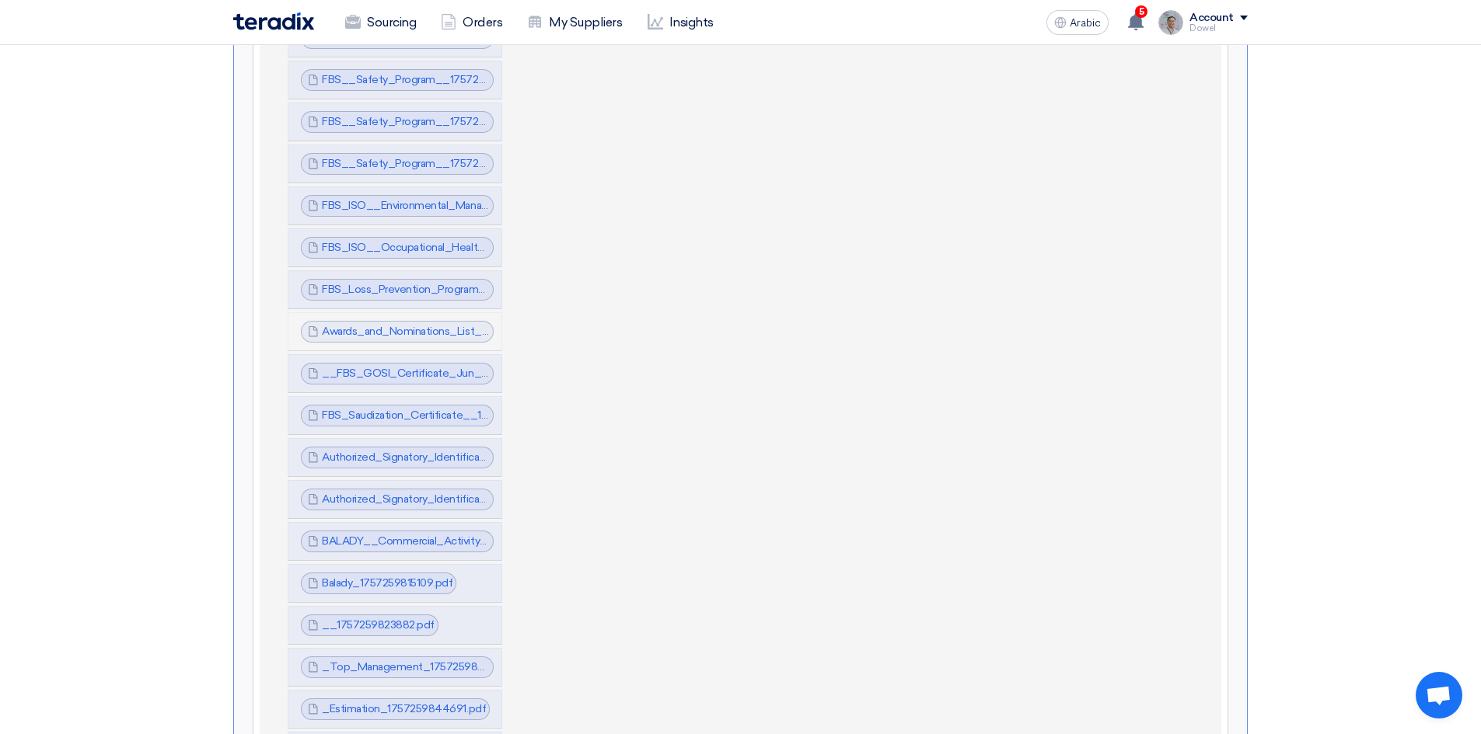
scroll to position [1571, 0]
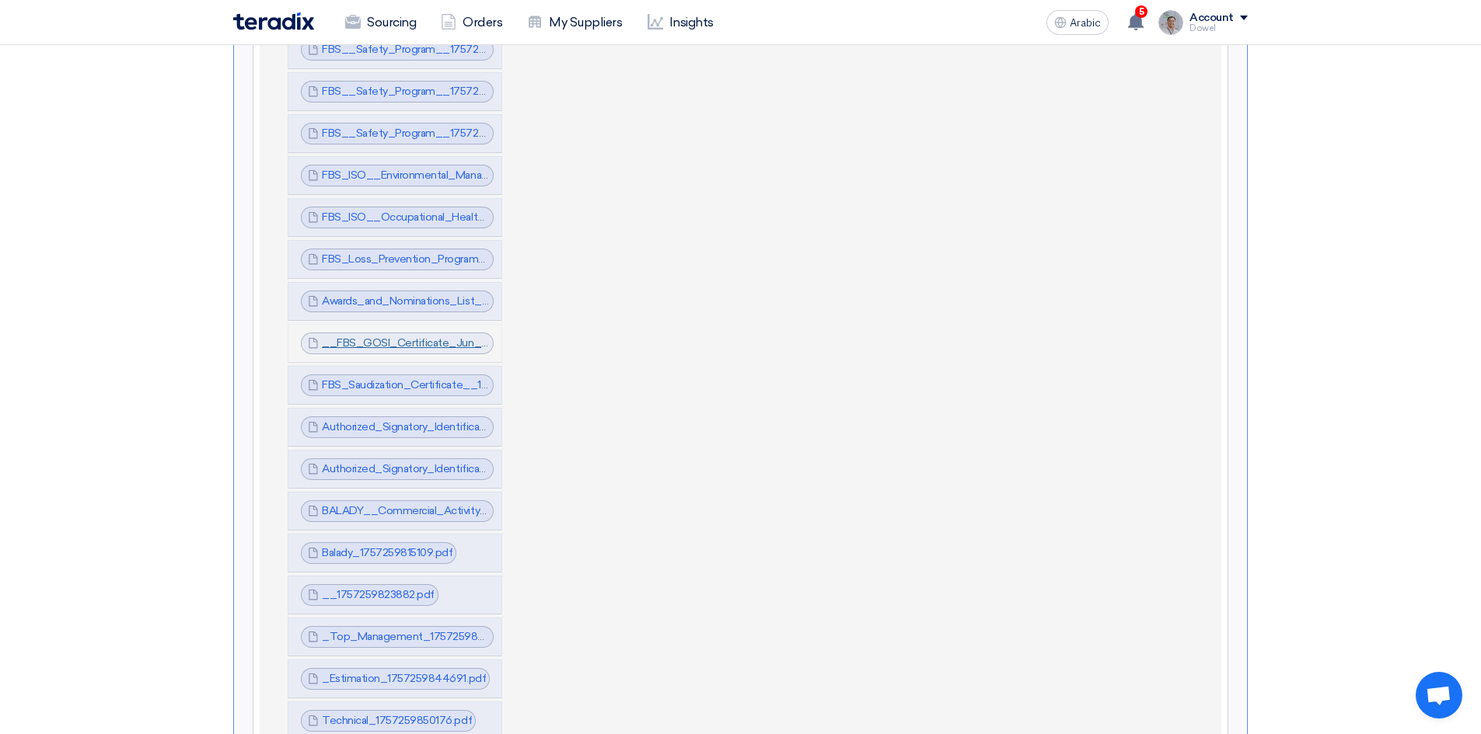
click at [394, 337] on font "__FBS_GOSI_Certificate_Jun__1757259788428.pdf" at bounding box center [455, 343] width 267 height 13
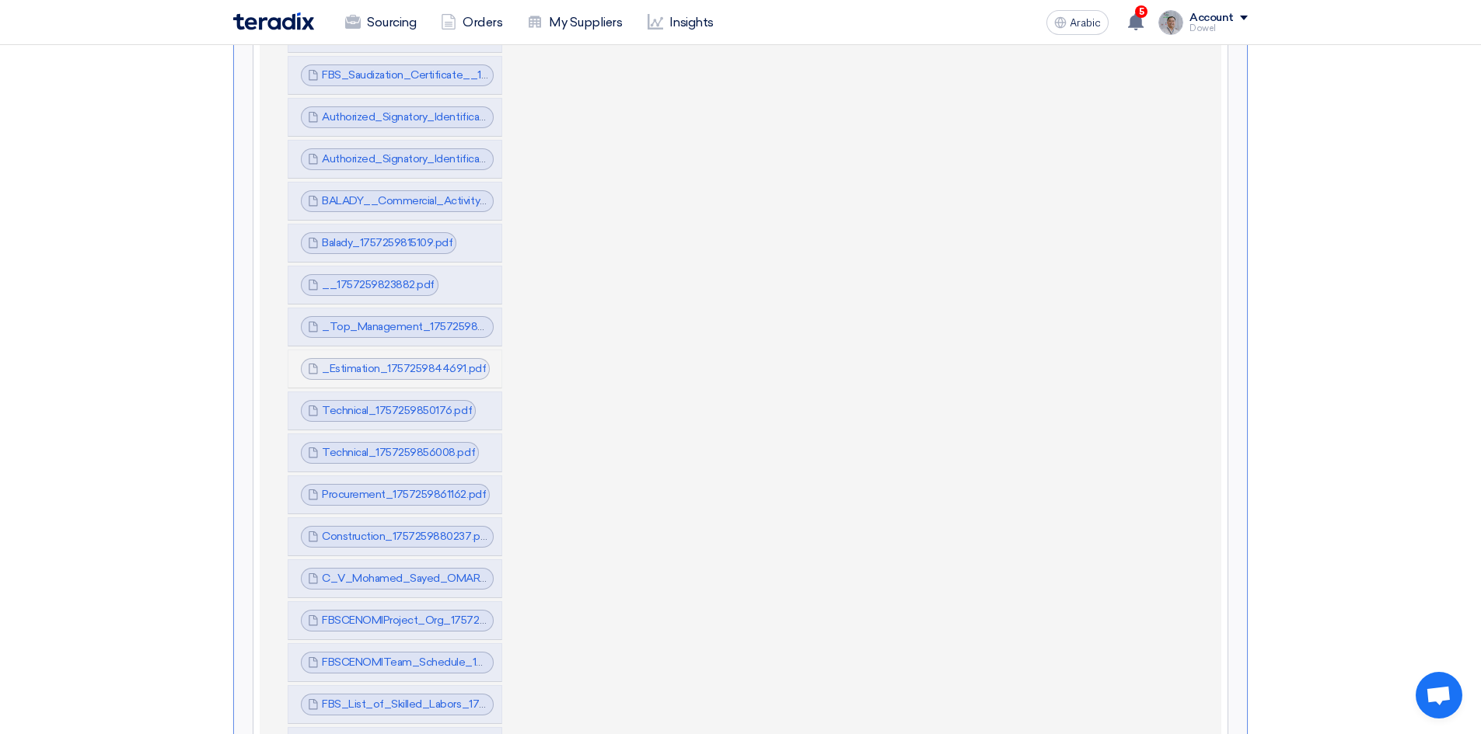
scroll to position [1882, 0]
click at [403, 403] on font "Technical_1757259850176.pdf" at bounding box center [397, 409] width 150 height 13
click at [393, 487] on font "Procurement_1757259861162.pdf" at bounding box center [404, 493] width 164 height 13
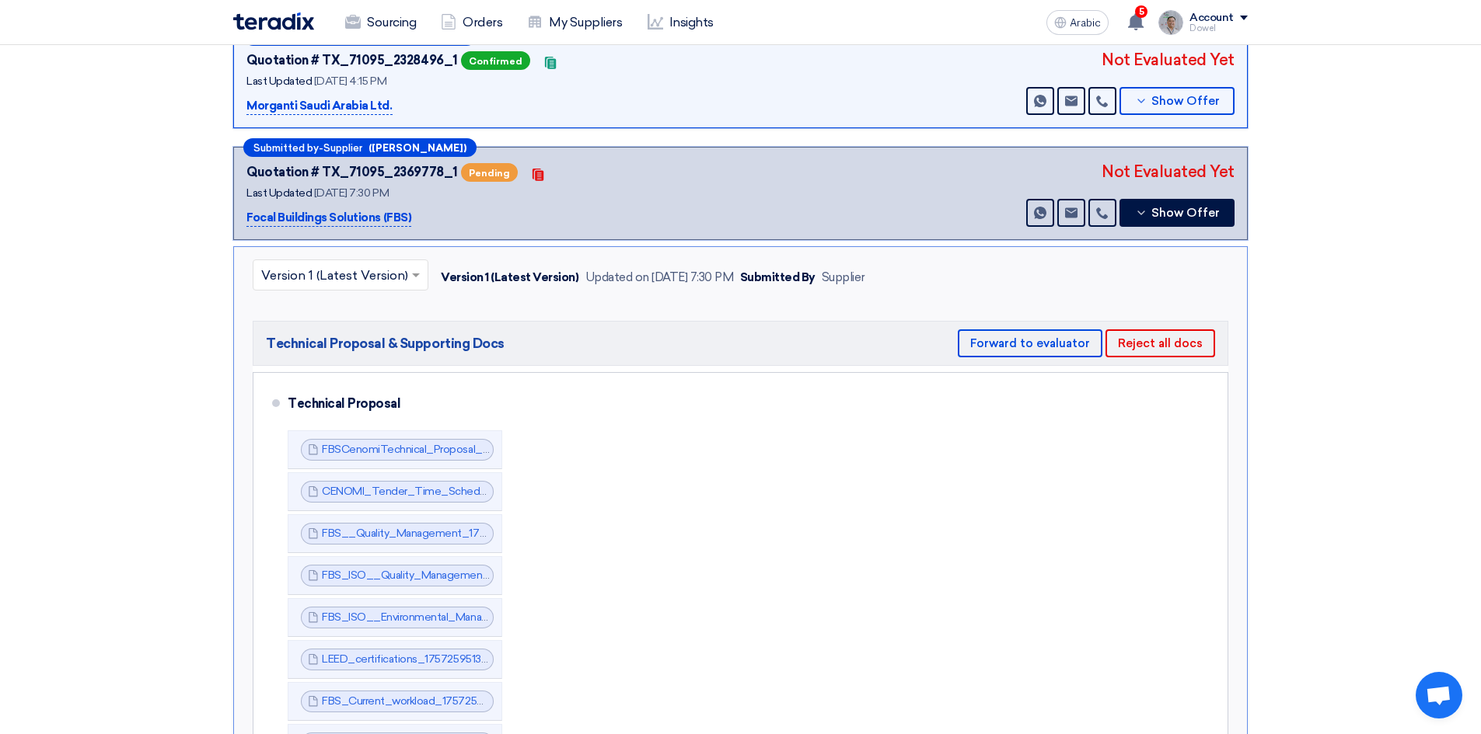
scroll to position [560, 0]
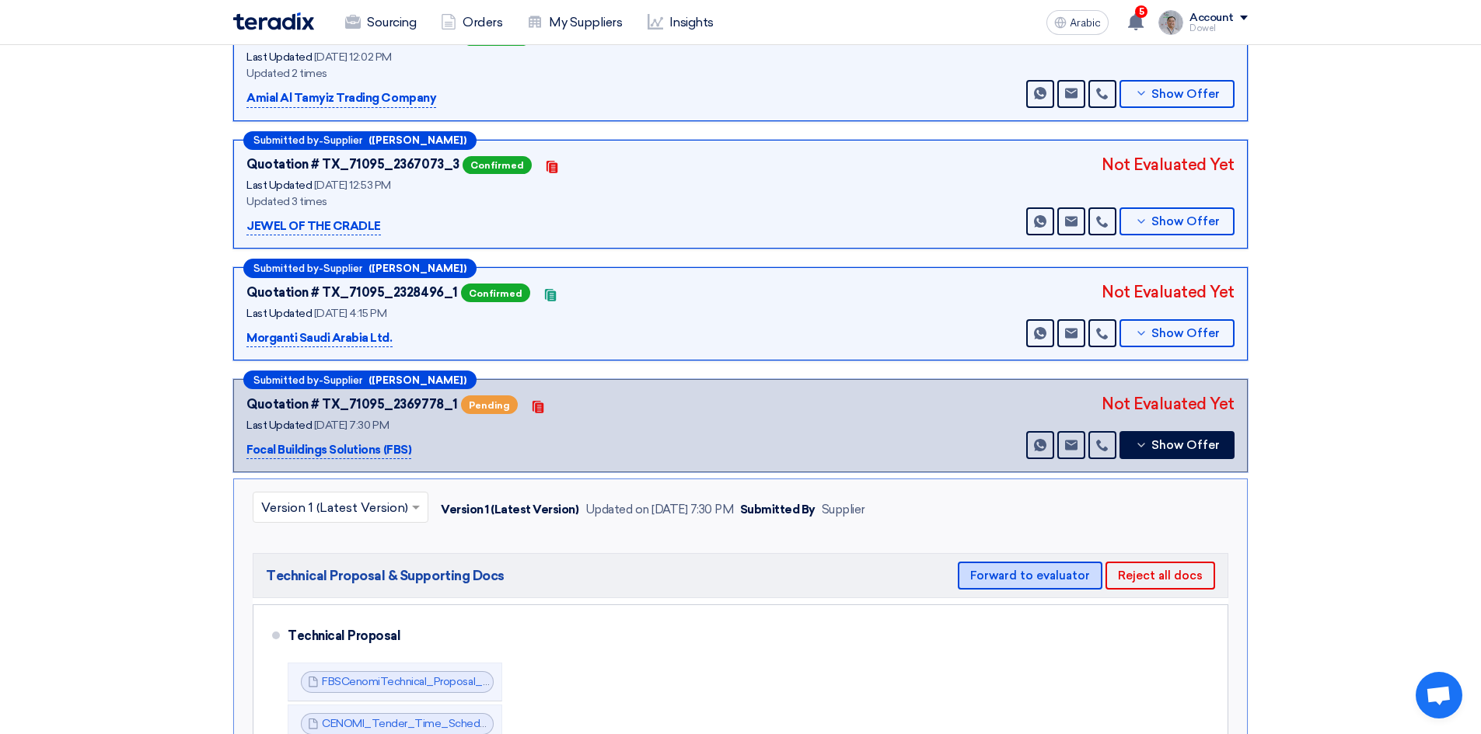
click at [1024, 569] on font "Forward to evaluator" at bounding box center [1030, 576] width 120 height 14
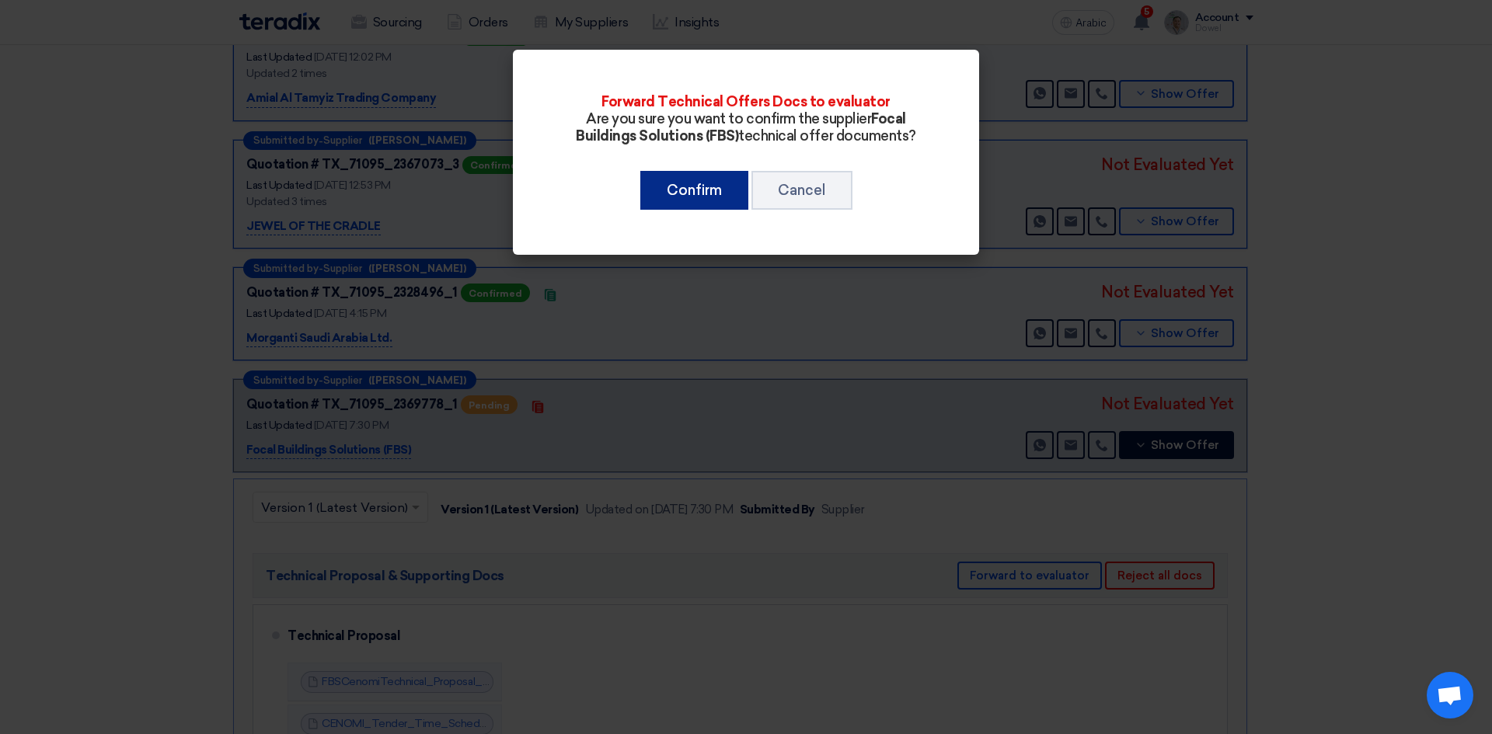
click at [700, 194] on font "Confirm" at bounding box center [694, 190] width 55 height 17
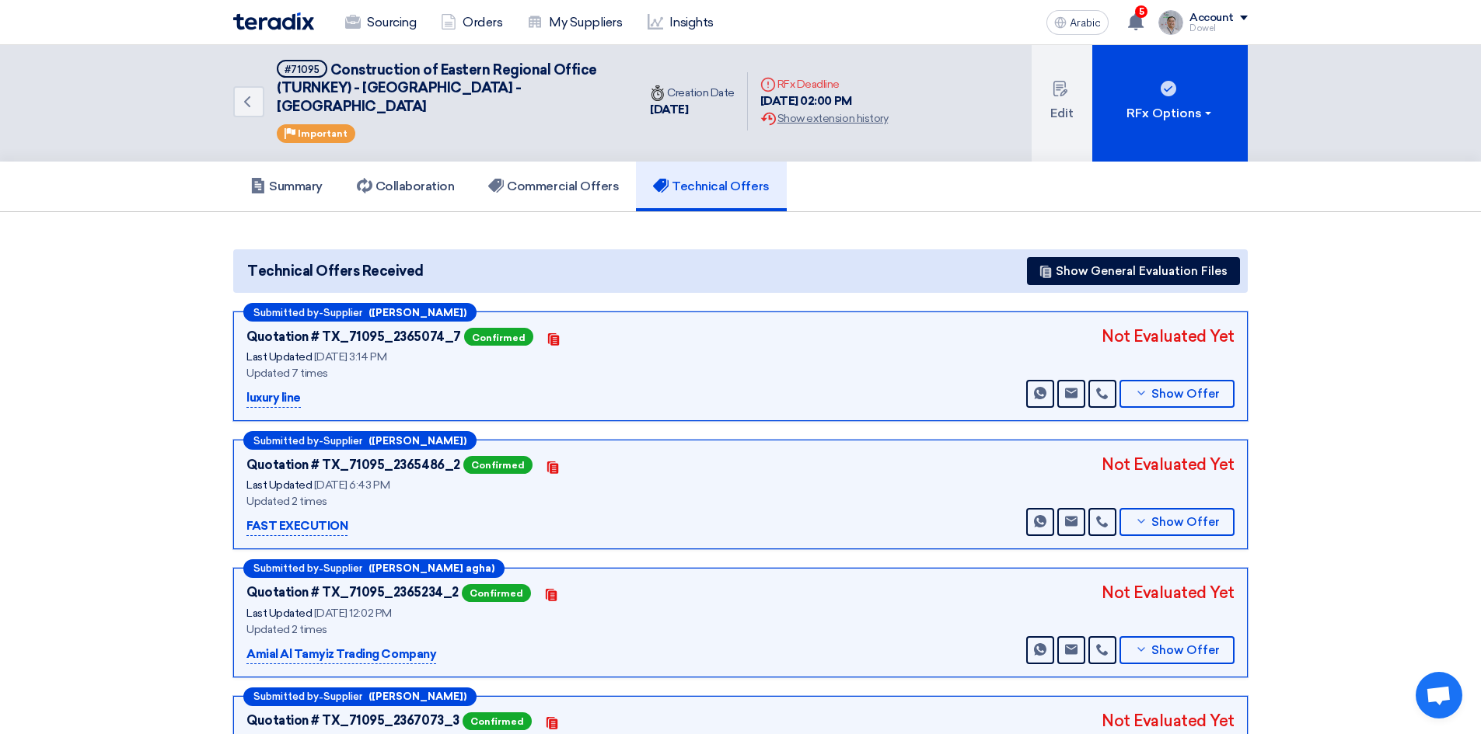
scroll to position [0, 0]
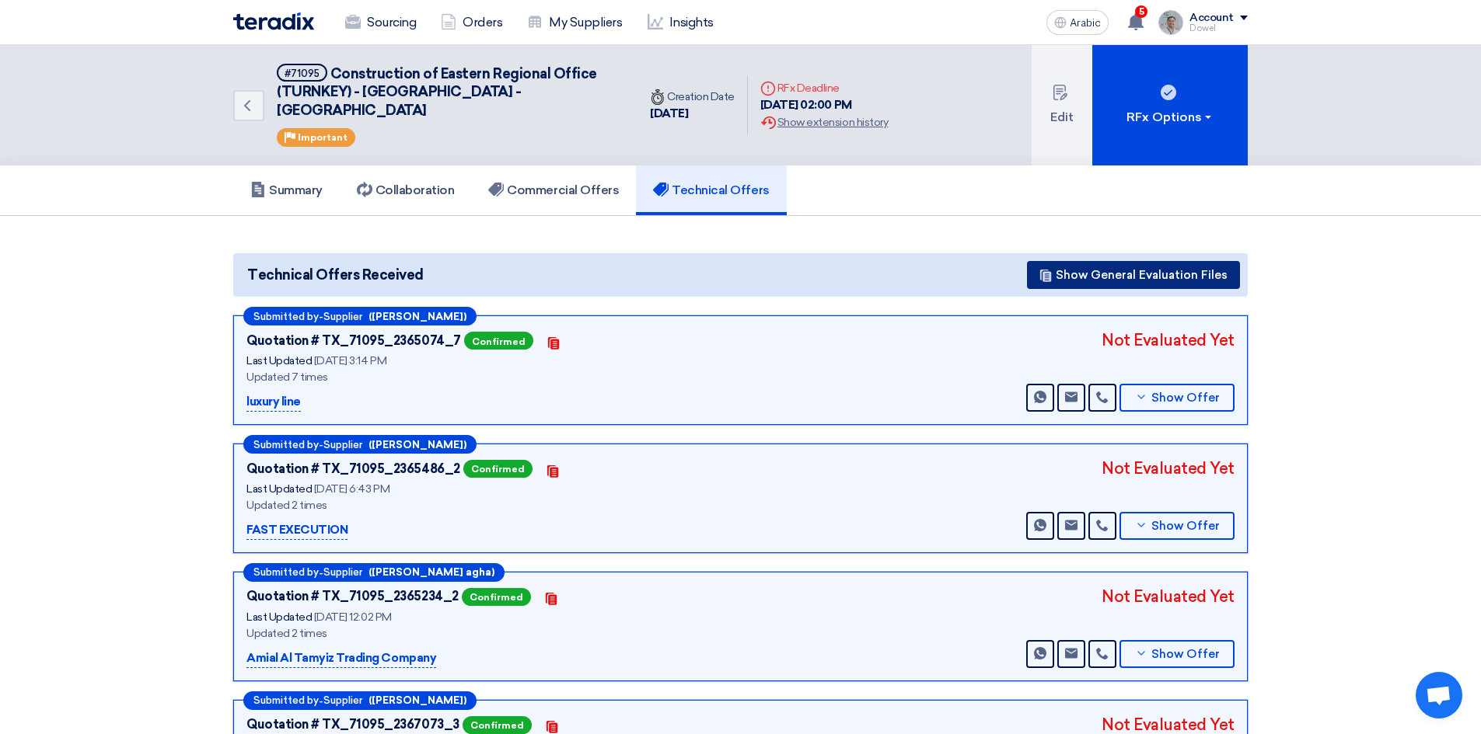
click at [1115, 268] on font "Show General Evaluation Files" at bounding box center [1141, 275] width 172 height 14
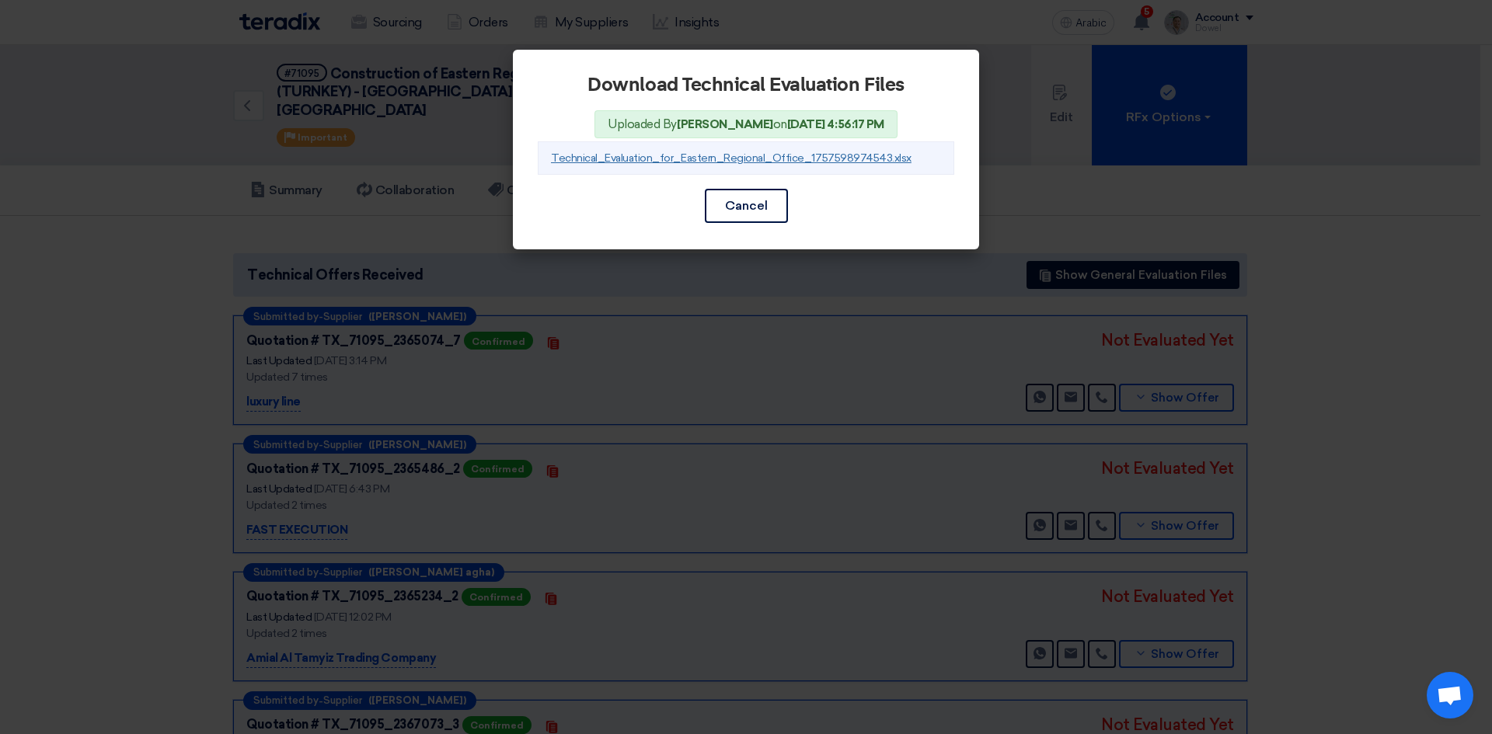
click at [625, 155] on font "Technical_Evaluation_for_Eastern_Regional_Office_1757598974543.xlsx" at bounding box center [731, 158] width 361 height 13
click at [741, 208] on font "Cancel" at bounding box center [746, 205] width 43 height 15
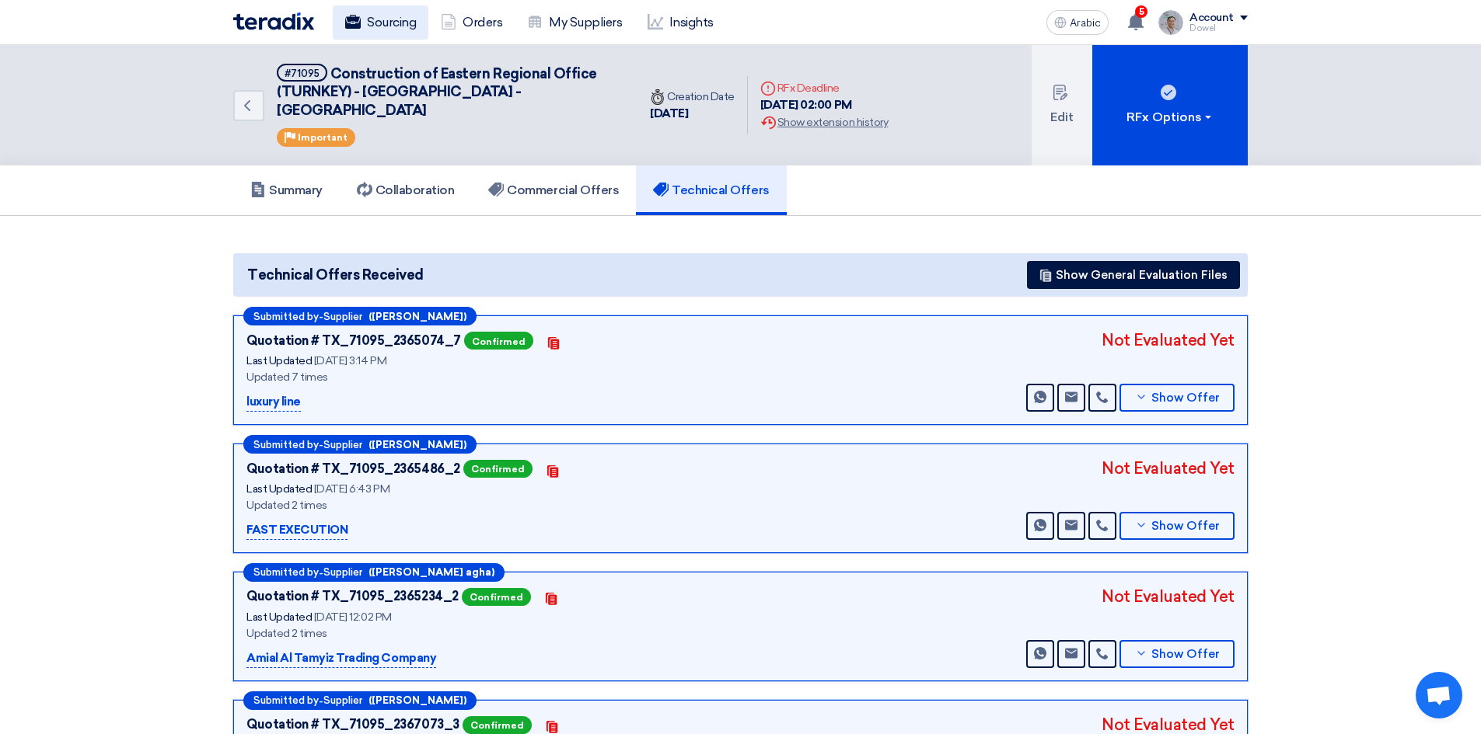
click at [385, 23] on font "Sourcing" at bounding box center [391, 22] width 49 height 15
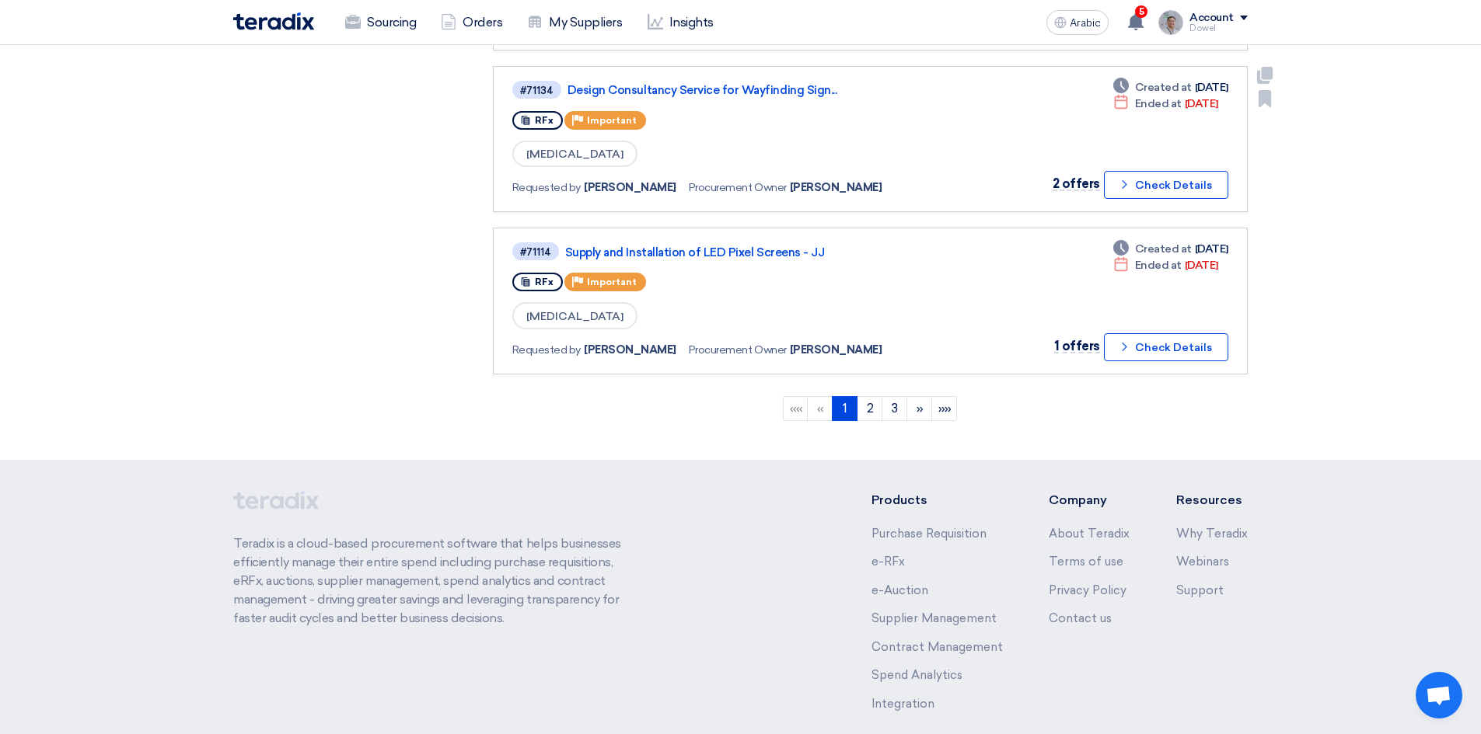
scroll to position [1423, 0]
click at [1141, 12] on font "5" at bounding box center [1141, 11] width 5 height 11
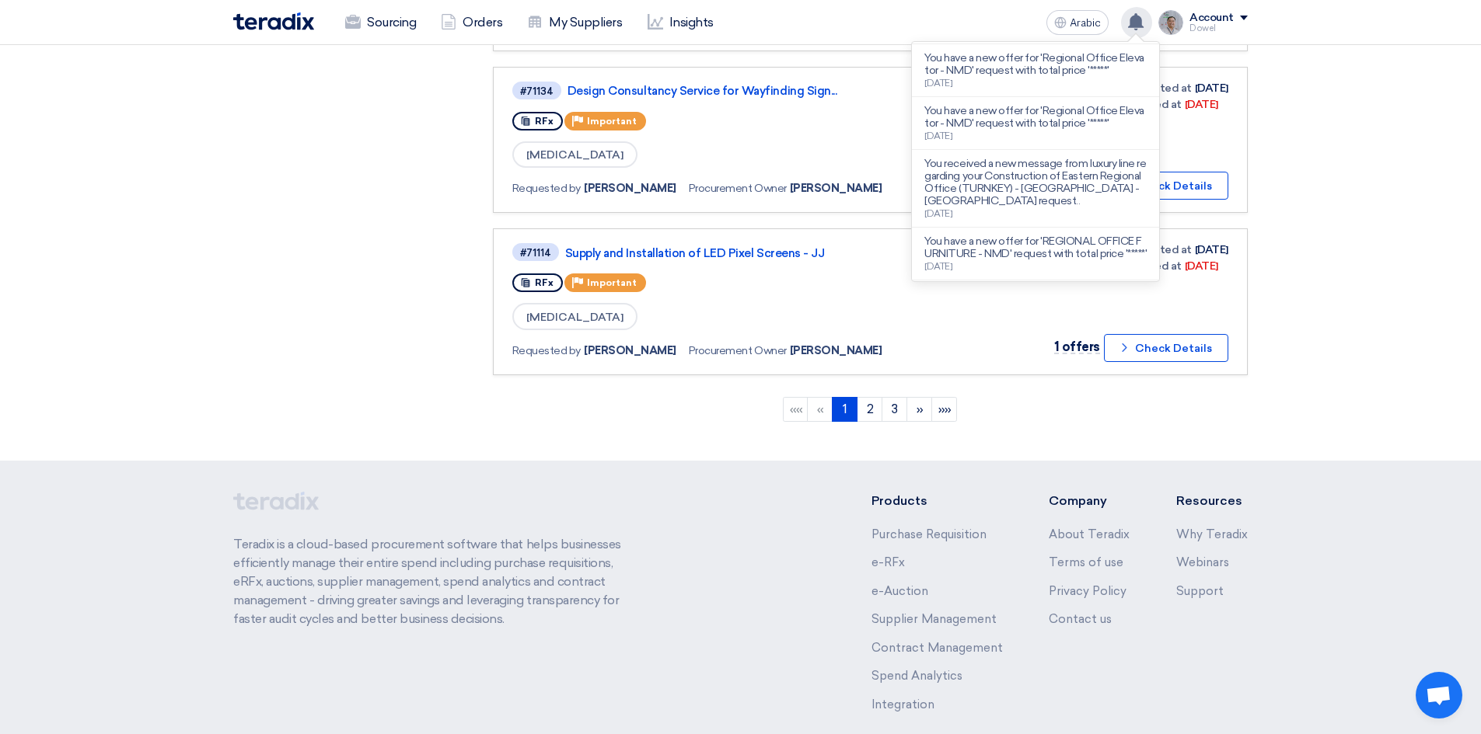
scroll to position [389, 0]
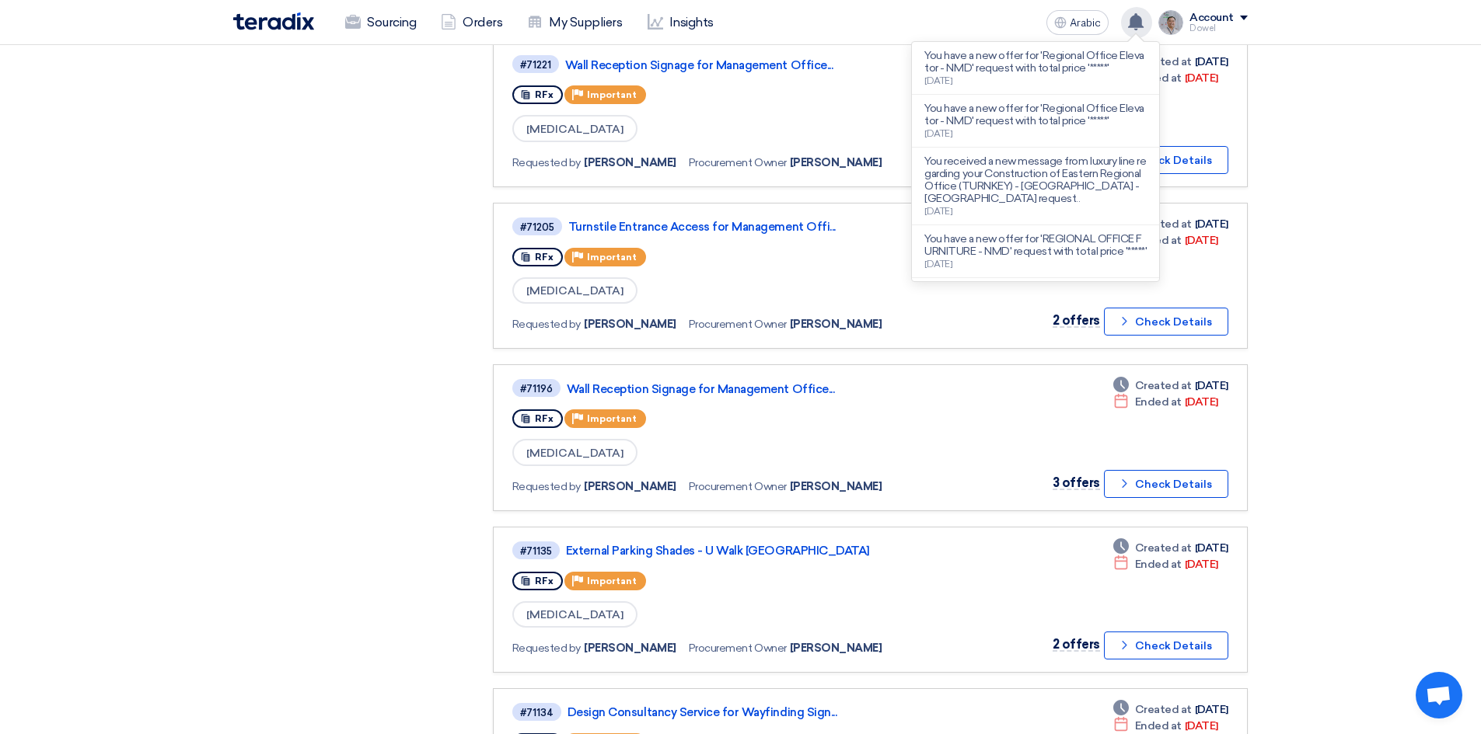
click at [294, 230] on div "Purchase Requisitions Purchase Requisitions 0 Open Requests Open Requests 0 All…" at bounding box center [352, 204] width 260 height 1696
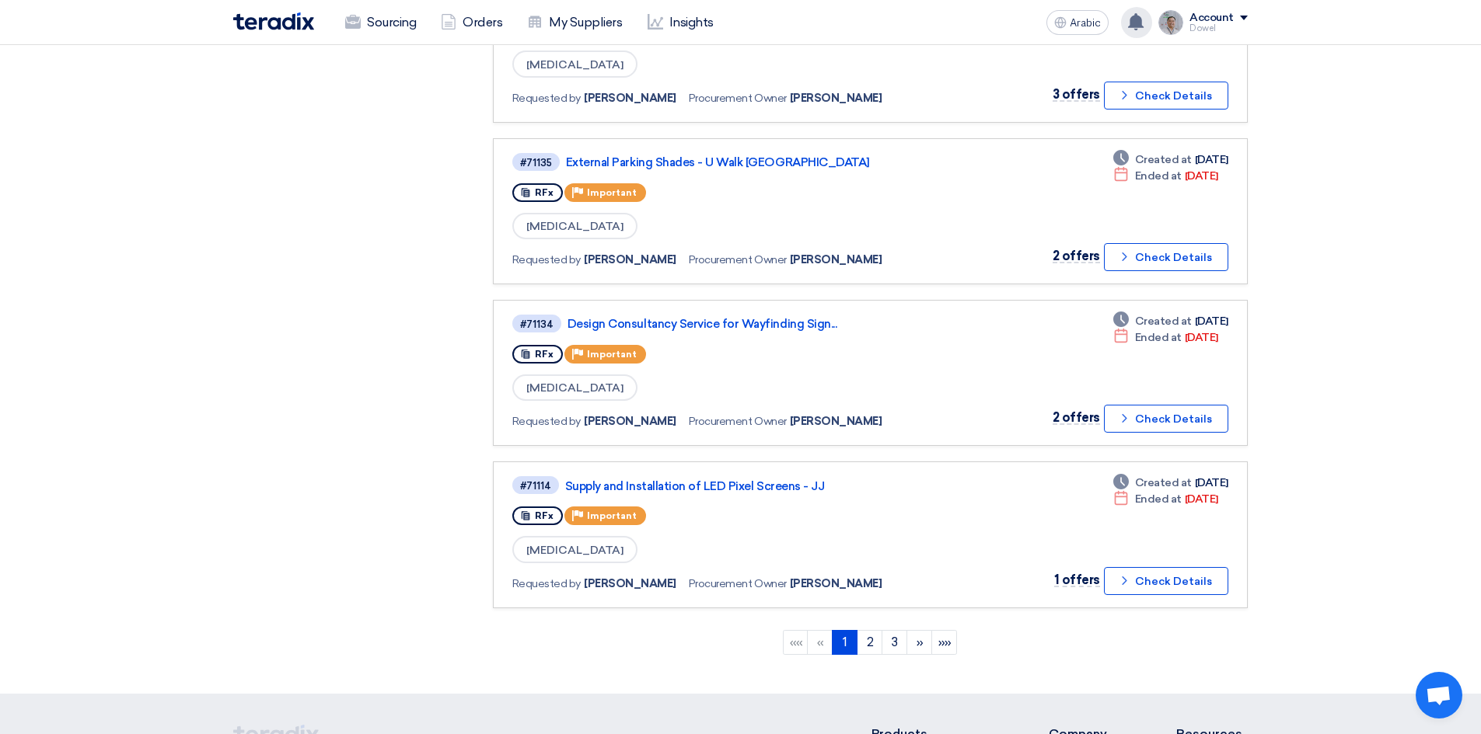
scroll to position [1501, 0]
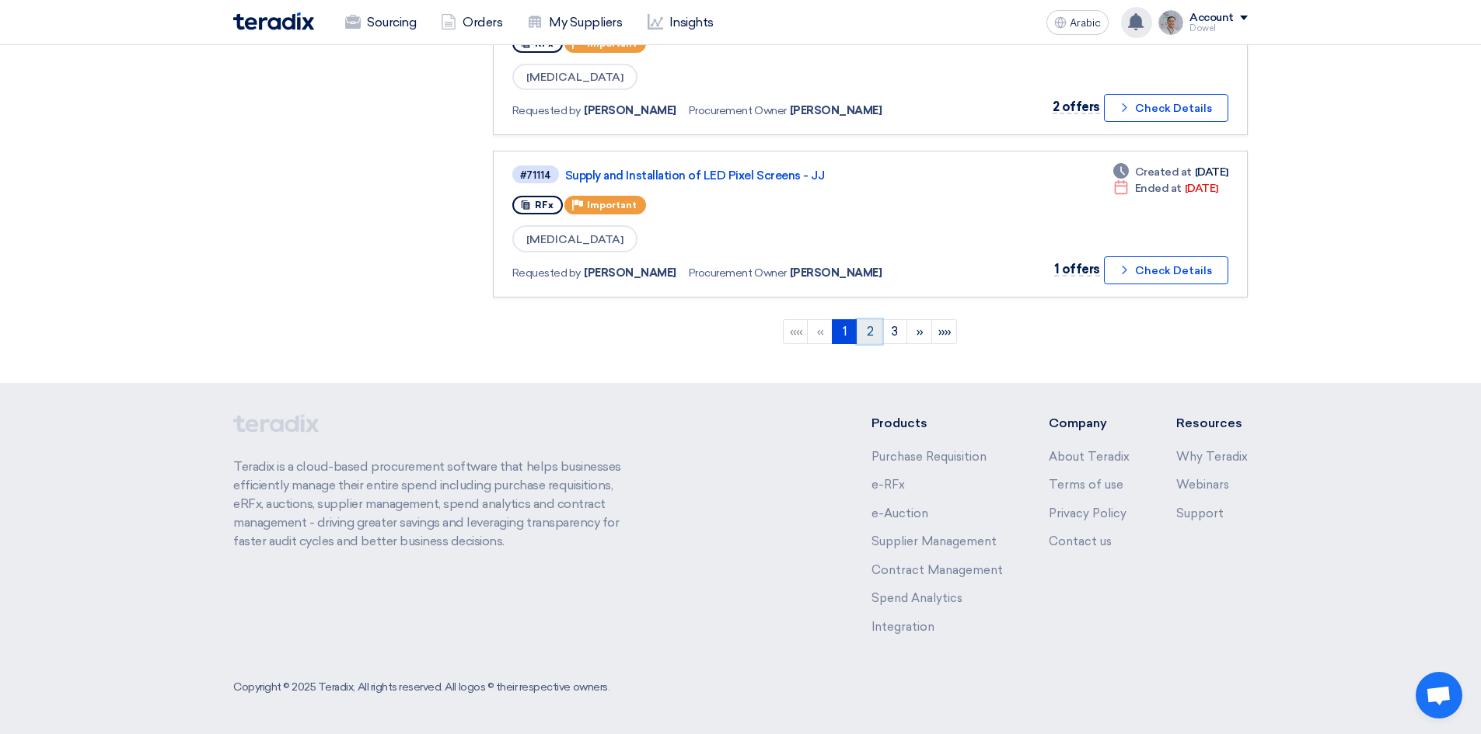
click at [867, 333] on font "2" at bounding box center [870, 331] width 7 height 15
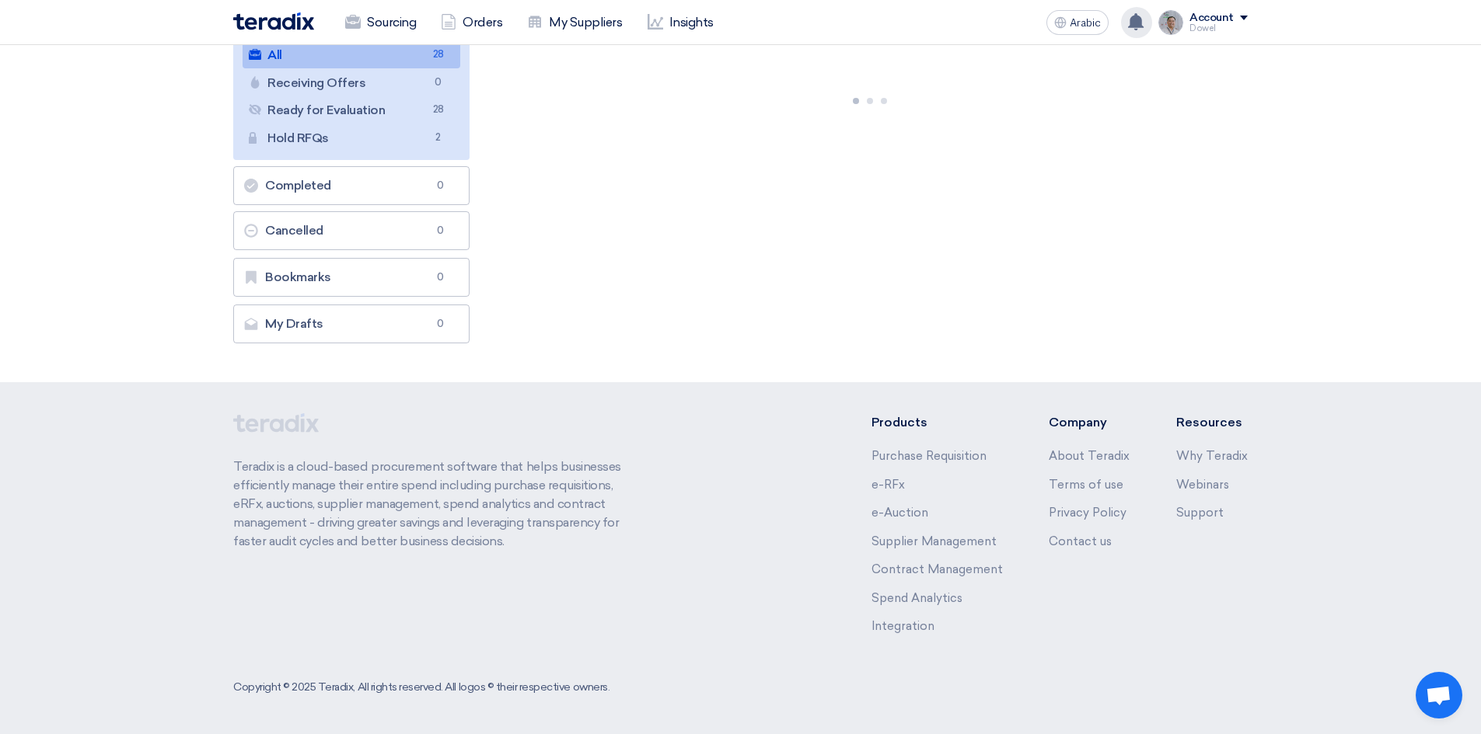
scroll to position [0, 0]
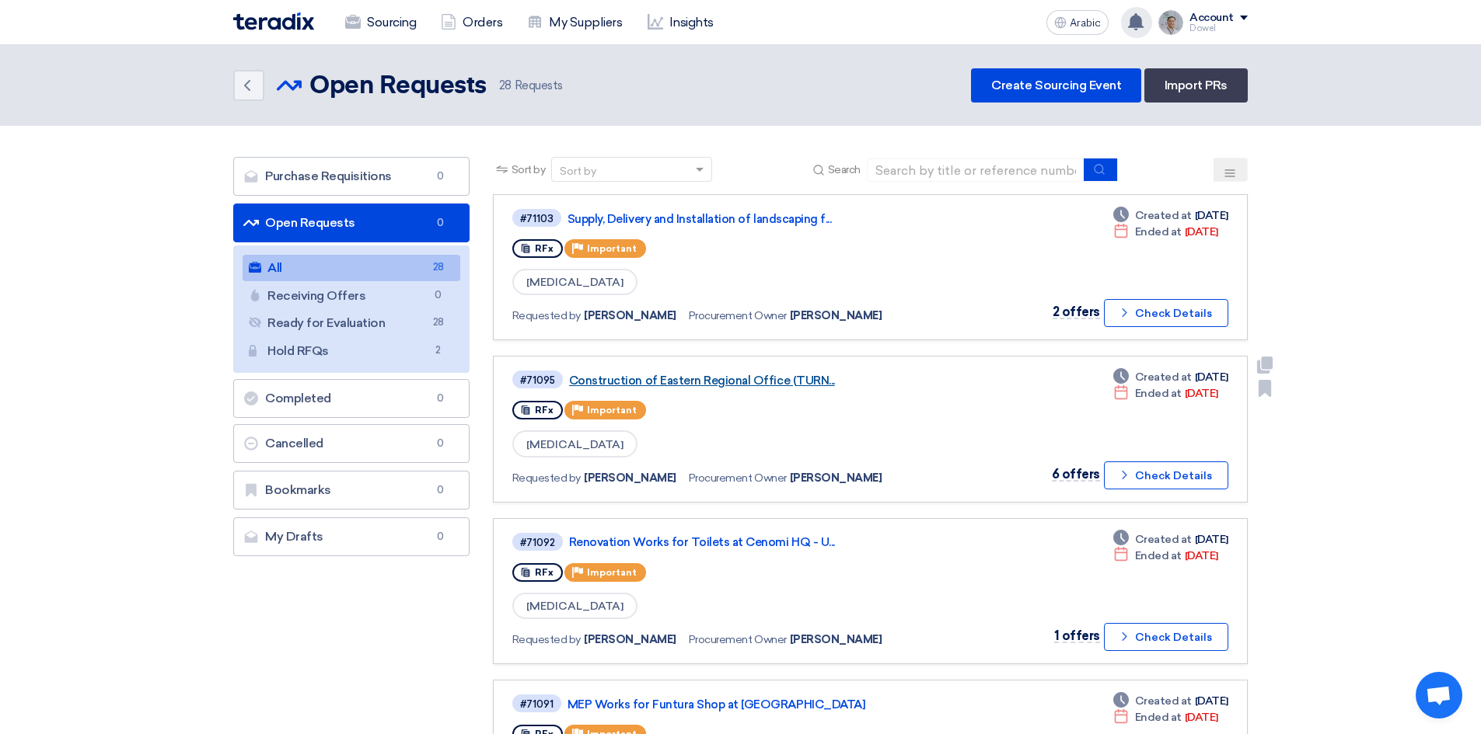
click at [743, 380] on font "Construction of Eastern Regional Office (TURN..." at bounding box center [702, 381] width 266 height 14
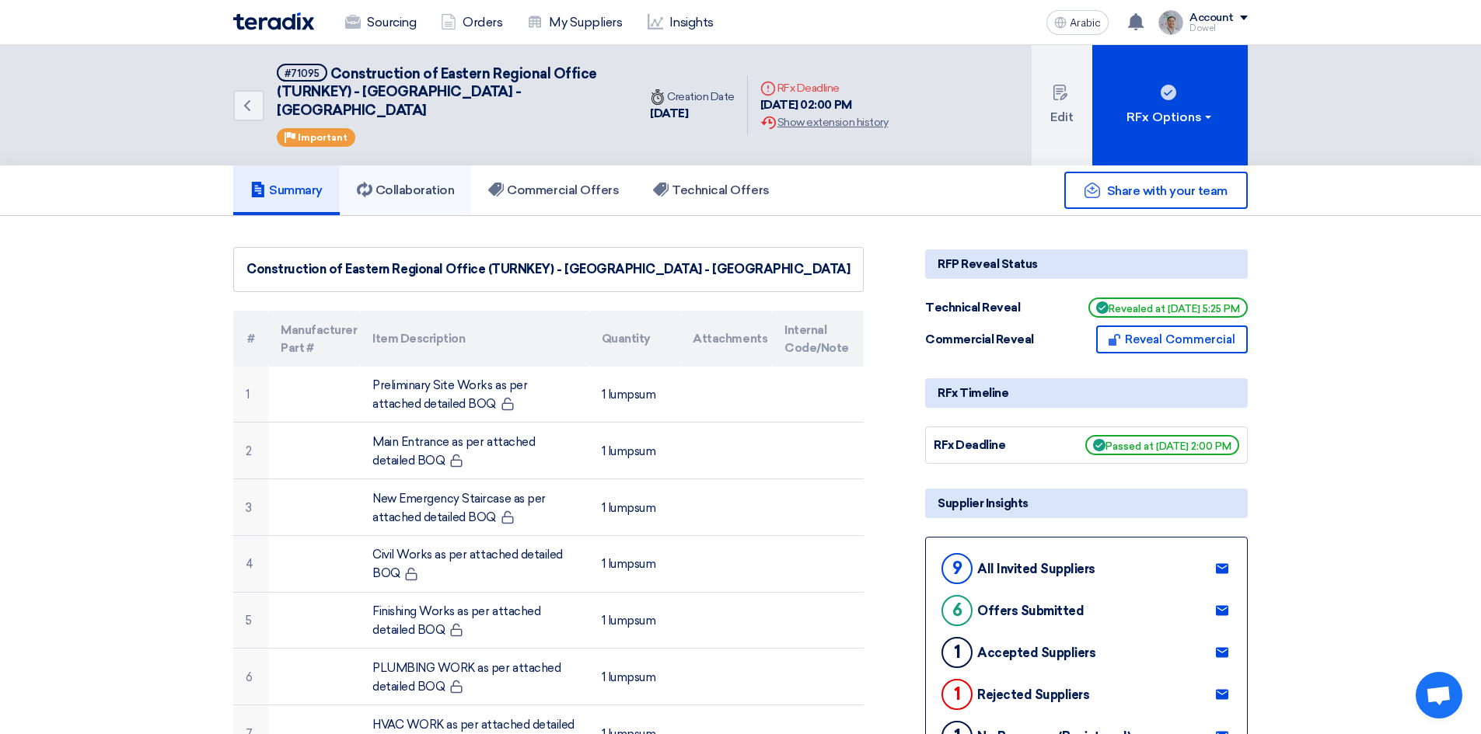
click at [434, 183] on font "Collaboration" at bounding box center [414, 190] width 79 height 15
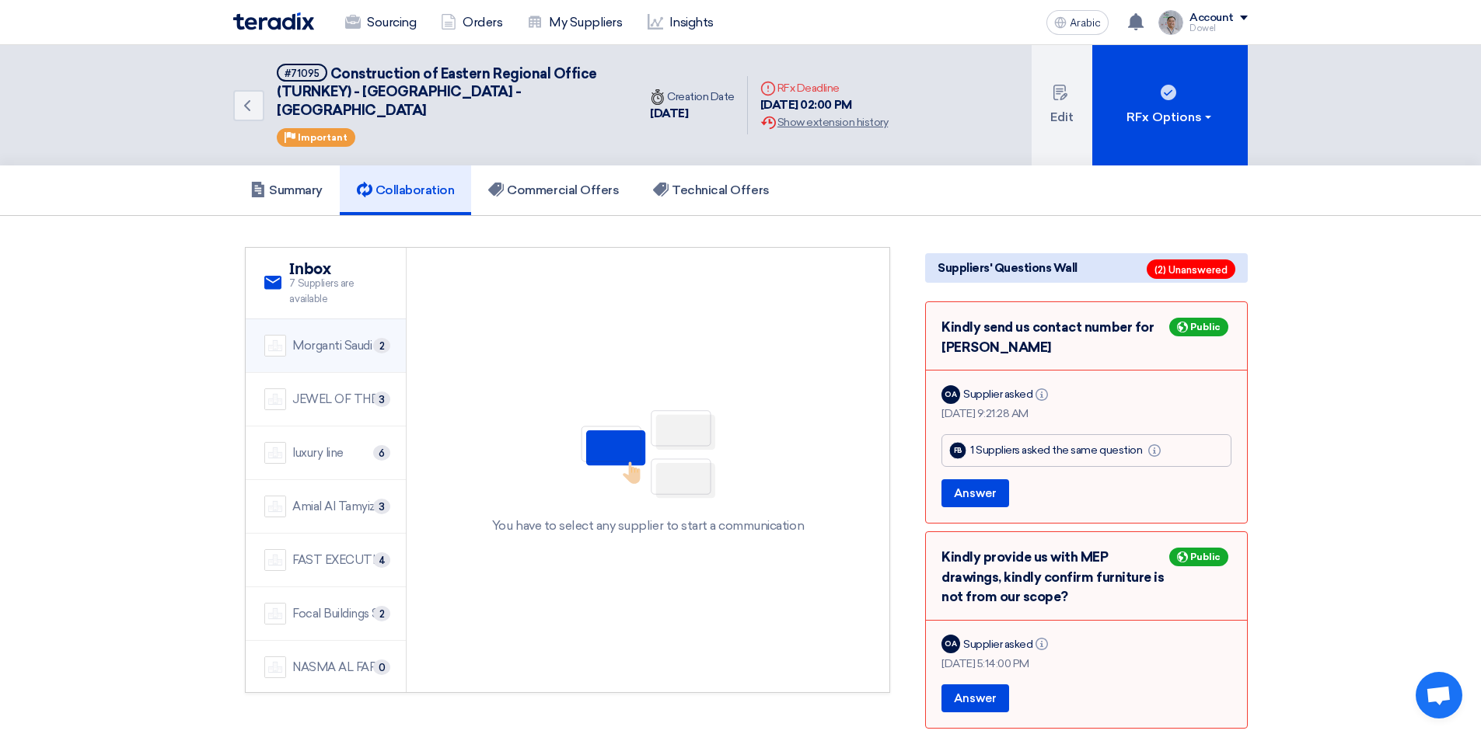
click at [312, 339] on font "Morganti Saudi Arabia Ltd." at bounding box center [361, 346] width 139 height 14
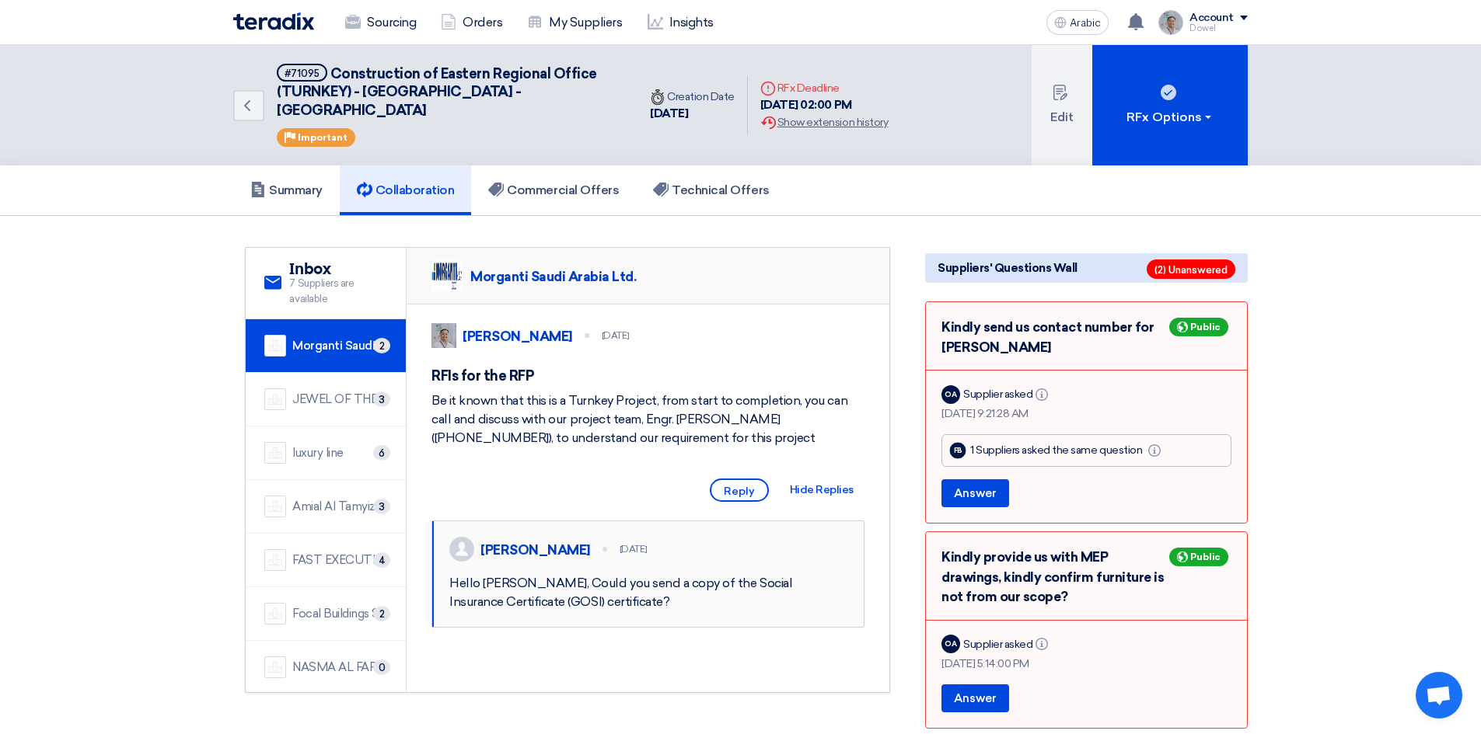
drag, startPoint x: 466, startPoint y: 605, endPoint x: 759, endPoint y: 623, distance: 293.6
click at [759, 612] on div "Hello [PERSON_NAME], Could you send a copy of the Social Insurance Certificate …" at bounding box center [648, 592] width 399 height 37
click at [311, 392] on font "JEWEL OF THE CRADLE" at bounding box center [359, 399] width 134 height 14
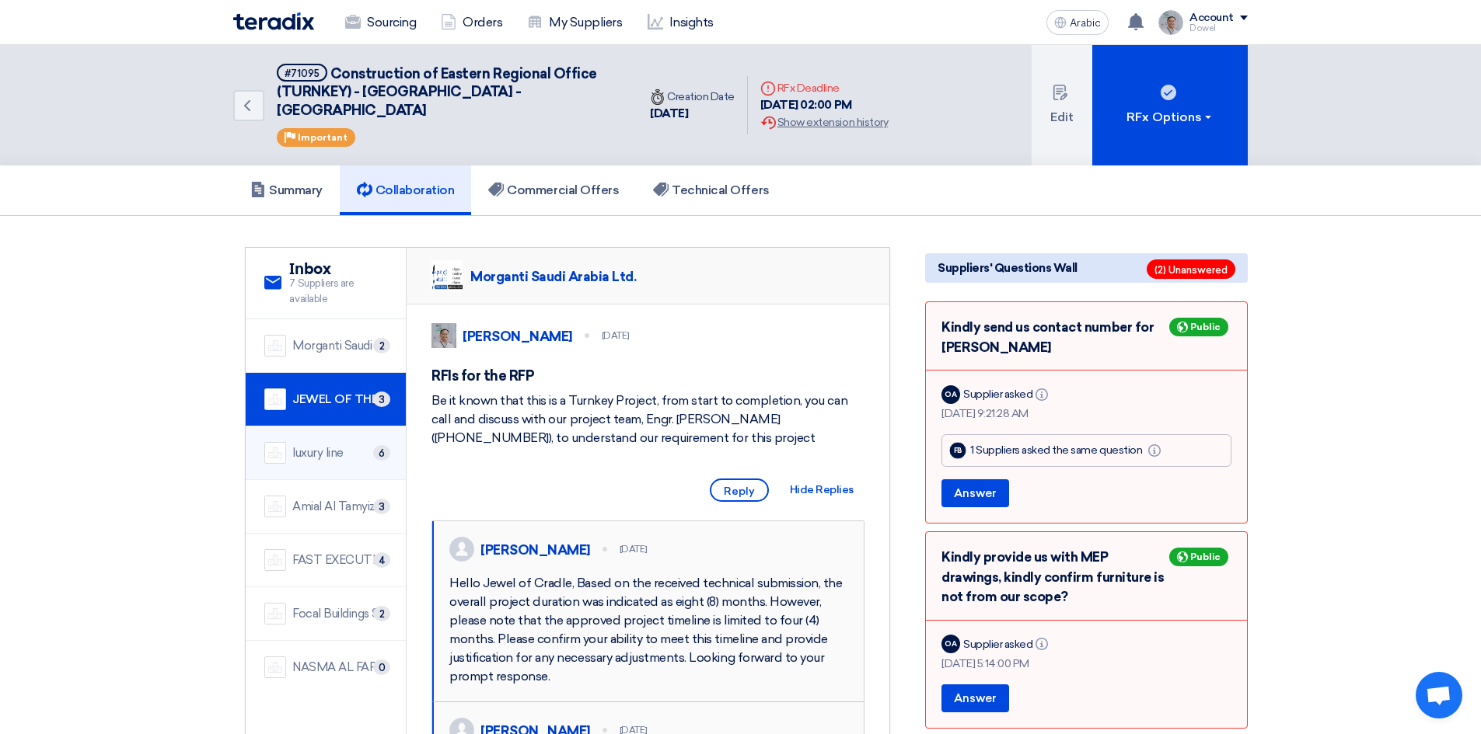
click at [316, 446] on font "luxury line" at bounding box center [317, 453] width 51 height 14
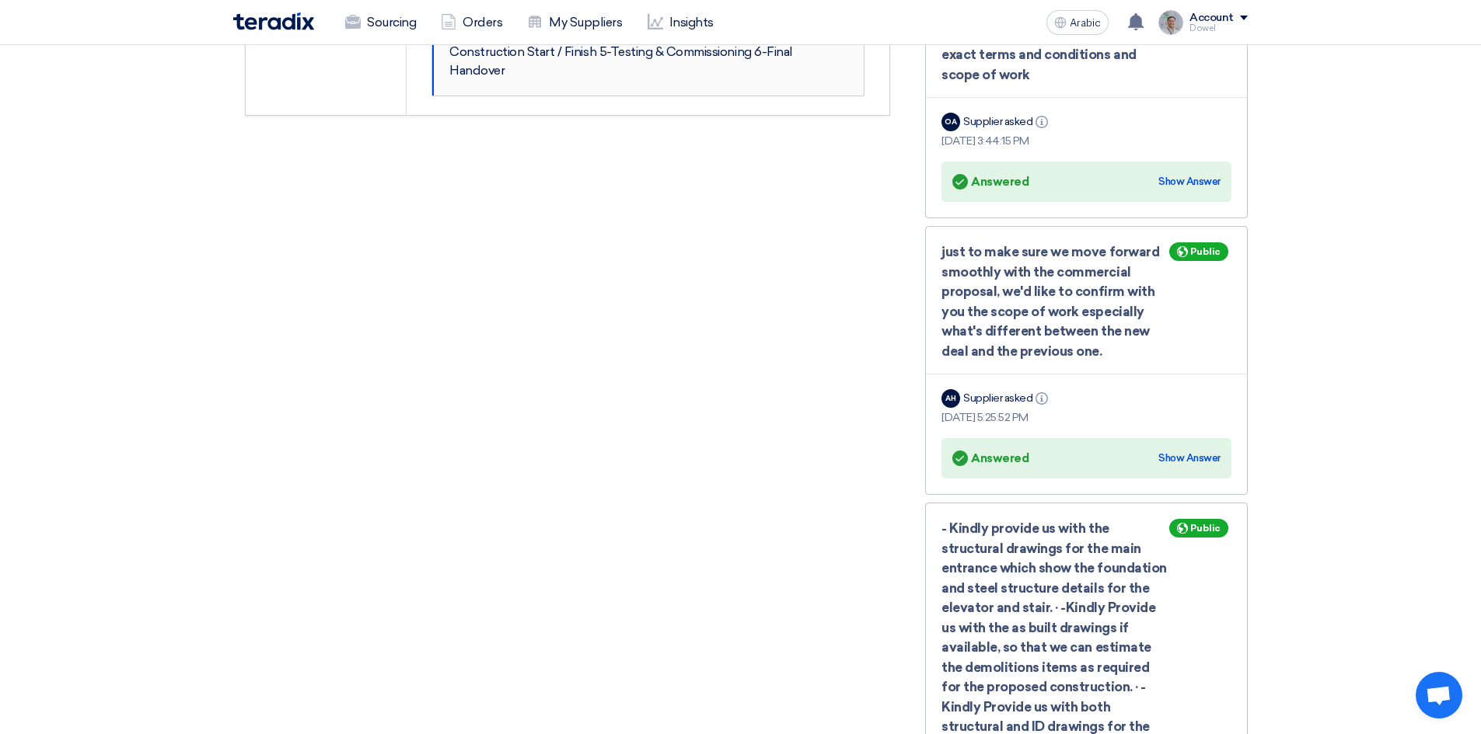
scroll to position [1166, 0]
drag, startPoint x: 486, startPoint y: 176, endPoint x: 712, endPoint y: 188, distance: 226.5
click at [712, 77] on div "Hello Luxury Line, No time for [PERSON_NAME] chart now, we need a milestone to …" at bounding box center [648, 30] width 399 height 93
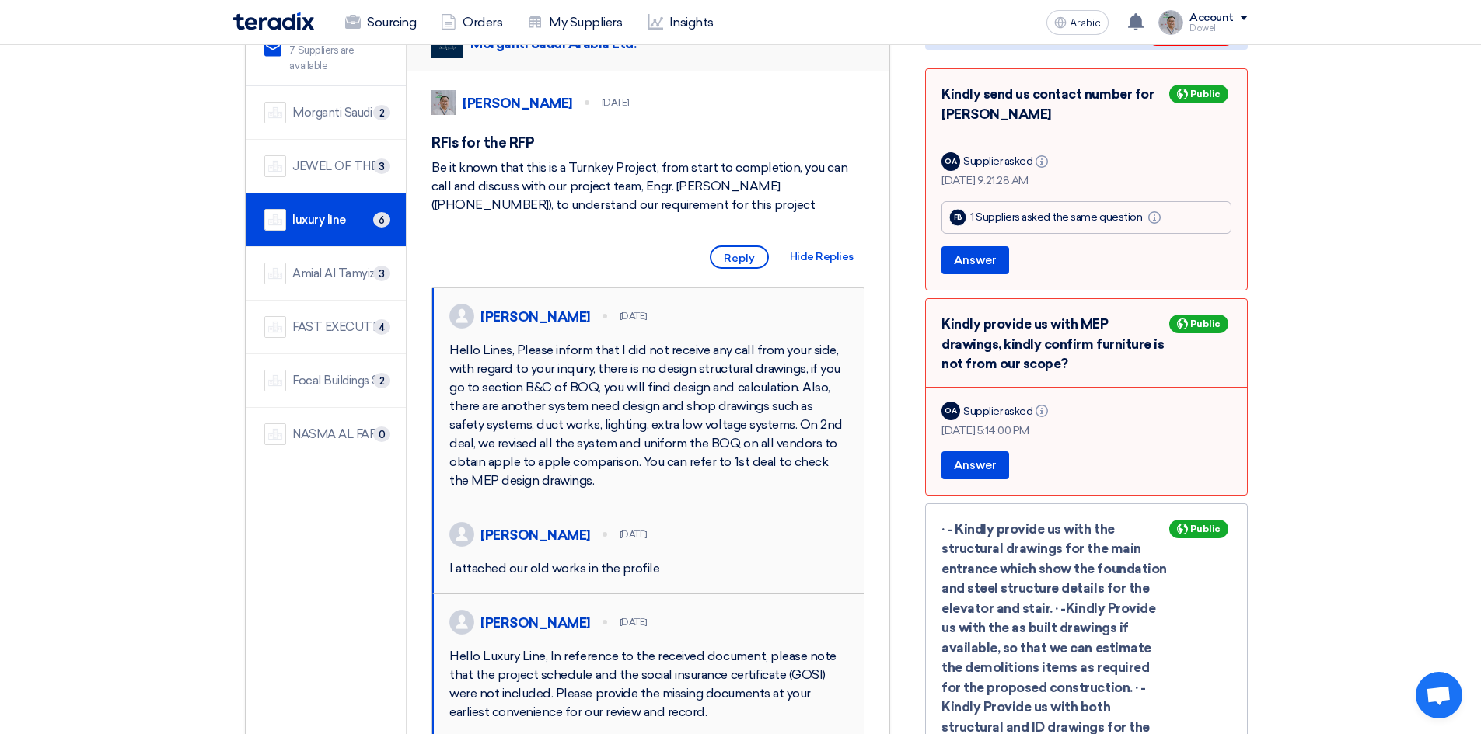
scroll to position [0, 0]
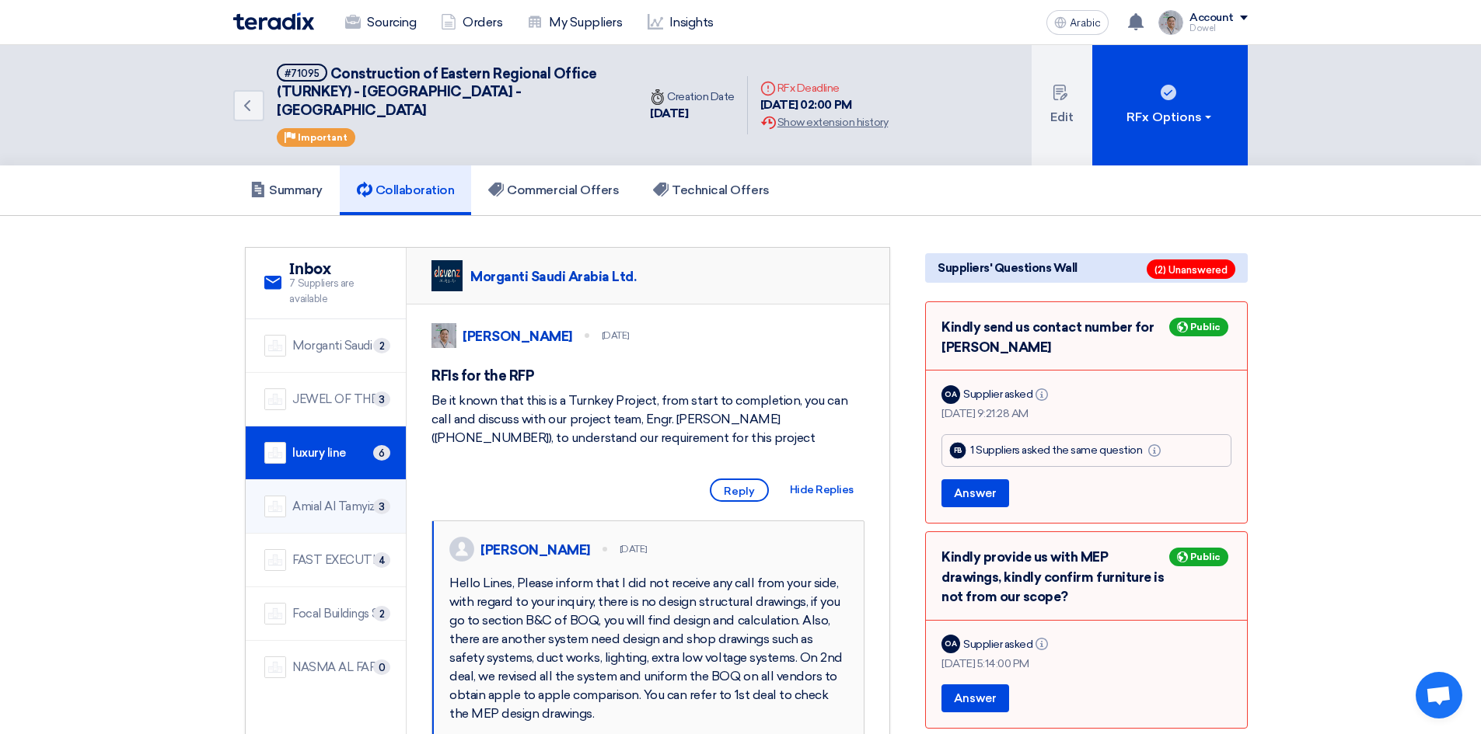
click at [298, 500] on font "Amial Al Tamyiz Trading Company" at bounding box center [382, 507] width 181 height 14
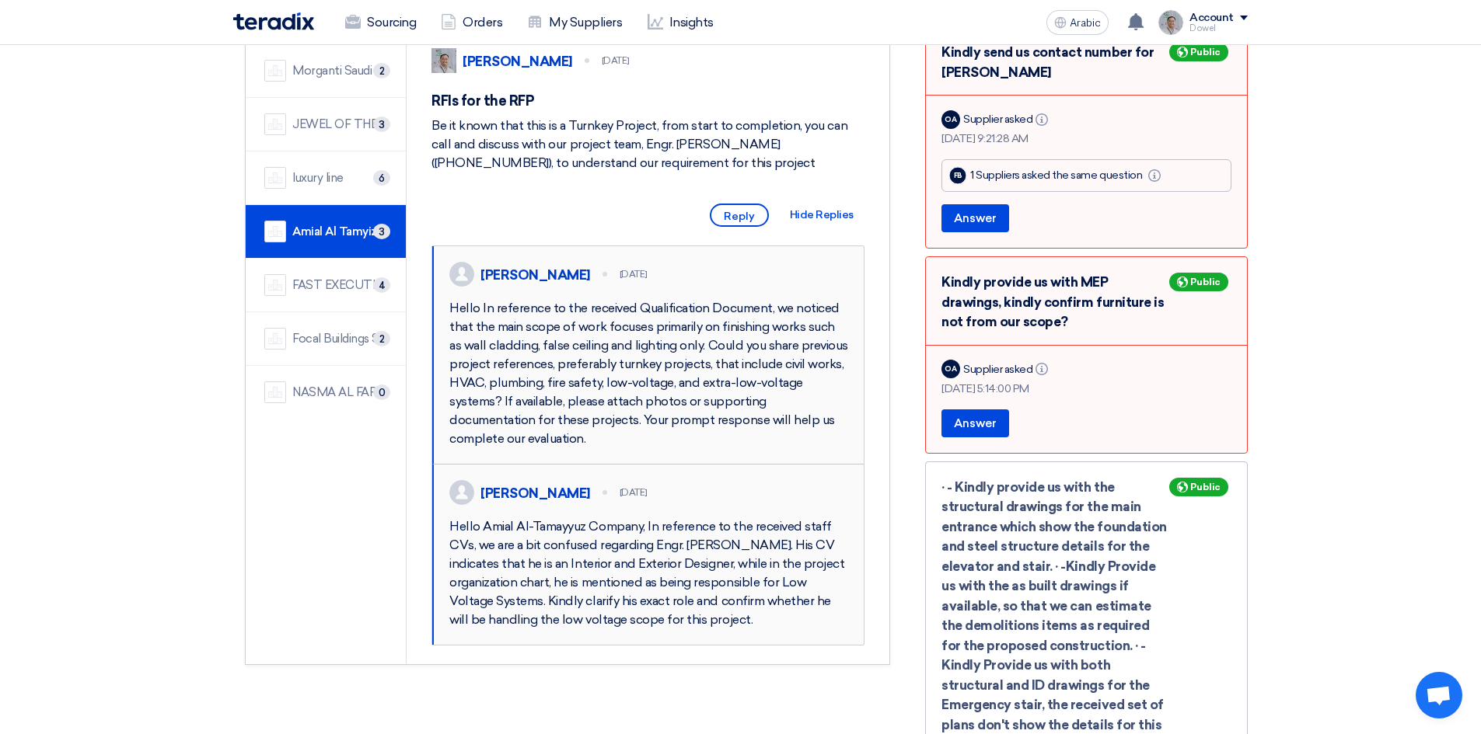
scroll to position [155, 0]
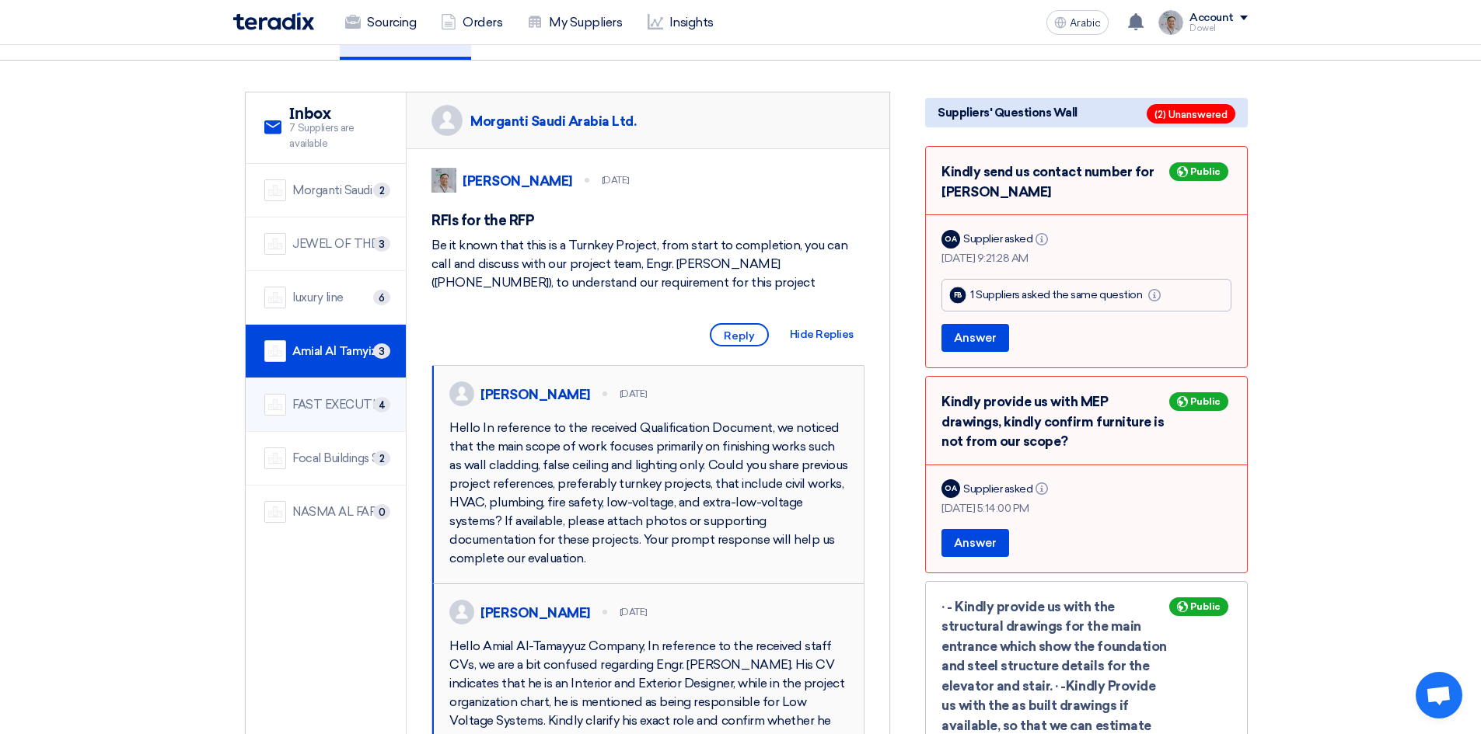
click at [332, 396] on div "FAST EXECUTION" at bounding box center [339, 405] width 95 height 18
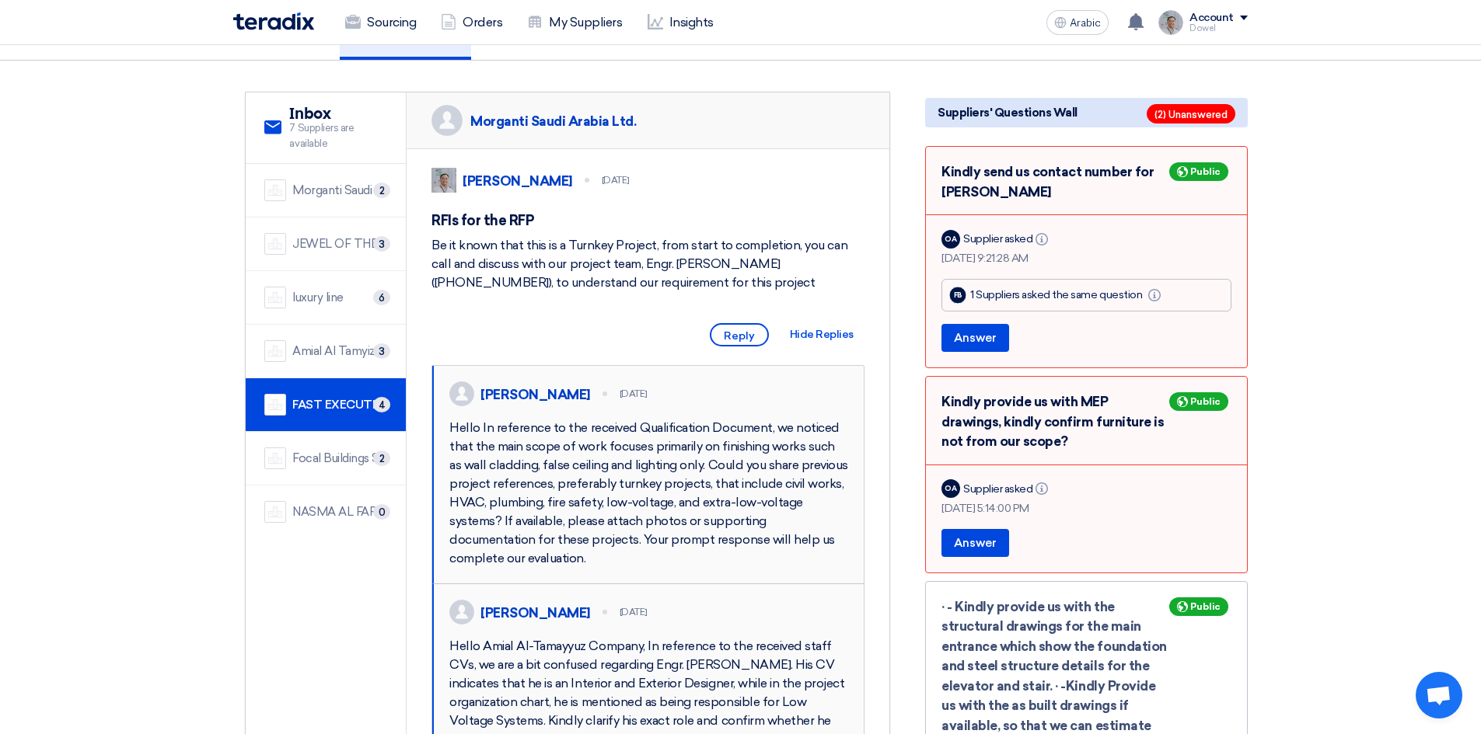
click at [327, 452] on font "Focal Buildings Solutions (FBS)" at bounding box center [371, 459] width 159 height 14
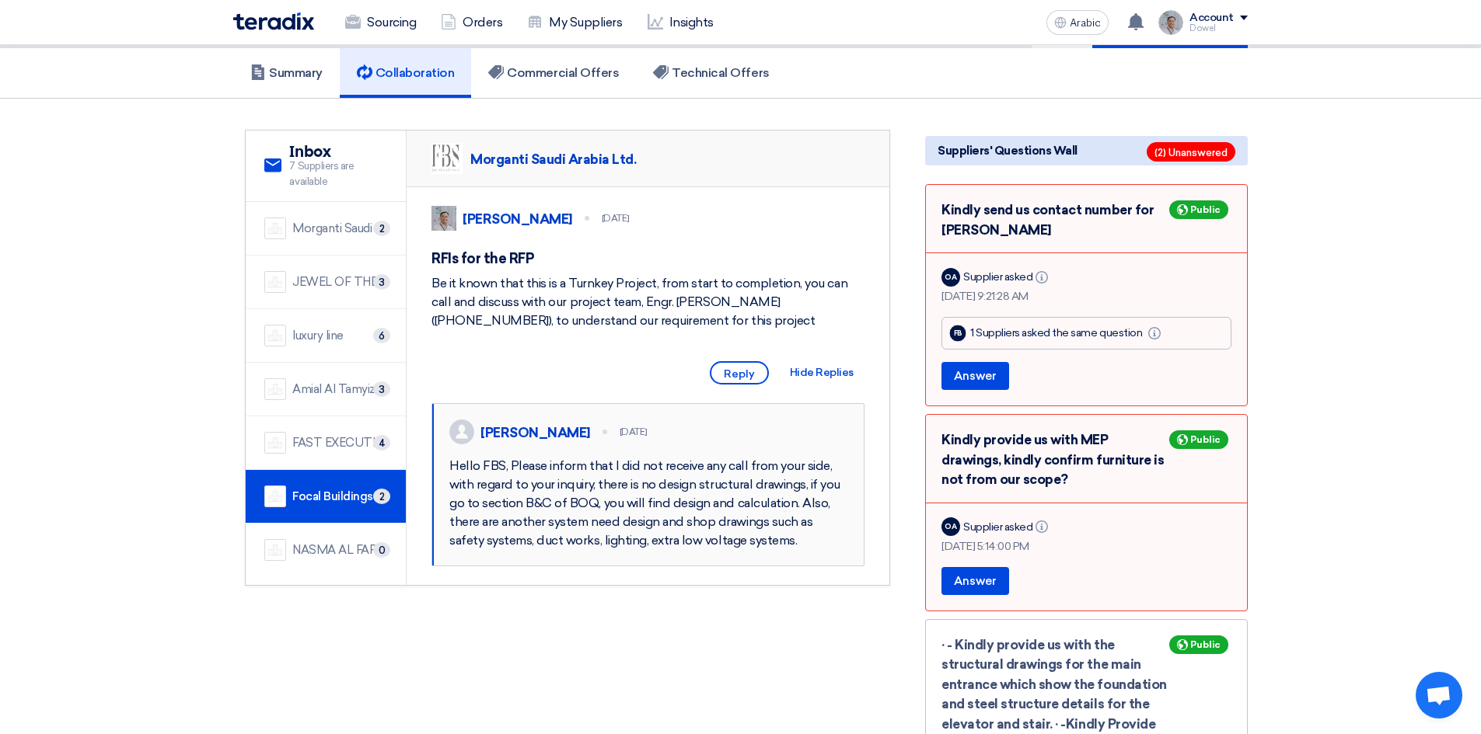
scroll to position [78, 0]
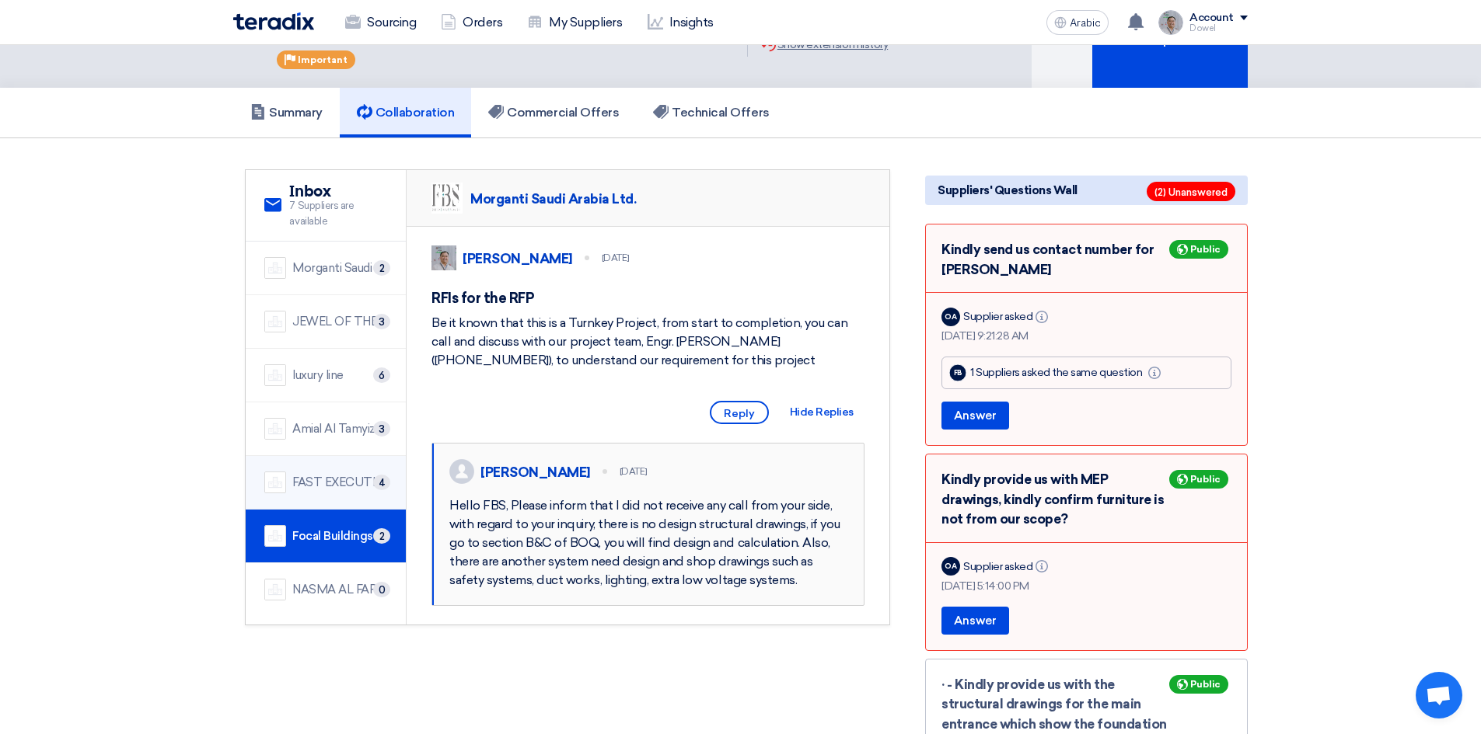
click at [328, 476] on font "FAST EXECUTION" at bounding box center [342, 483] width 100 height 14
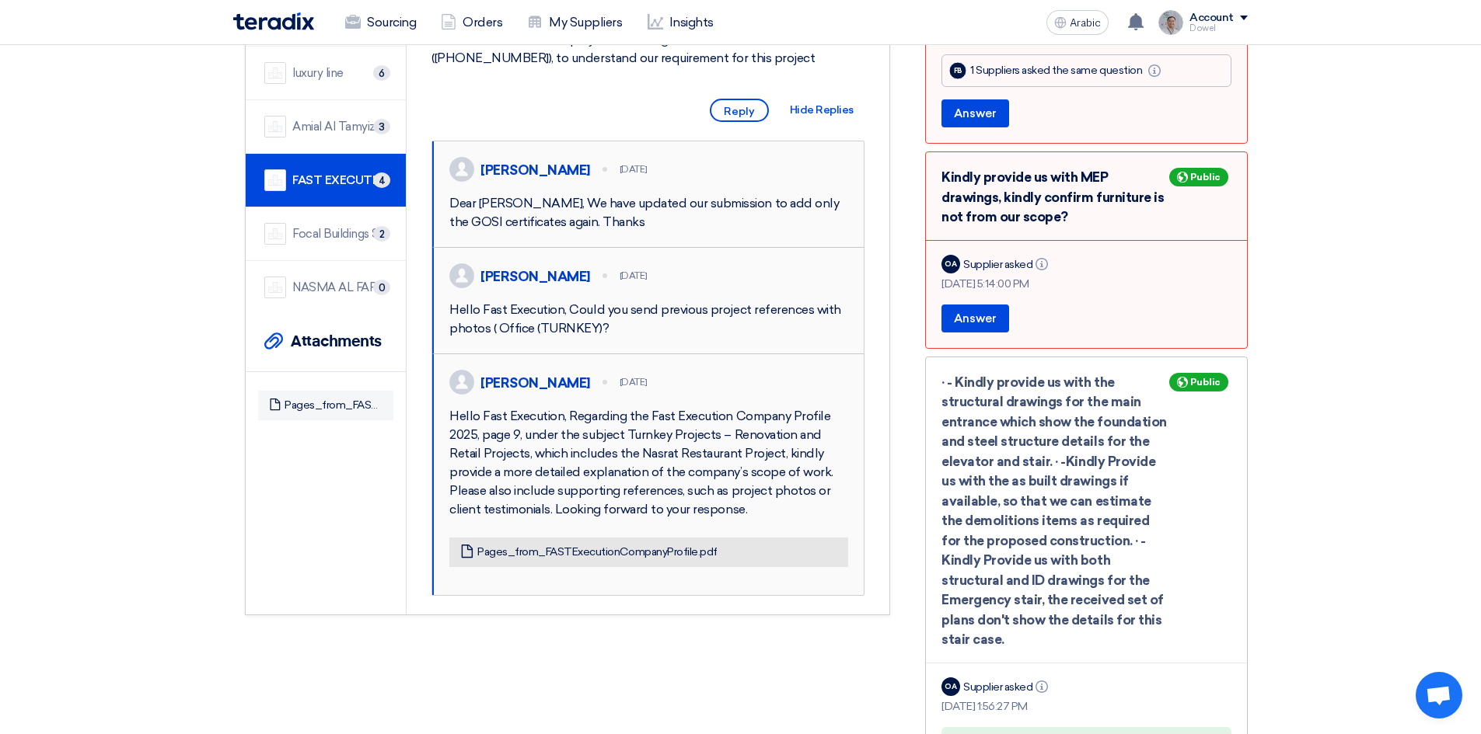
scroll to position [466, 0]
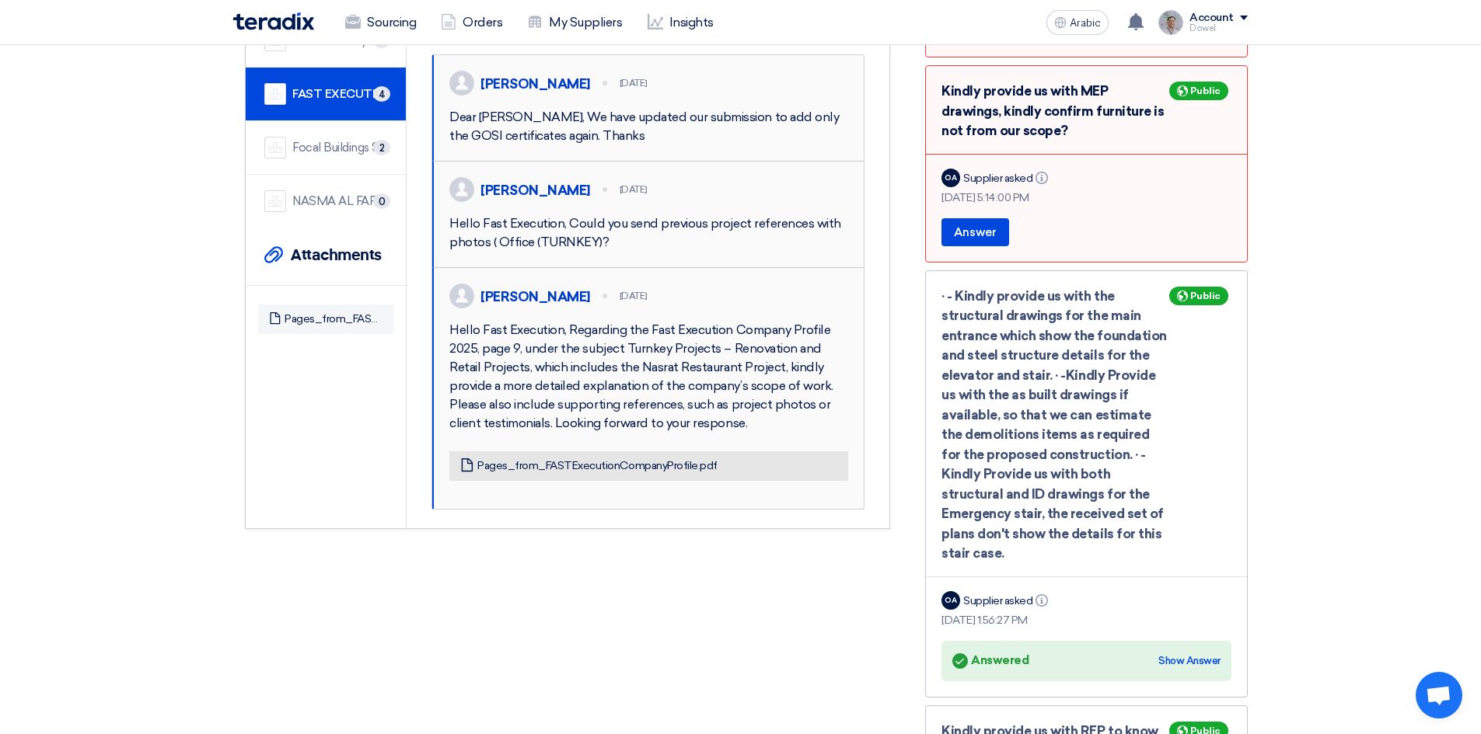
drag, startPoint x: 497, startPoint y: 389, endPoint x: 710, endPoint y: 494, distance: 237.4
click at [710, 494] on div "[PERSON_NAME] [DATE] Hello Fast Execution, Regarding the Fast Execution Company…" at bounding box center [647, 388] width 431 height 241
click at [532, 431] on font "Hello Fast Execution, Regarding the Fast Execution Company Profile 2025, page 9…" at bounding box center [641, 377] width 384 height 108
drag, startPoint x: 509, startPoint y: 423, endPoint x: 709, endPoint y: 415, distance: 199.9
click at [709, 415] on div "Hello Fast Execution, Regarding the Fast Execution Company Profile 2025, page 9…" at bounding box center [648, 377] width 399 height 112
